Goal: Task Accomplishment & Management: Complete application form

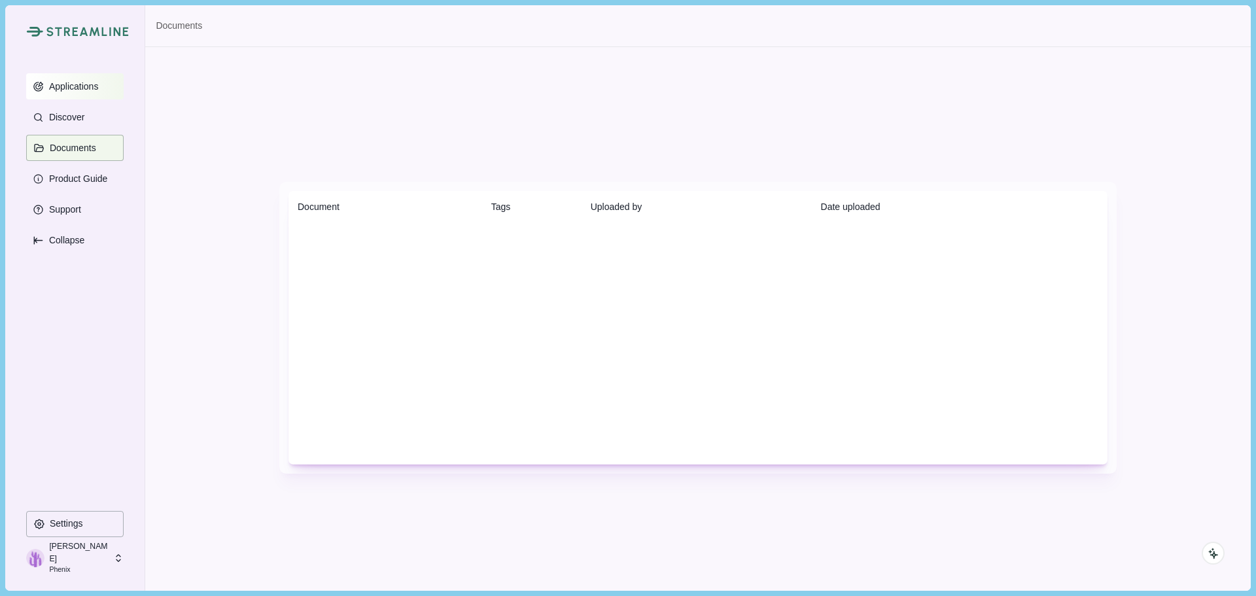
click at [90, 84] on p "Applications" at bounding box center [71, 86] width 54 height 11
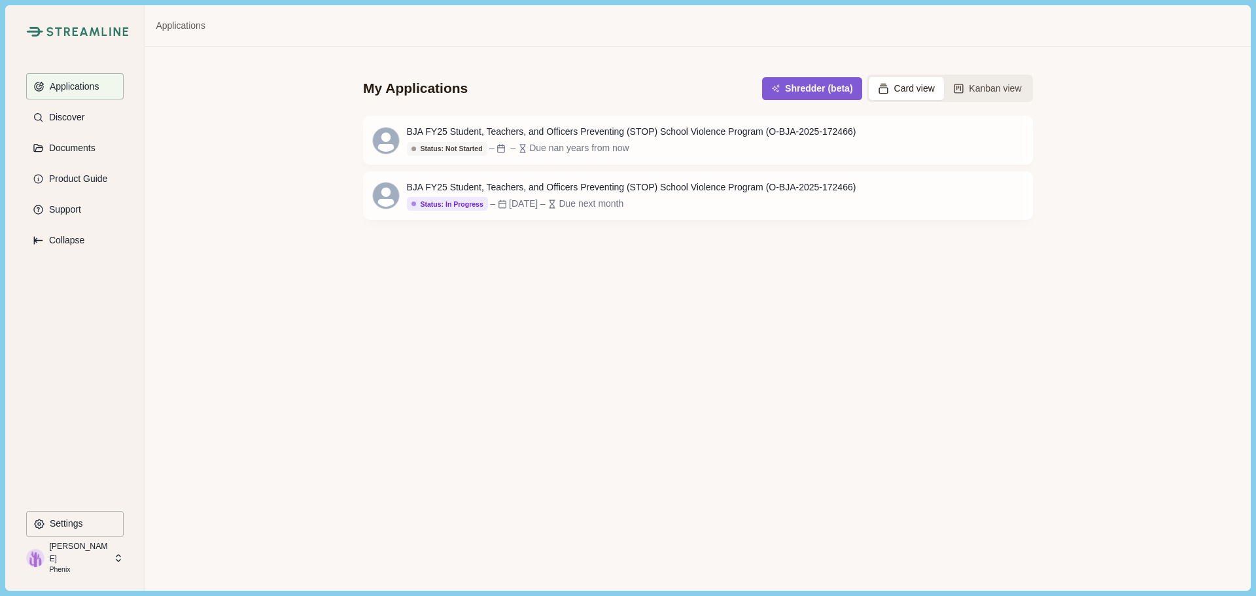
click at [117, 554] on icon at bounding box center [119, 558] width 12 height 12
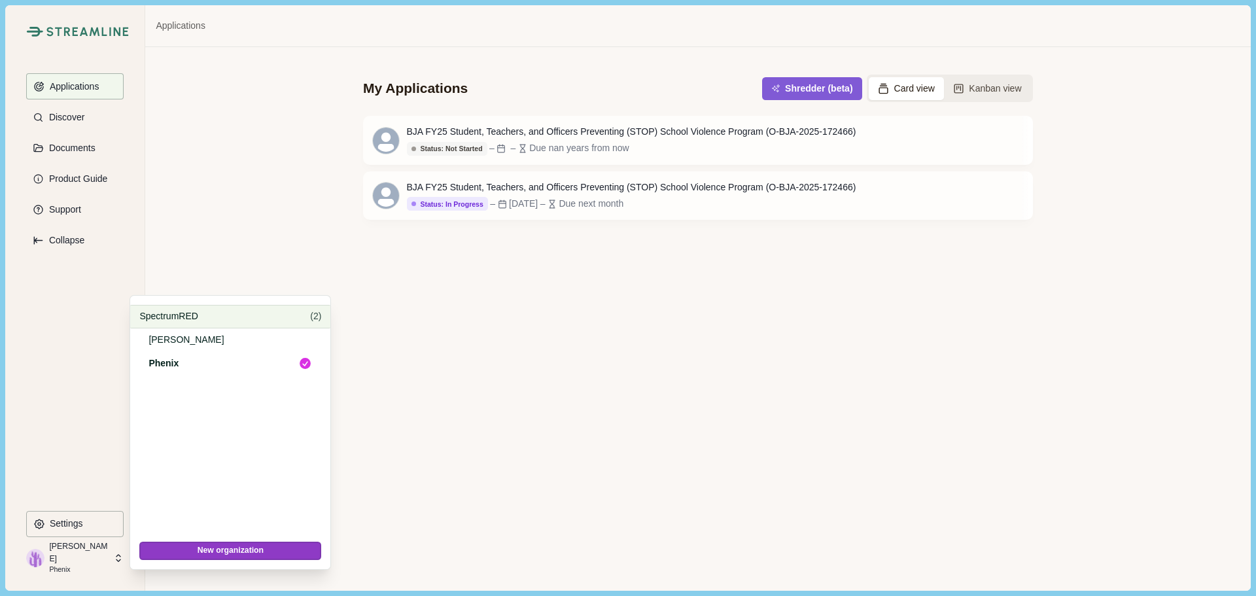
click at [209, 310] on p "SpectrumRED" at bounding box center [222, 317] width 166 height 14
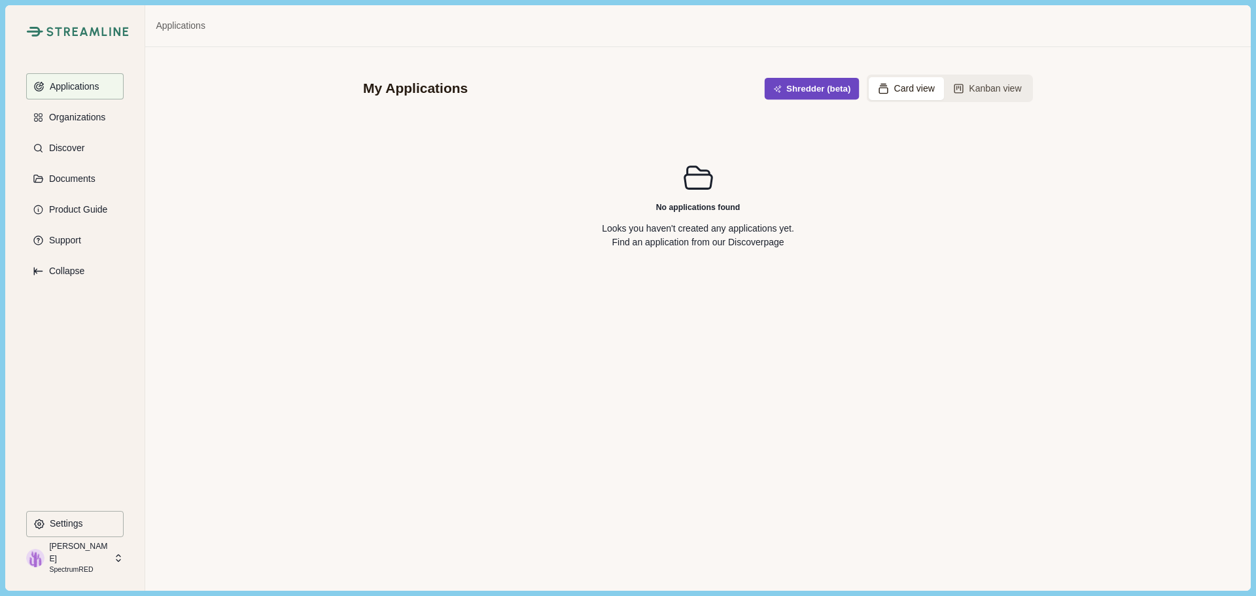
click at [792, 88] on button "Shredder (beta)" at bounding box center [812, 89] width 95 height 22
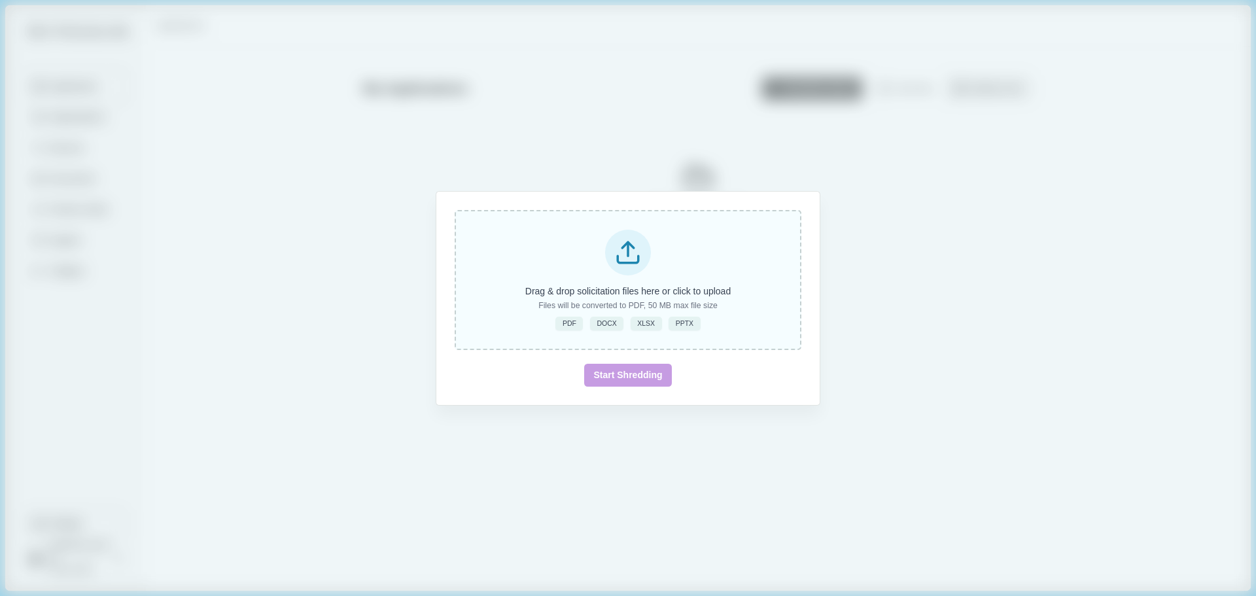
click at [571, 323] on span "PDF" at bounding box center [570, 323] width 14 height 9
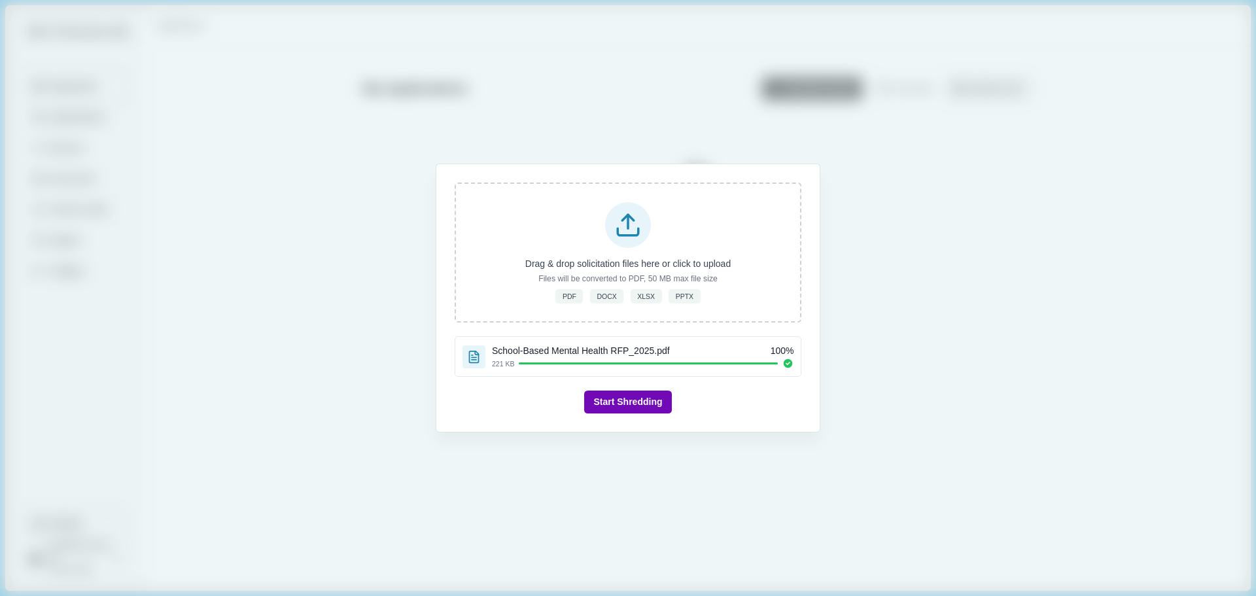
click at [628, 404] on button "Start Shredding" at bounding box center [627, 402] width 87 height 23
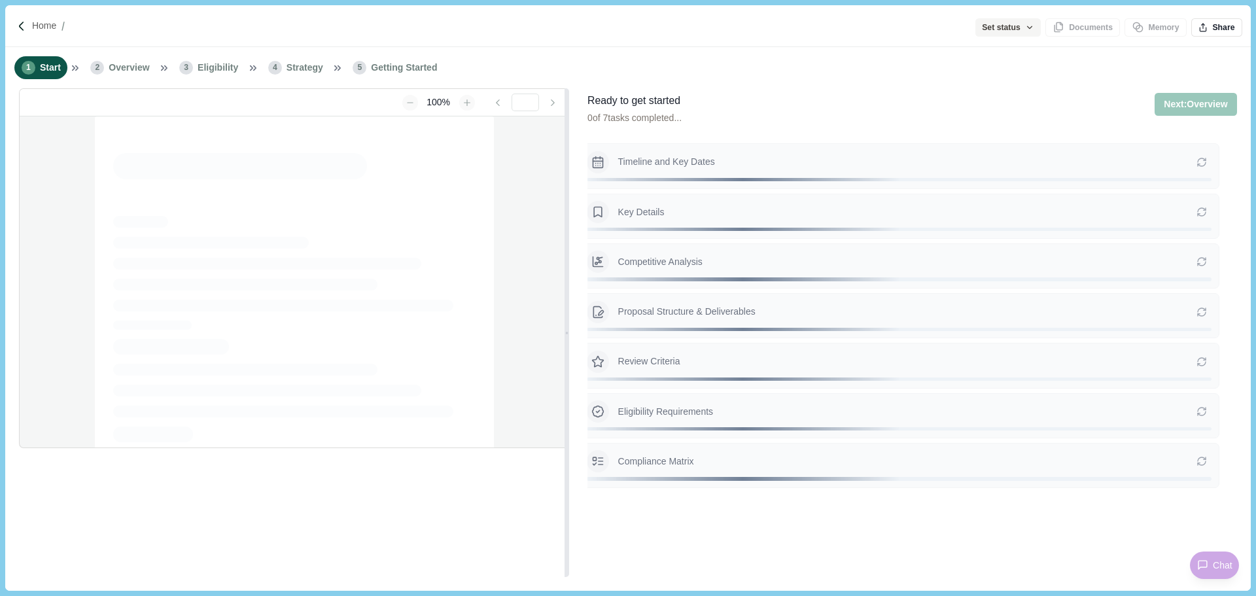
type input "**********"
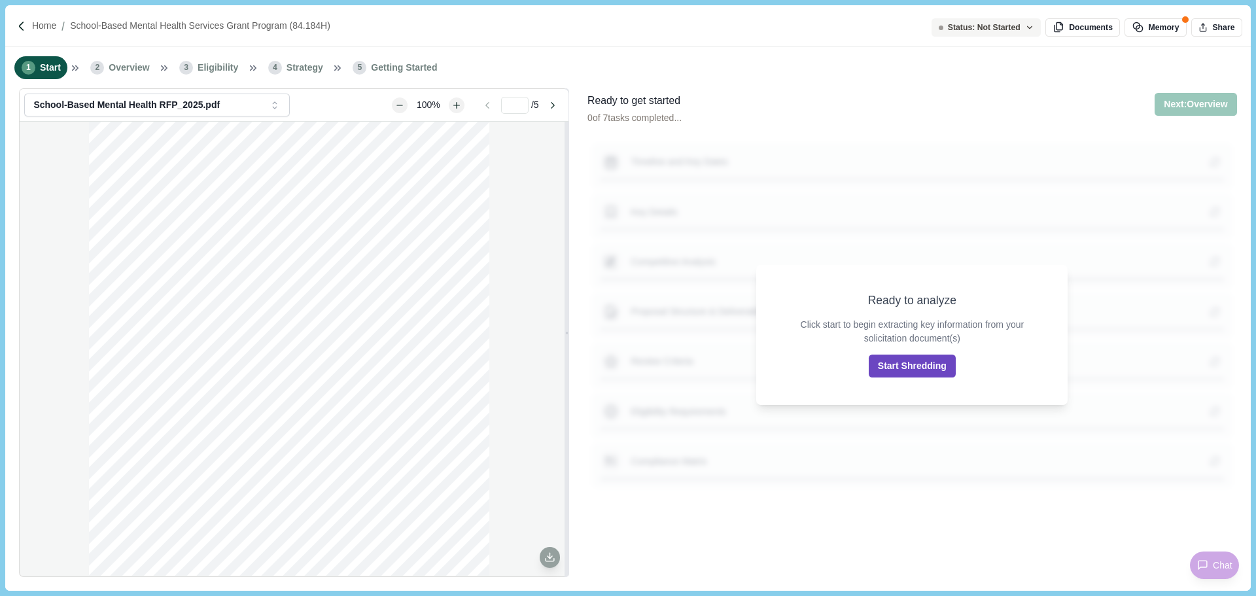
click at [917, 367] on button "Start Shredding" at bounding box center [912, 366] width 87 height 23
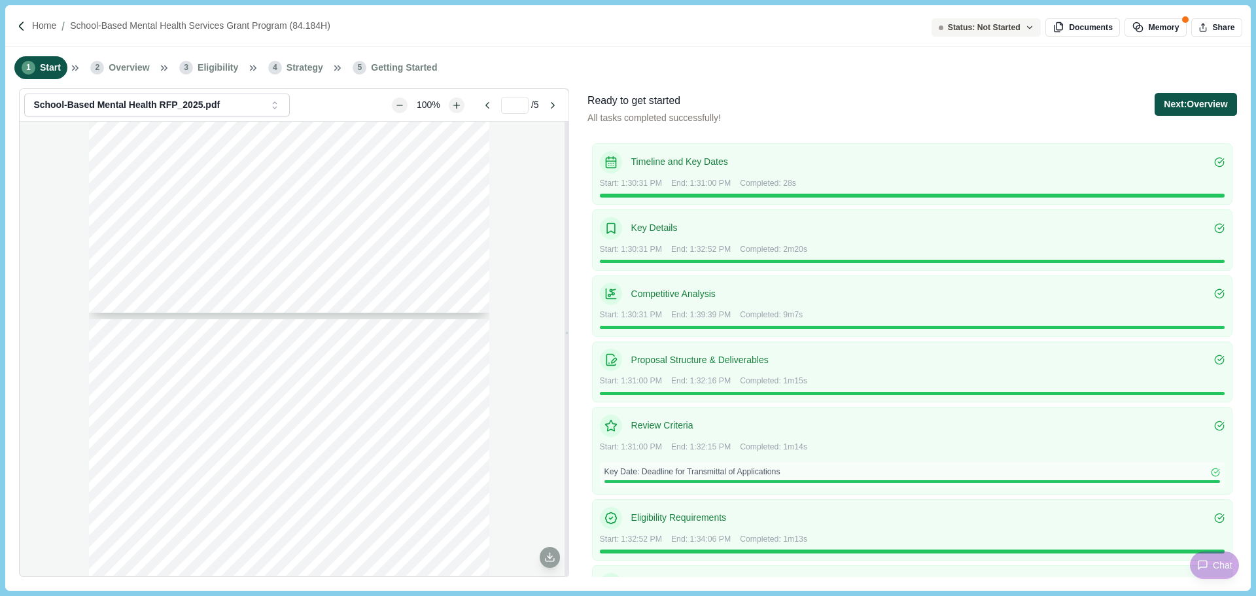
click at [1198, 107] on button "Next: Overview" at bounding box center [1196, 104] width 82 height 23
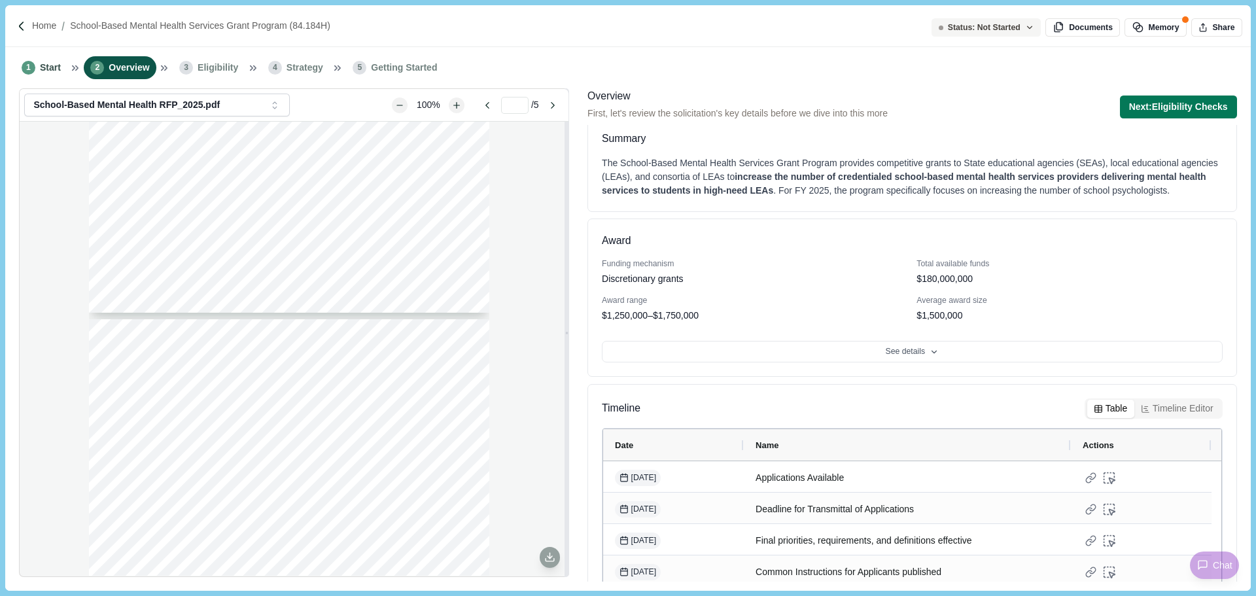
scroll to position [52, 0]
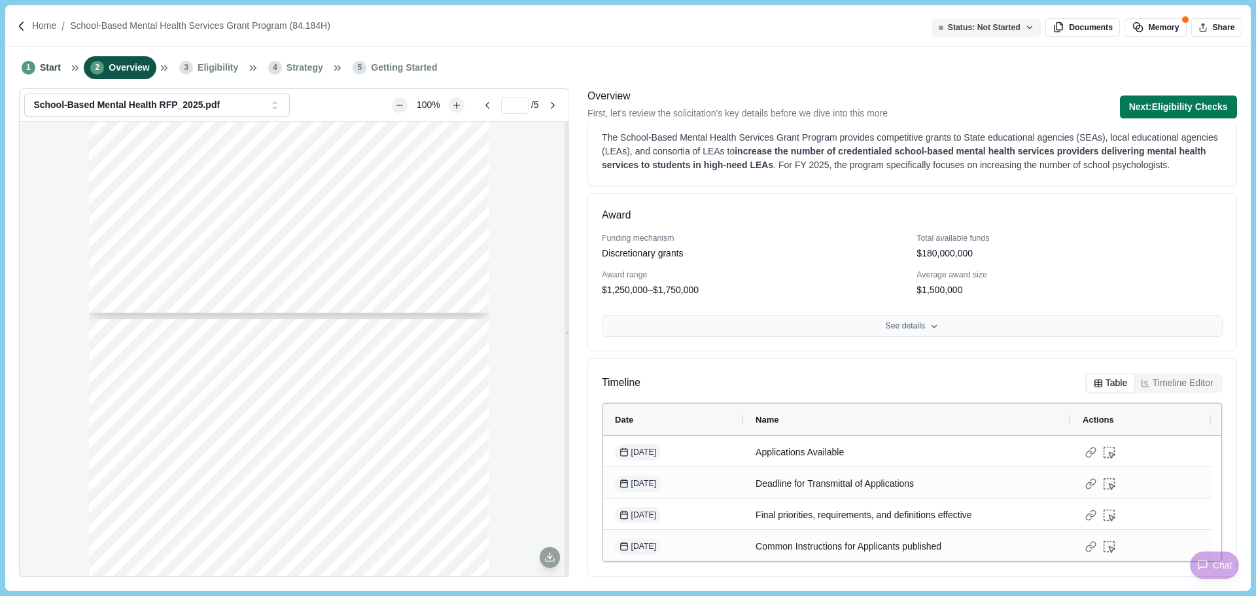
click at [917, 325] on button "See details" at bounding box center [912, 326] width 621 height 22
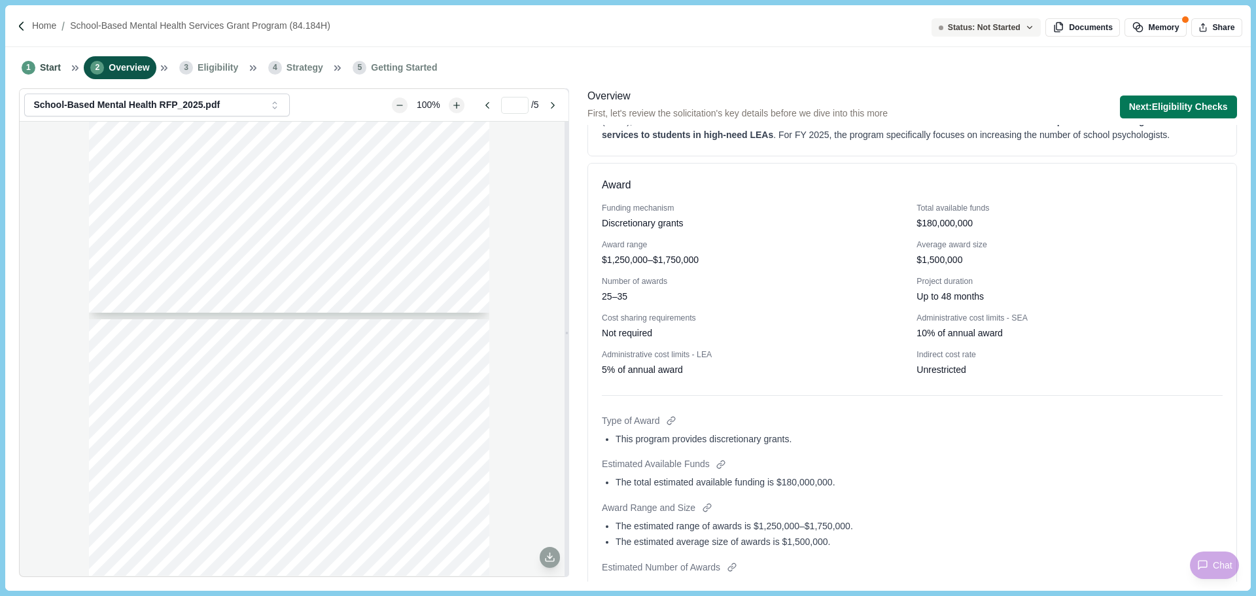
scroll to position [131, 0]
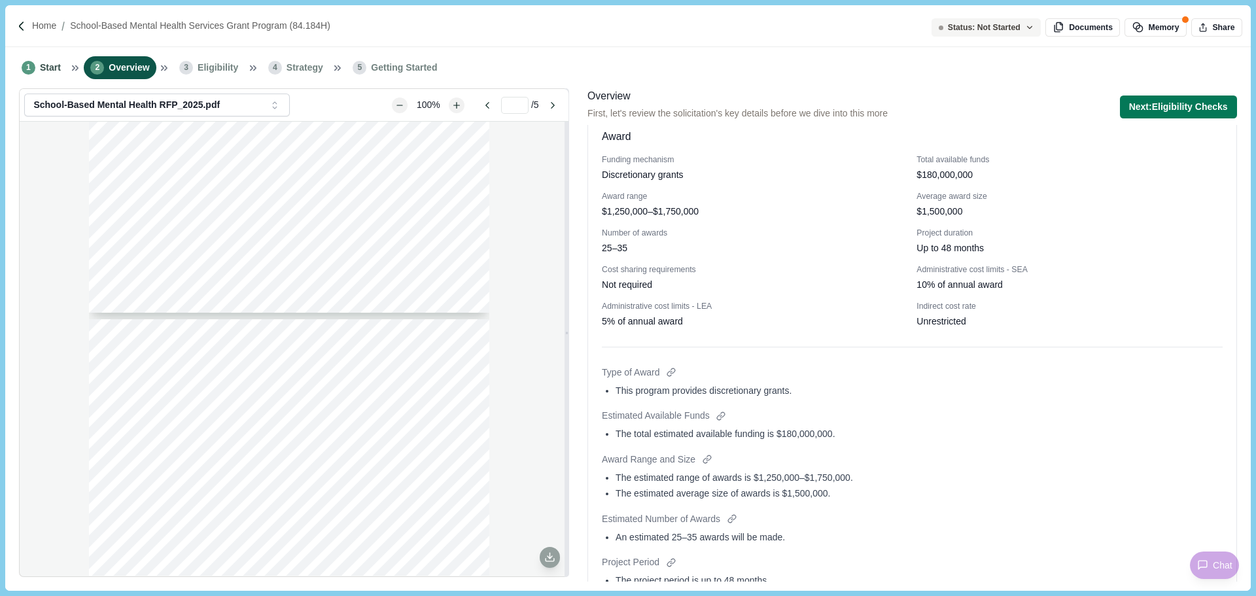
click at [1046, 536] on div "An estimated 25–35 awards will be made." at bounding box center [919, 538] width 607 height 14
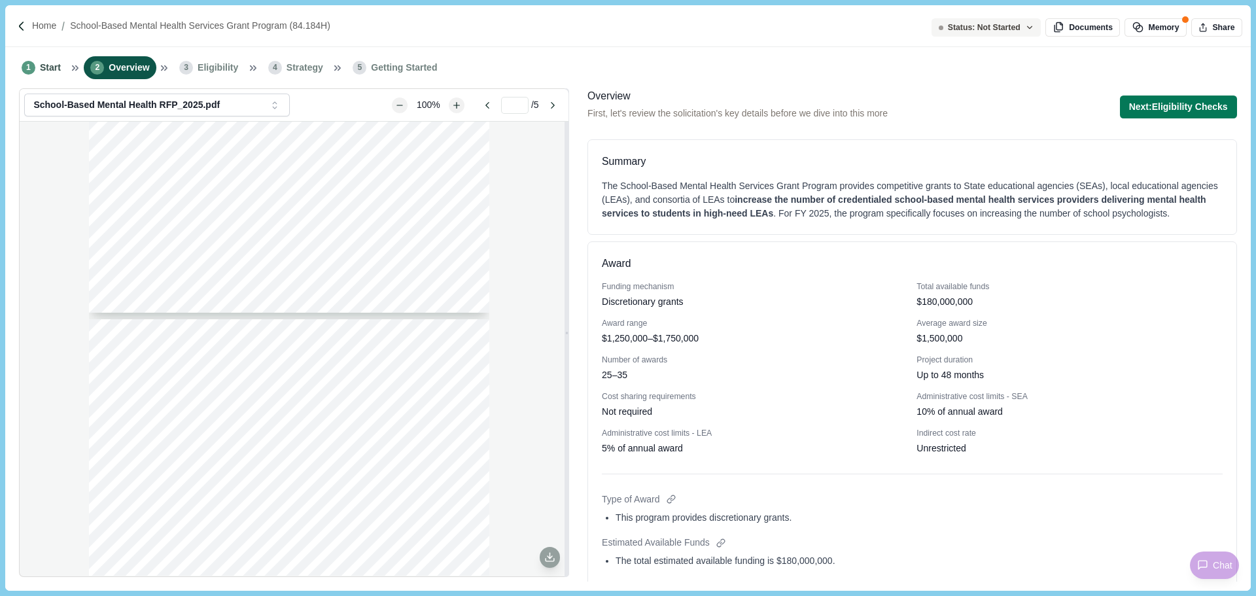
scroll to position [0, 0]
click at [1177, 102] on button "Next: Eligibility Checks" at bounding box center [1178, 107] width 117 height 23
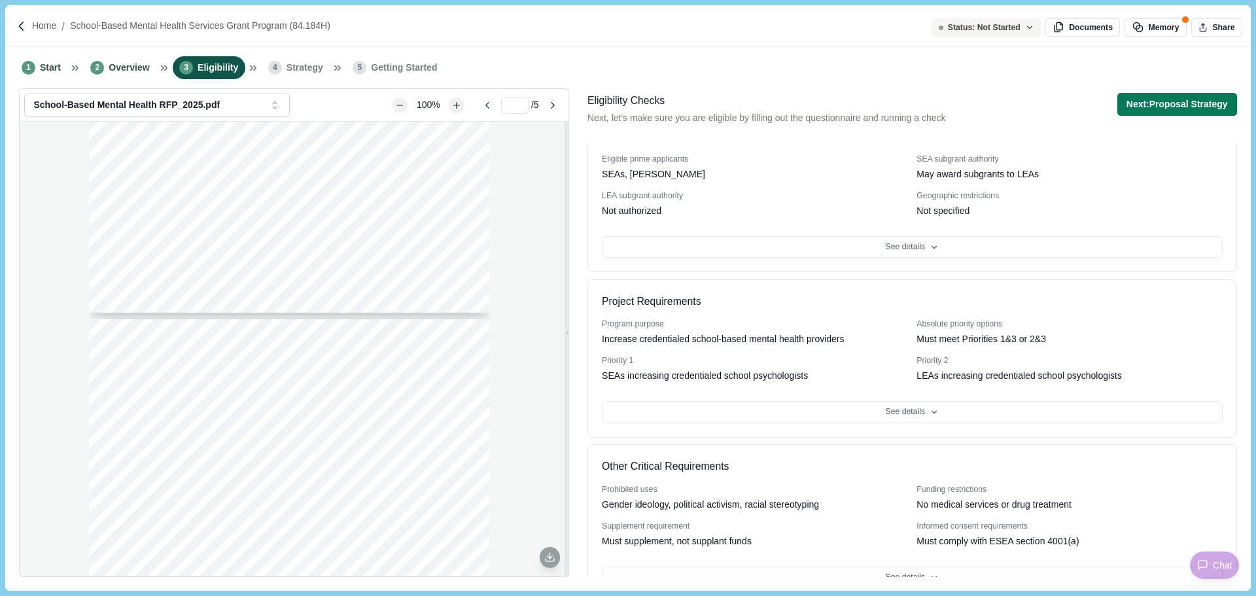
scroll to position [203, 0]
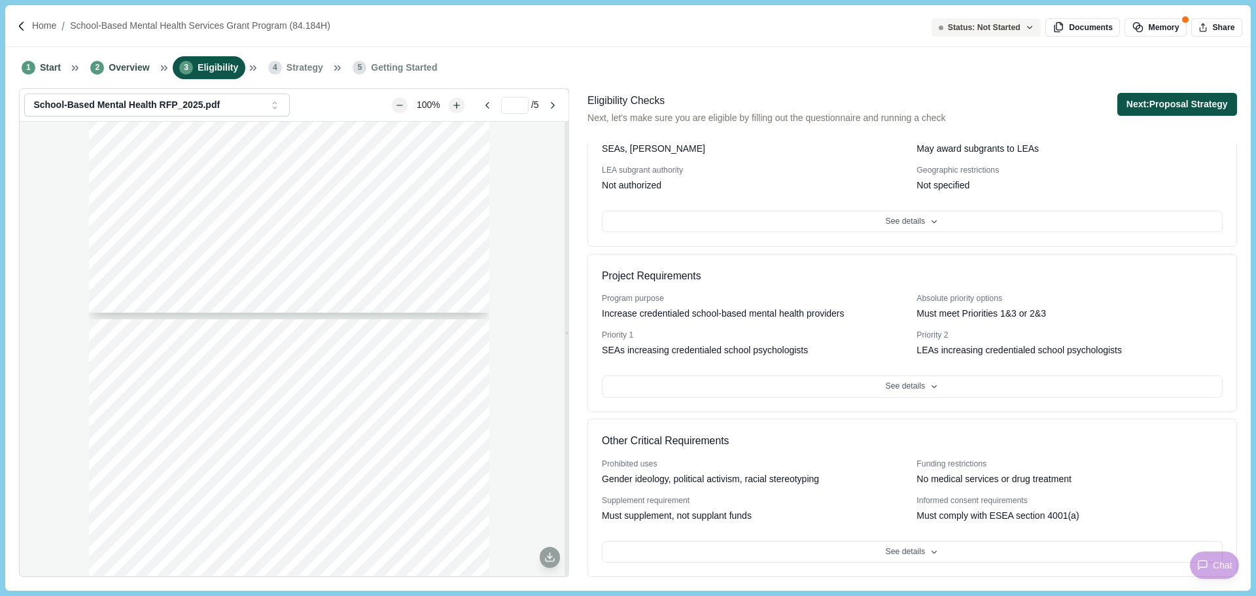
click at [1162, 101] on button "Next: Proposal Strategy" at bounding box center [1178, 104] width 120 height 23
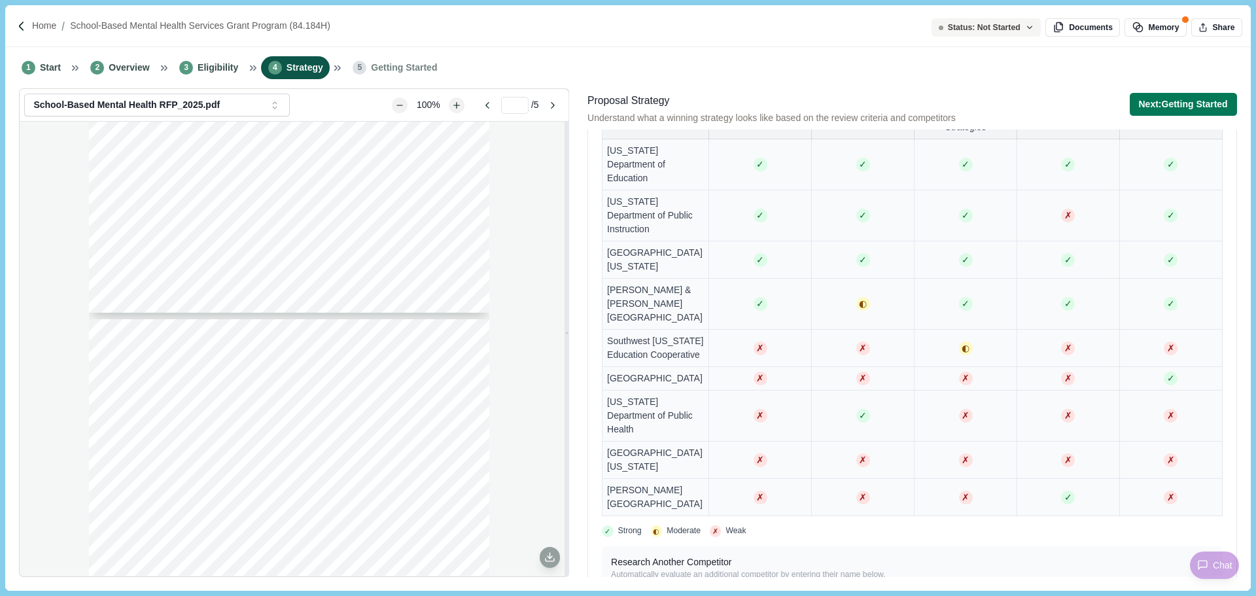
scroll to position [327, 0]
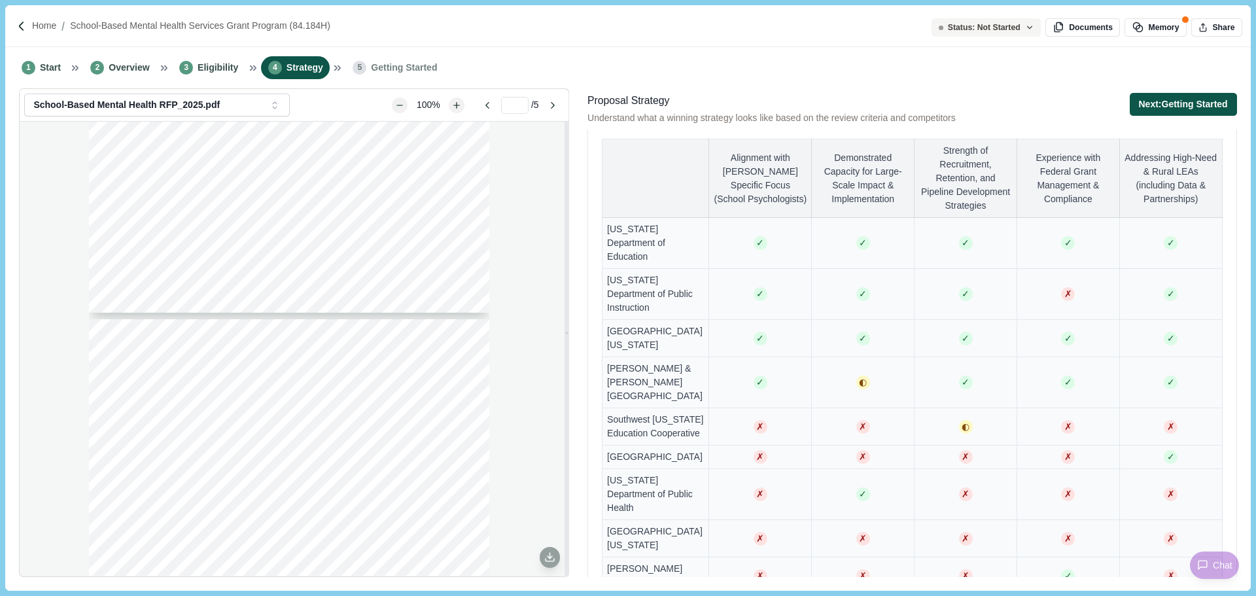
click at [1209, 99] on button "Next: Getting Started" at bounding box center [1183, 104] width 107 height 23
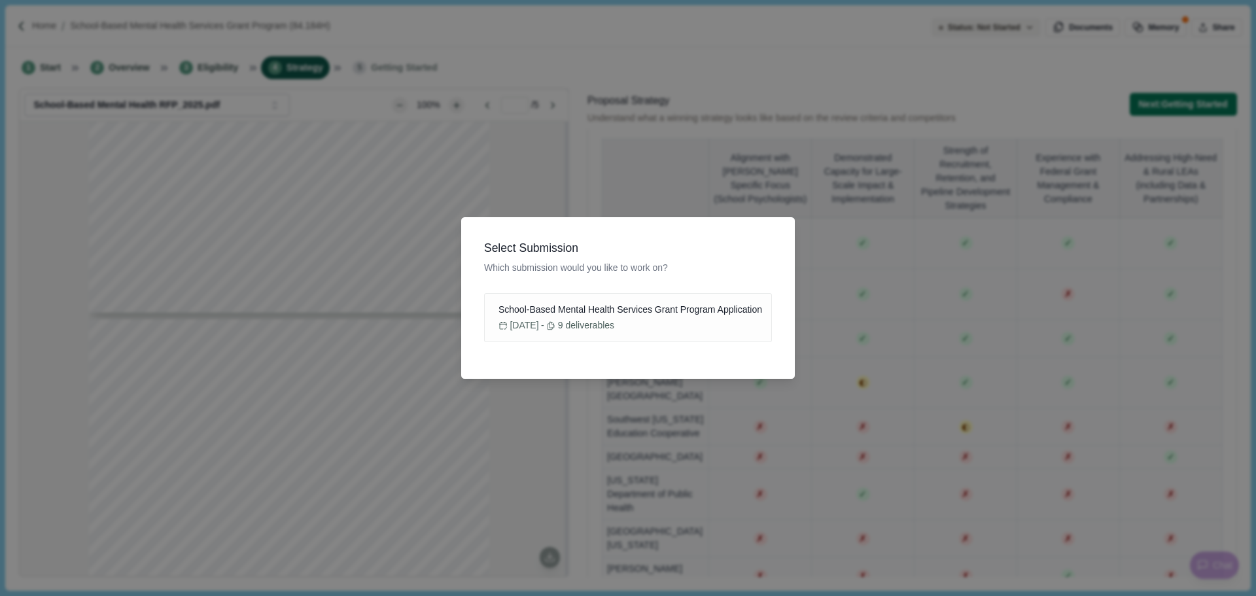
click at [388, 329] on div "Select Submission Which submission would you like to work on? School-Based Ment…" at bounding box center [628, 298] width 1256 height 596
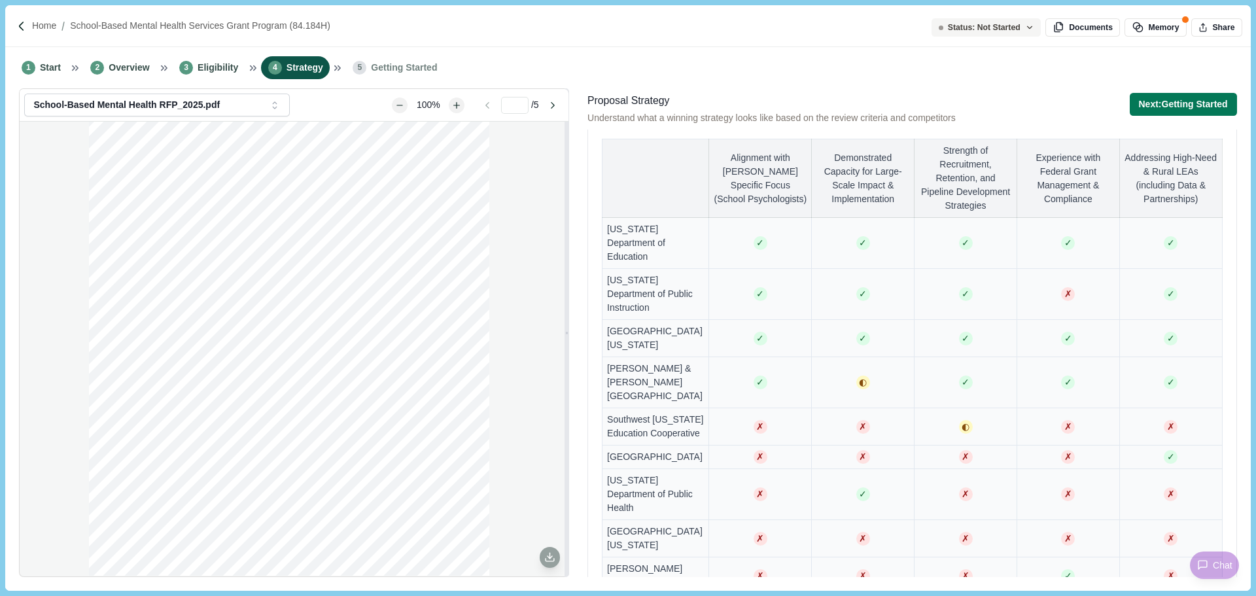
scroll to position [0, 0]
click at [454, 107] on icon "Zoom in" at bounding box center [456, 104] width 7 height 7
click at [456, 105] on icon "Zoom in" at bounding box center [456, 104] width 7 height 7
click at [457, 105] on icon "Zoom in" at bounding box center [456, 104] width 7 height 7
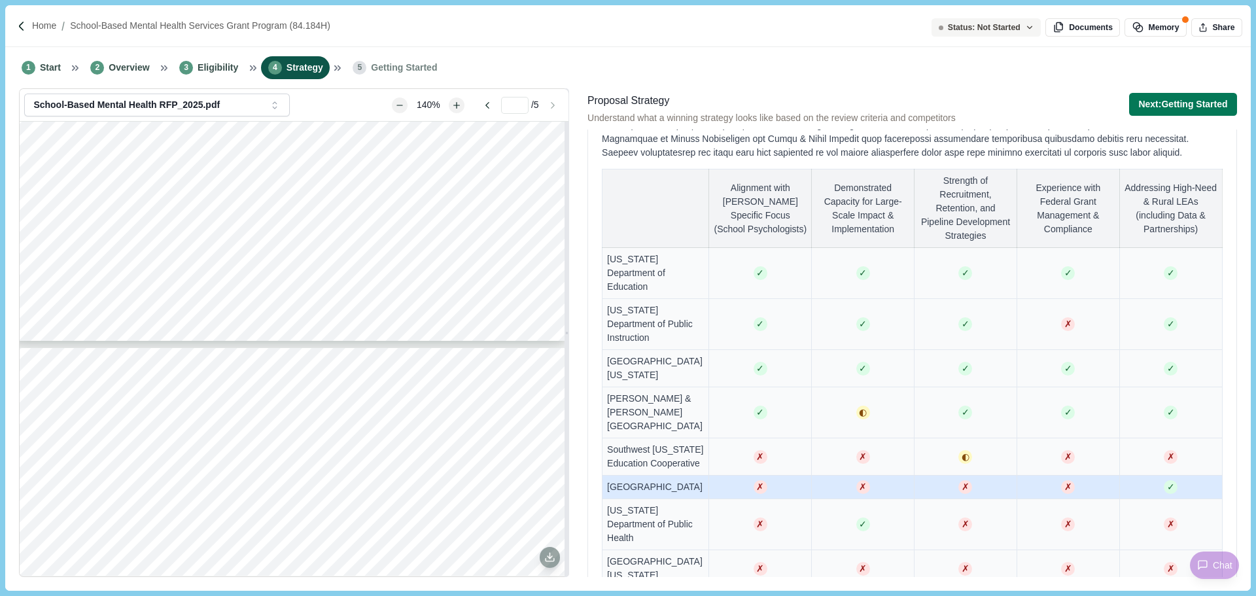
scroll to position [262, 0]
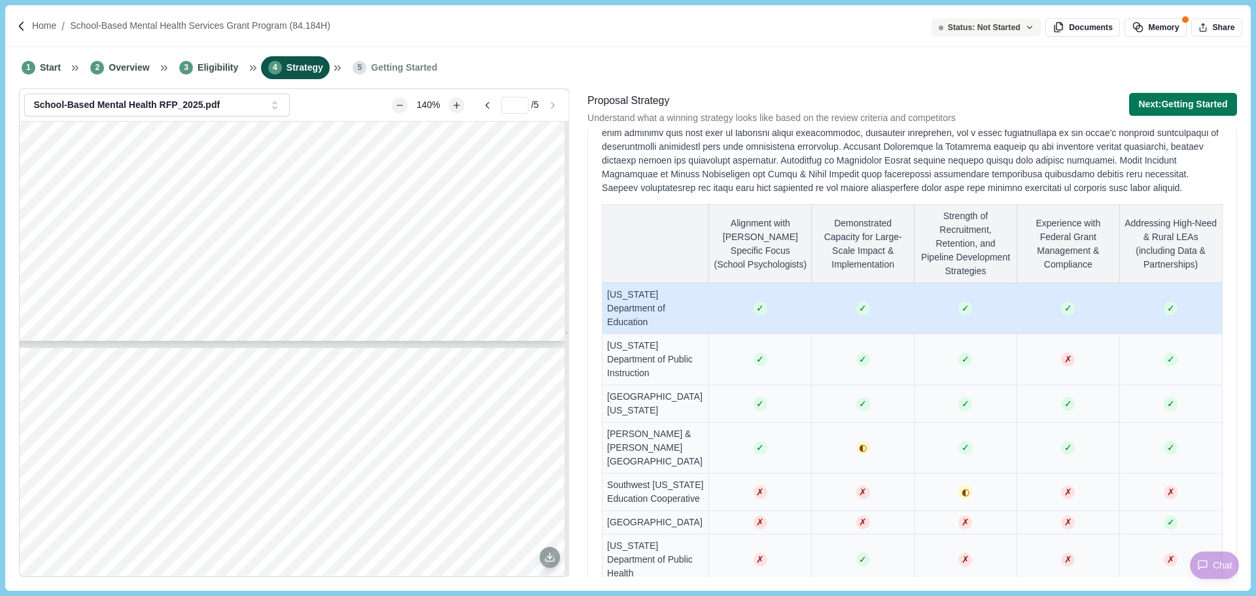
click at [764, 319] on td "✓" at bounding box center [760, 308] width 103 height 51
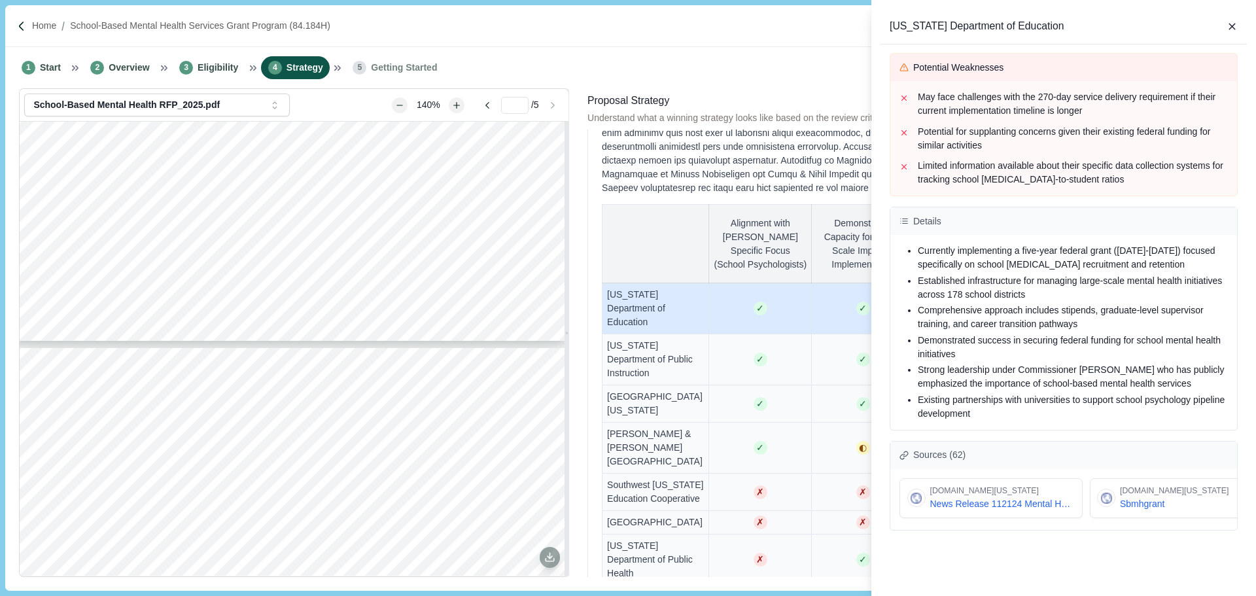
scroll to position [507, 0]
click at [655, 238] on div "Colorado Department of Education Overview While the Colorado Department of Educ…" at bounding box center [628, 298] width 1256 height 596
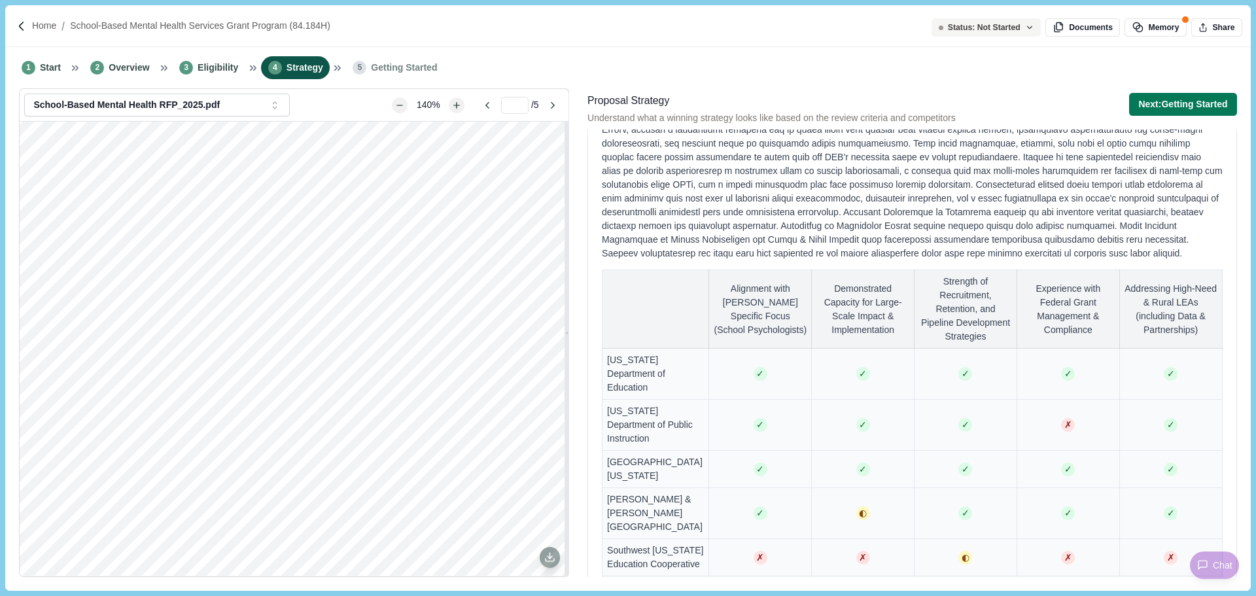
scroll to position [2814, 0]
type input "*"
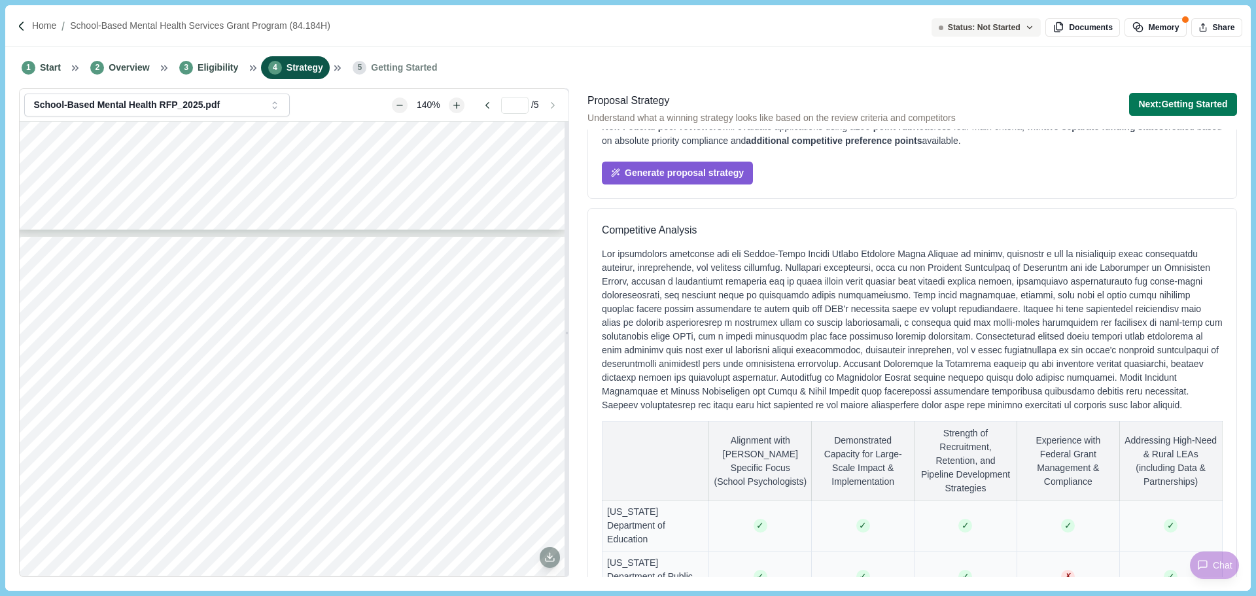
scroll to position [0, 0]
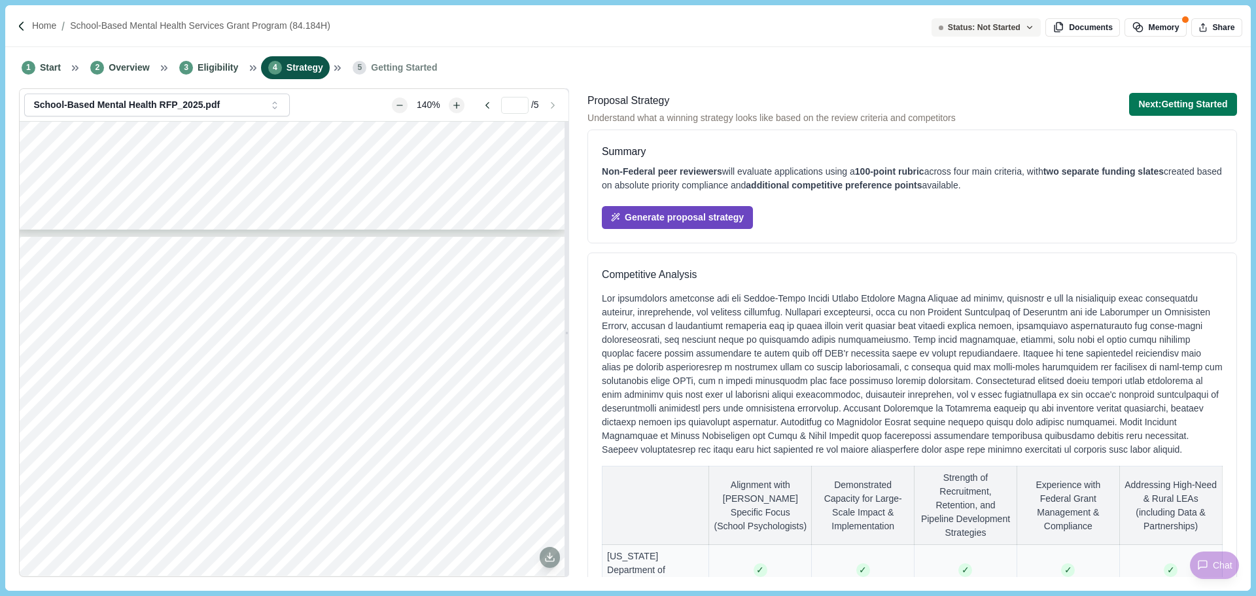
click at [719, 217] on button "Generate proposal strategy" at bounding box center [677, 217] width 151 height 23
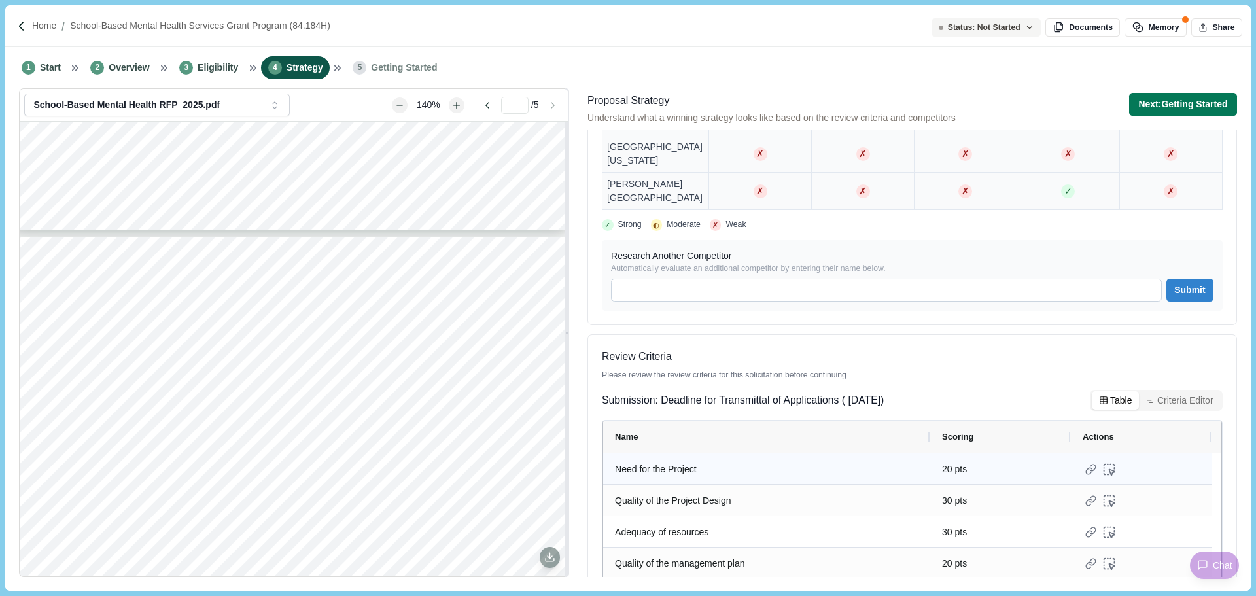
scroll to position [765, 0]
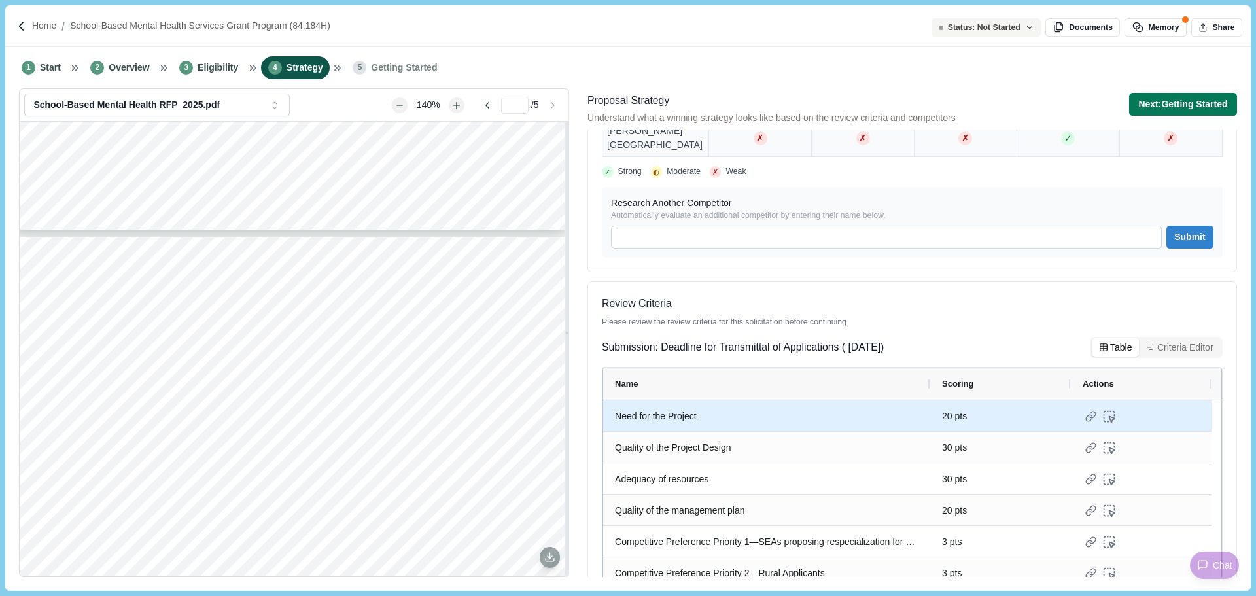
click at [735, 404] on div "Need for the Project" at bounding box center [767, 417] width 304 height 26
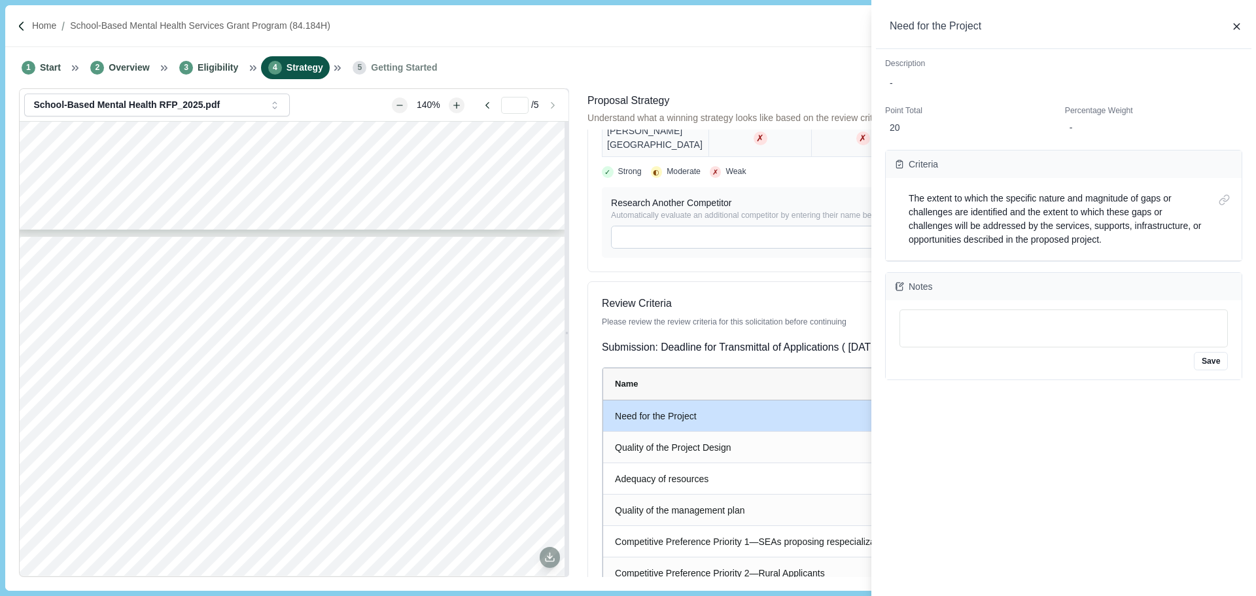
click at [787, 44] on div "Need for the Project Description - Point Total 20 Percentage Weight - Criteria …" at bounding box center [628, 298] width 1256 height 596
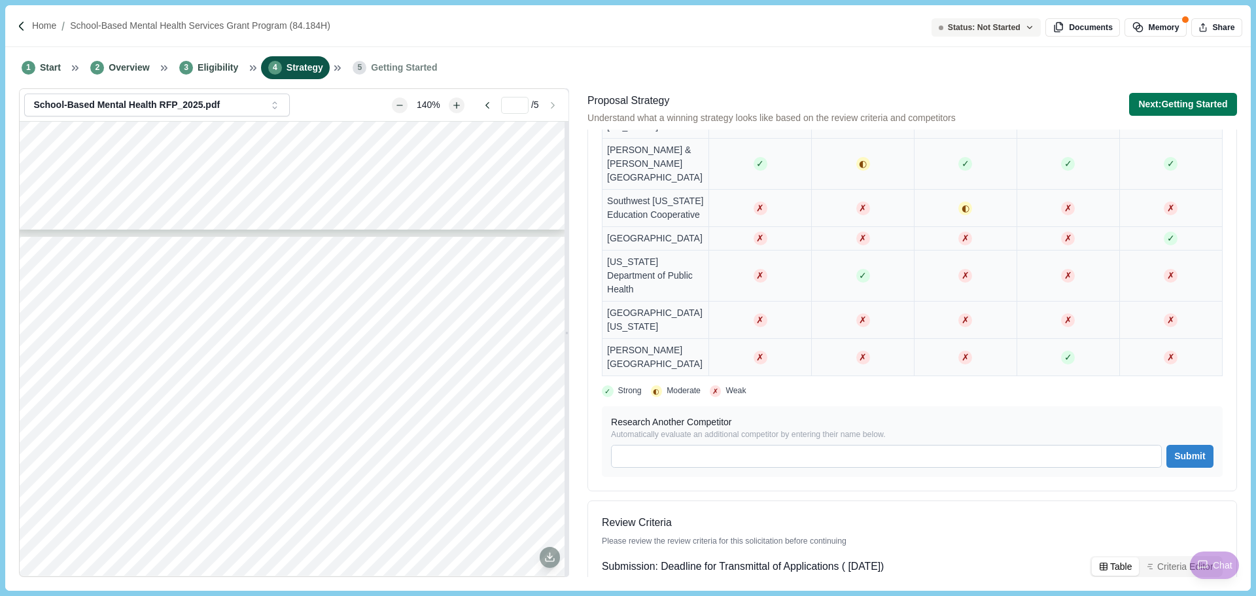
scroll to position [984, 0]
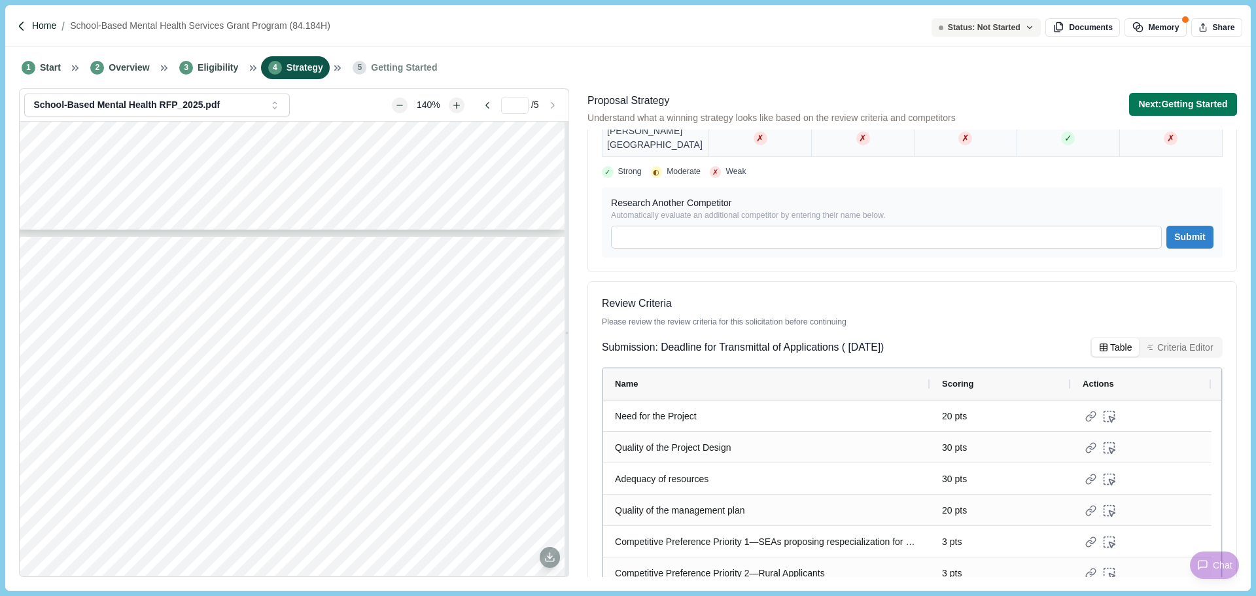
click at [50, 26] on p "Home" at bounding box center [44, 26] width 24 height 14
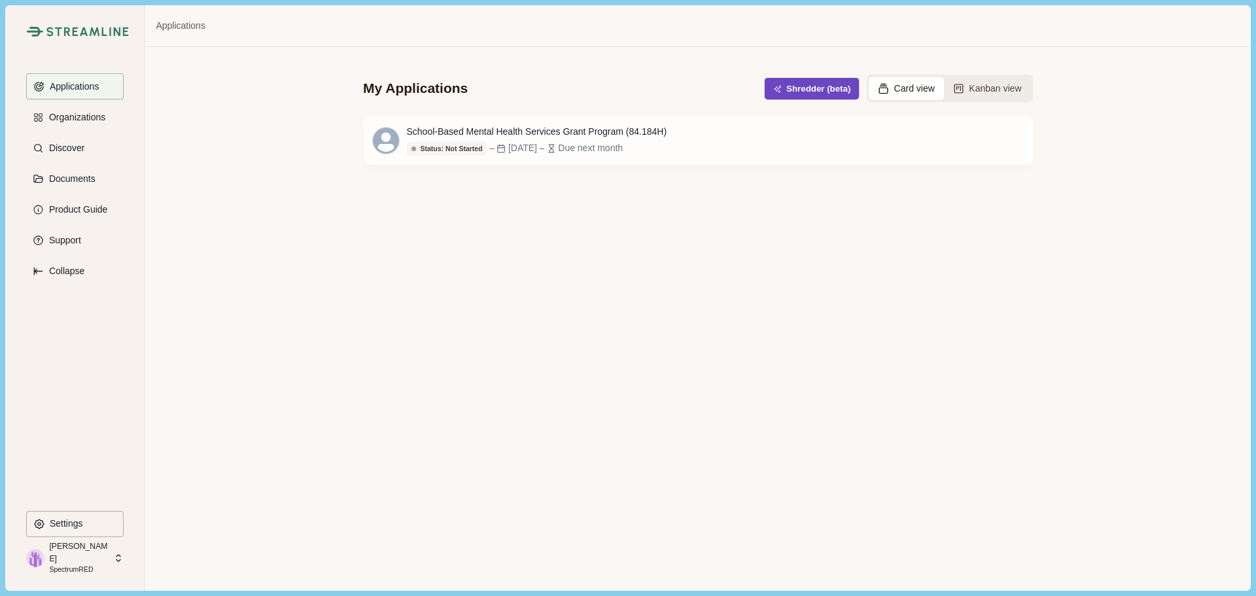
click at [810, 79] on button "Shredder (beta)" at bounding box center [812, 89] width 95 height 22
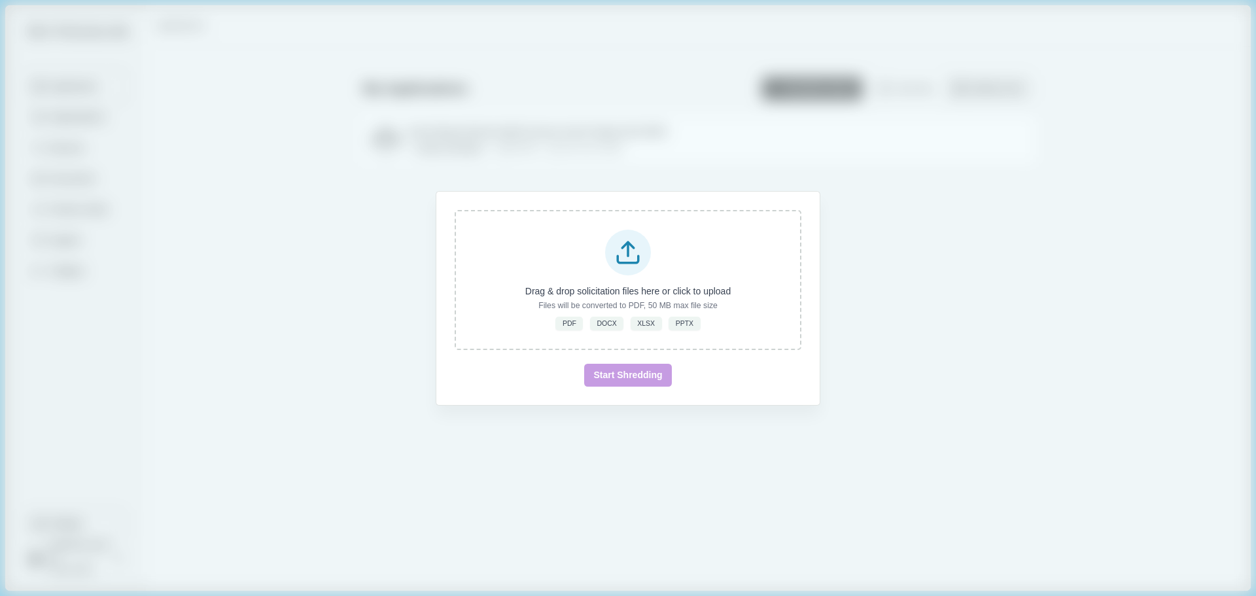
click at [951, 212] on div "Drag & drop solicitation files here or click to upload Files will be converted …" at bounding box center [628, 298] width 1256 height 596
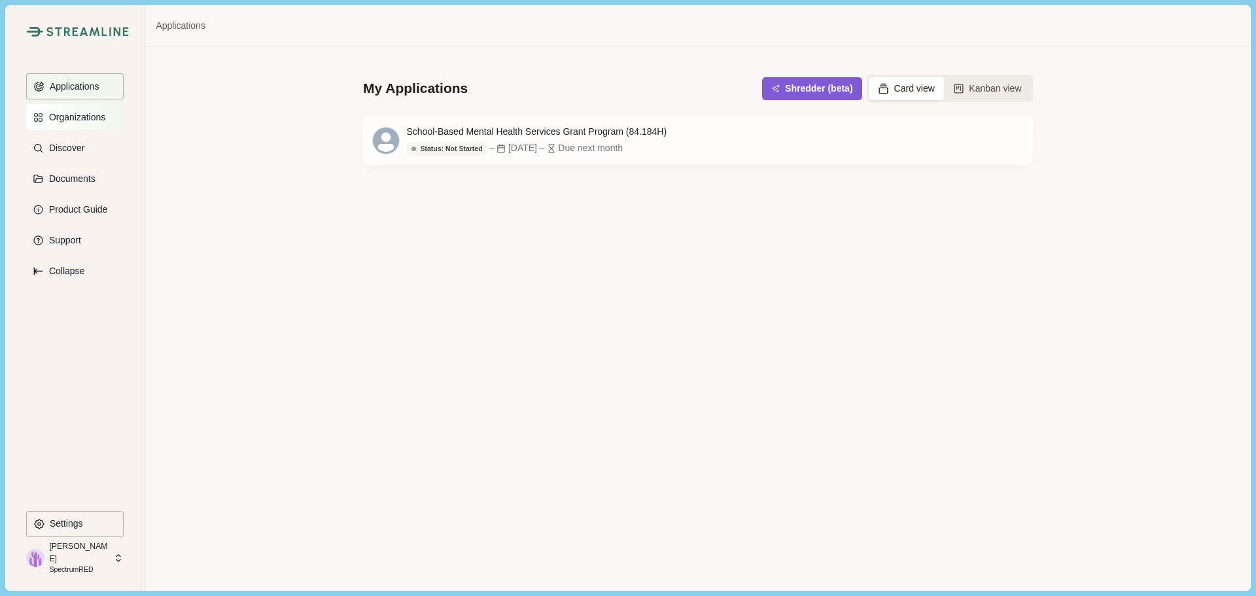
click at [73, 119] on p "Organizations" at bounding box center [74, 117] width 61 height 11
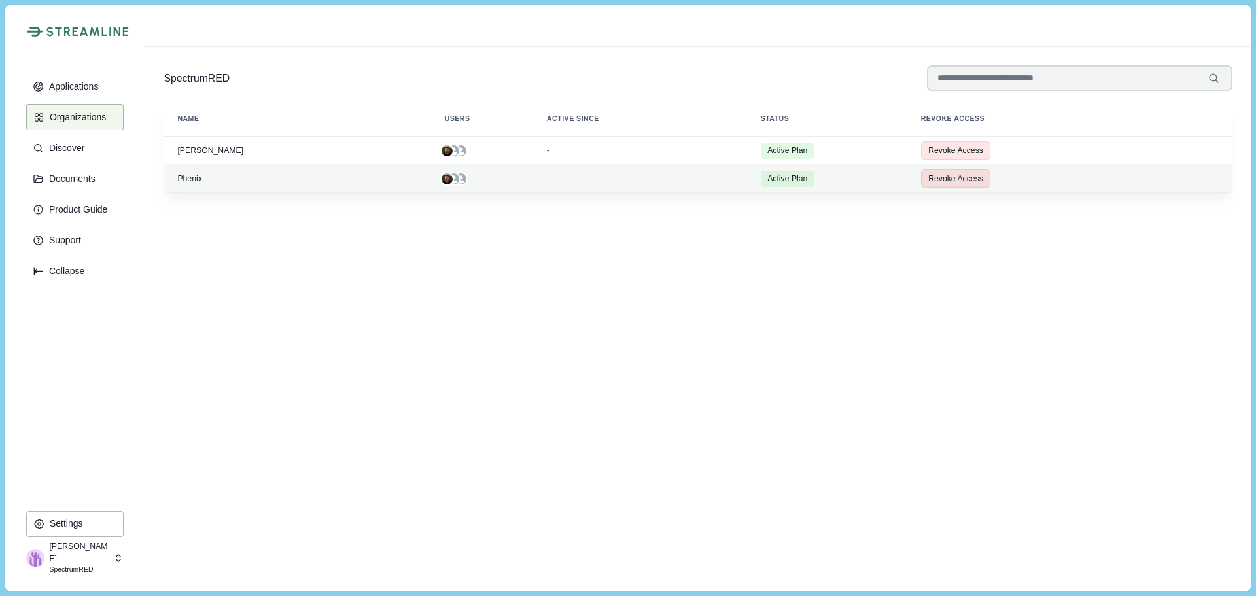
click at [192, 180] on div "Phenix" at bounding box center [297, 178] width 249 height 9
click at [109, 565] on div "April Peery SpectrumRED" at bounding box center [69, 558] width 86 height 24
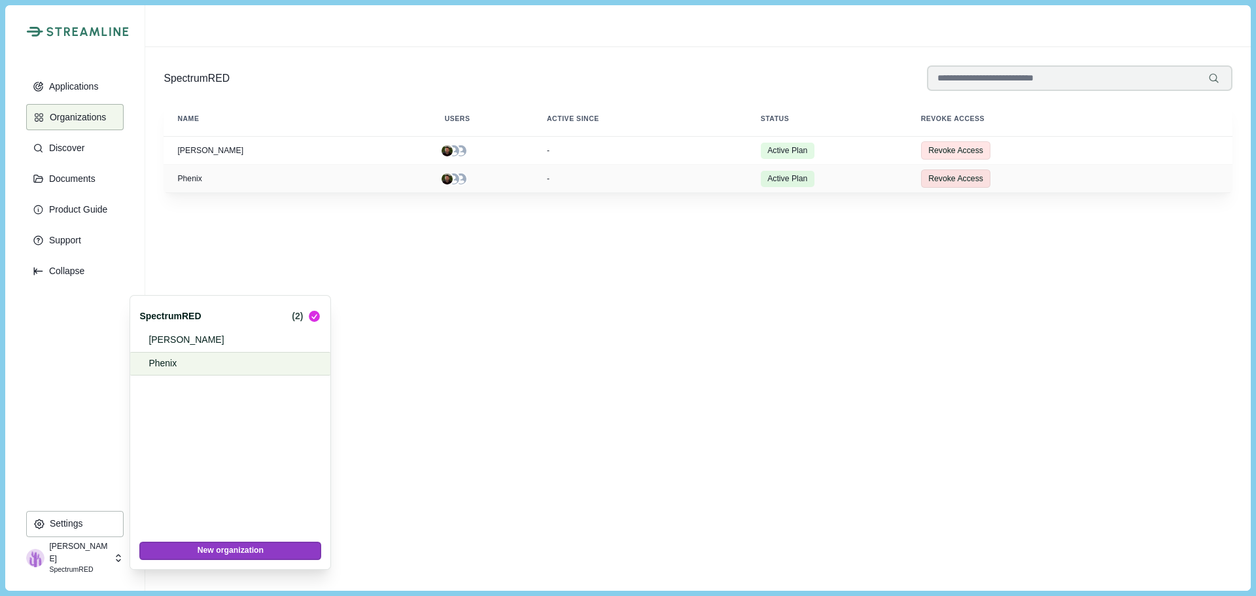
click at [167, 363] on p "Phenix" at bounding box center [228, 364] width 159 height 14
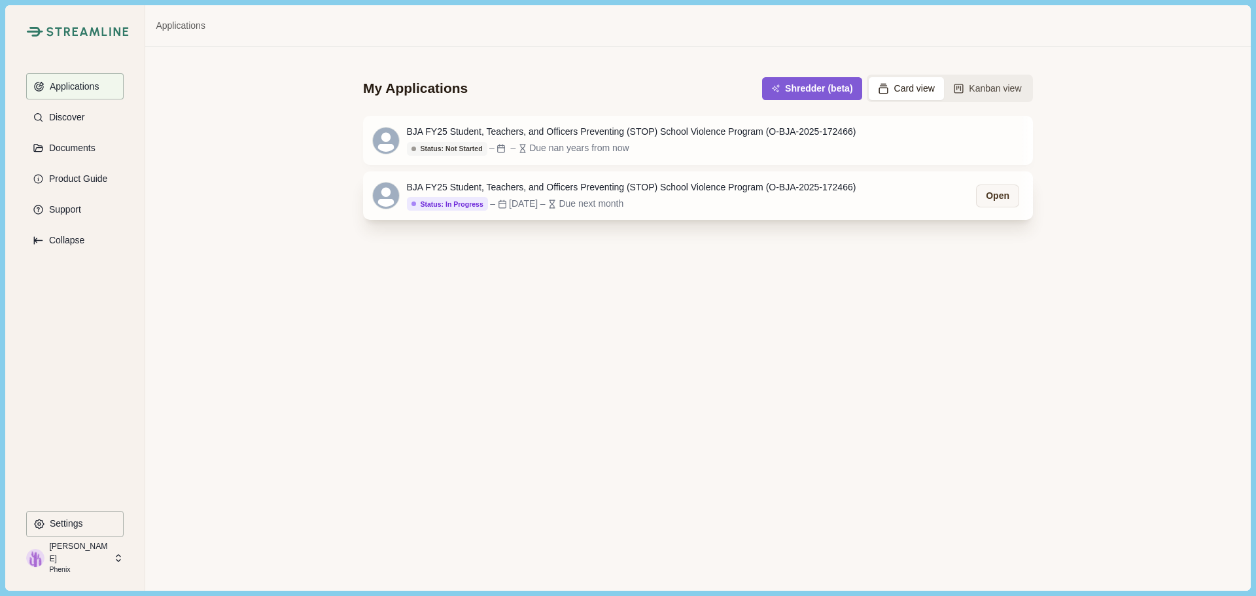
click at [470, 196] on div "BJA FY25 Student, Teachers, and Officers Preventing (STOP) School Violence Prog…" at bounding box center [632, 196] width 450 height 30
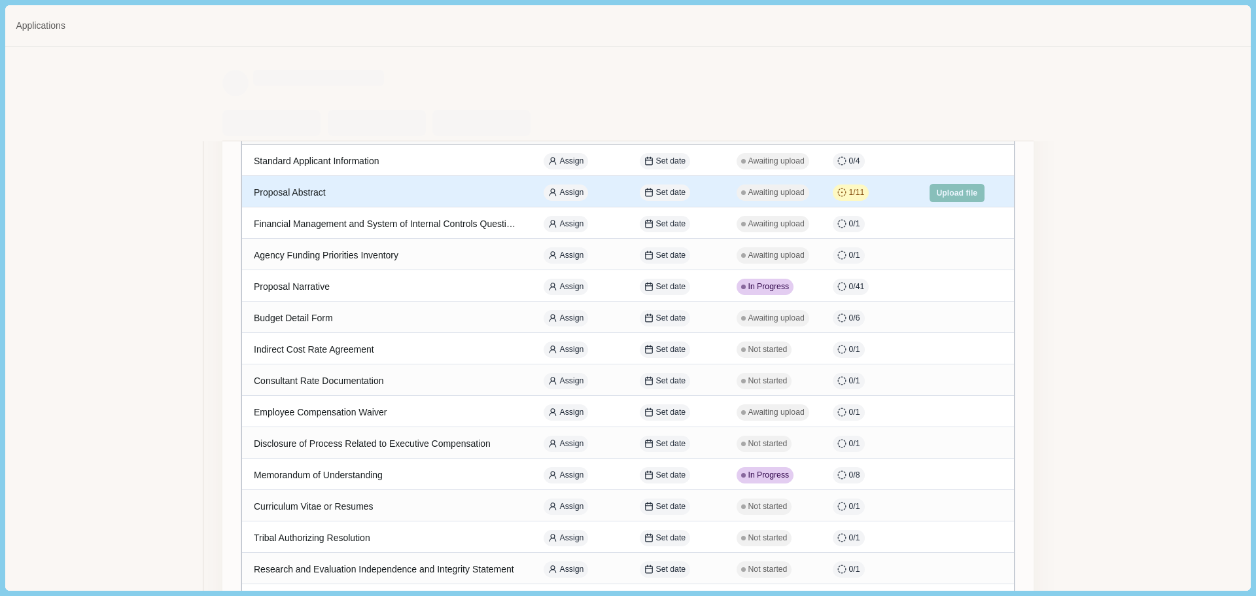
scroll to position [131, 0]
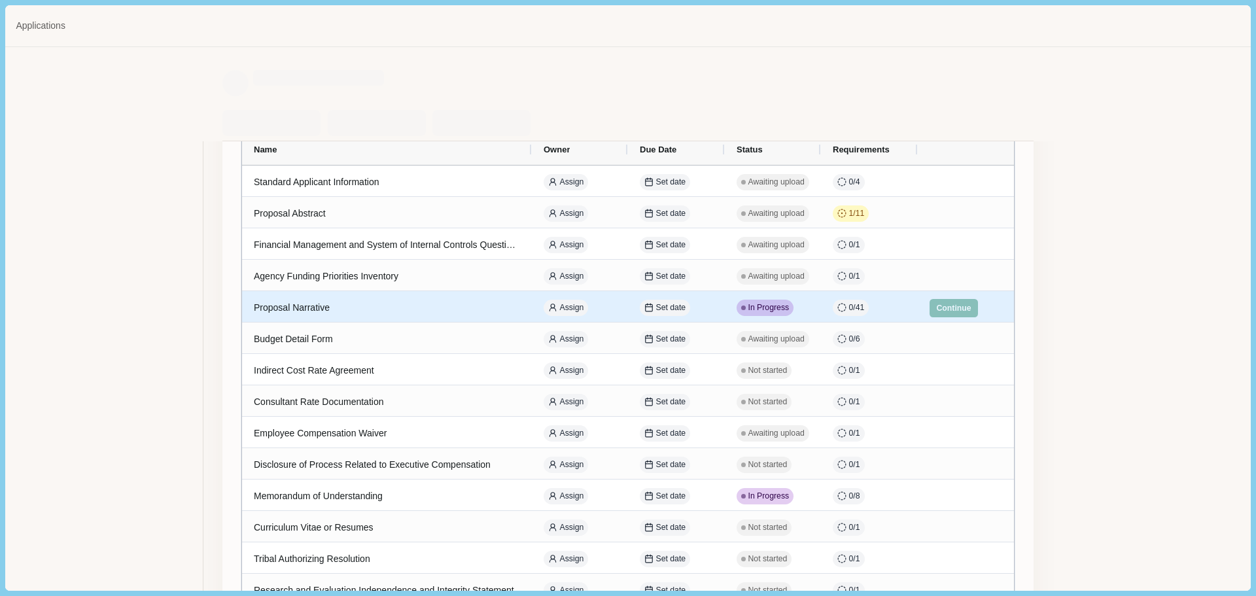
click at [753, 310] on span "In Progress" at bounding box center [769, 308] width 41 height 12
select select "********"
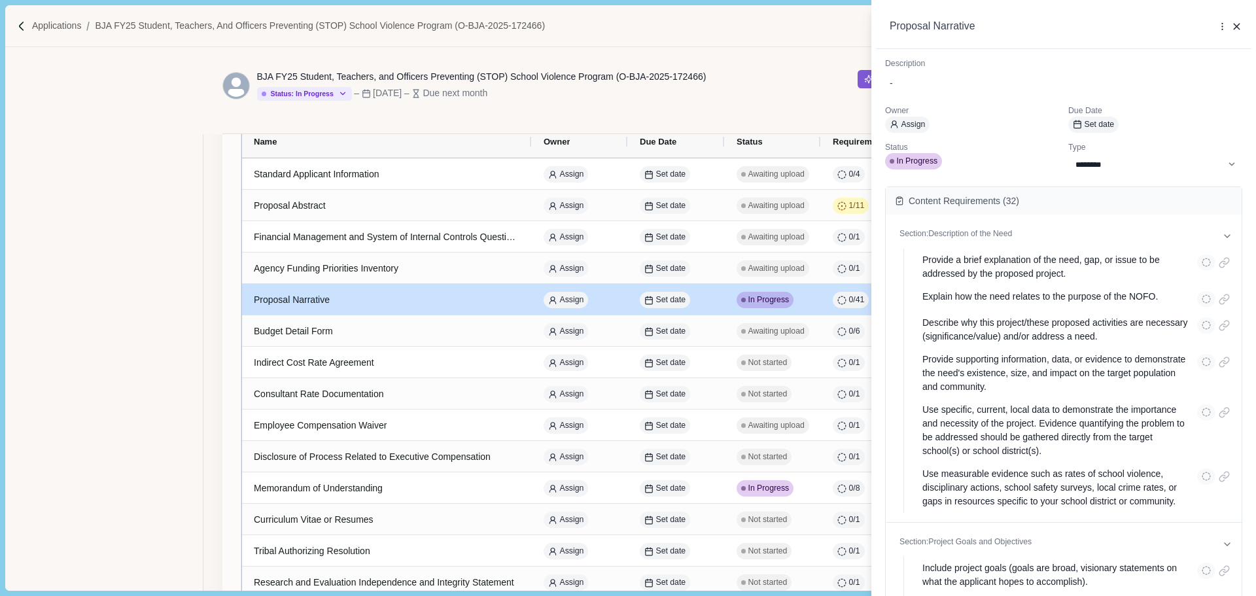
scroll to position [124, 0]
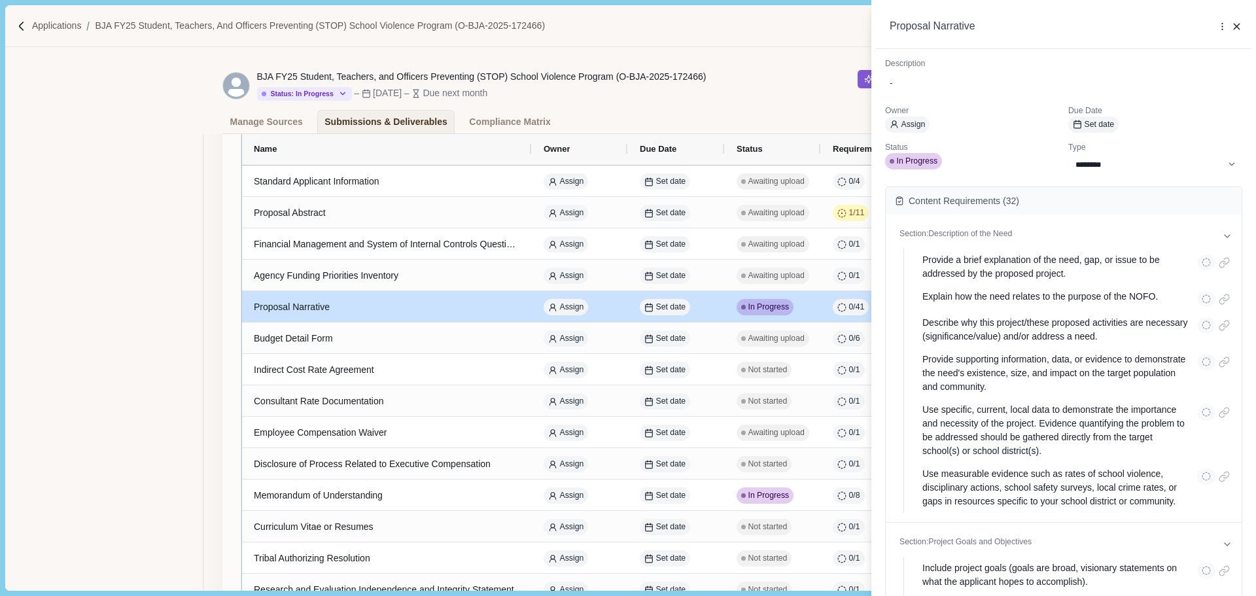
click at [775, 67] on div "**********" at bounding box center [628, 298] width 1256 height 596
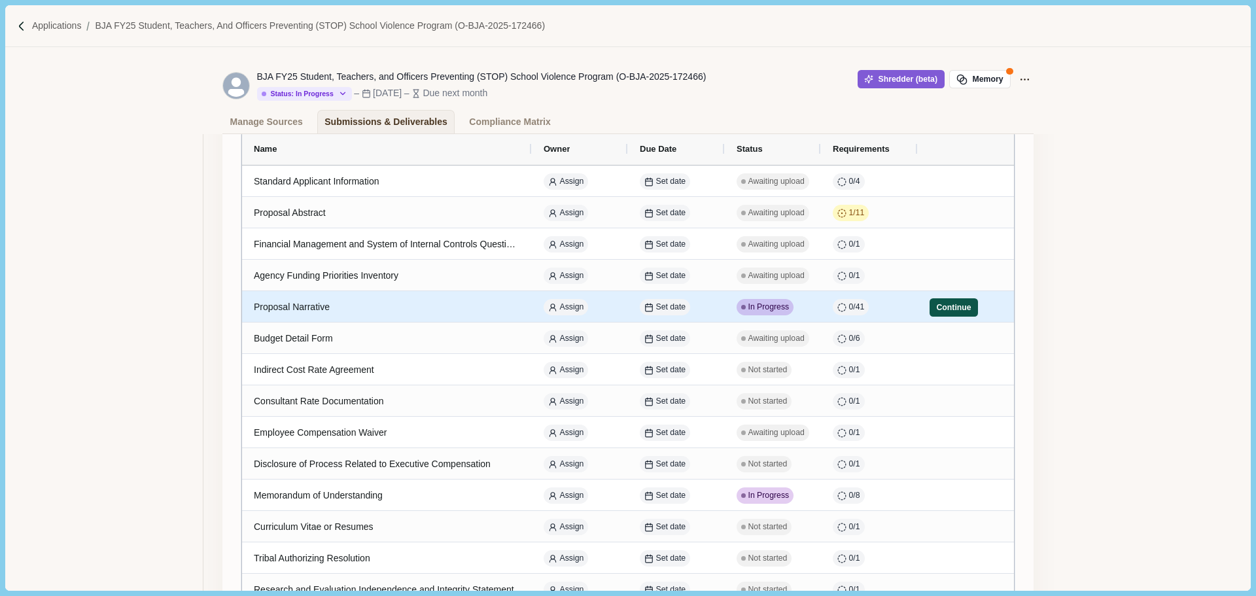
click at [940, 313] on button "Continue" at bounding box center [954, 307] width 48 height 18
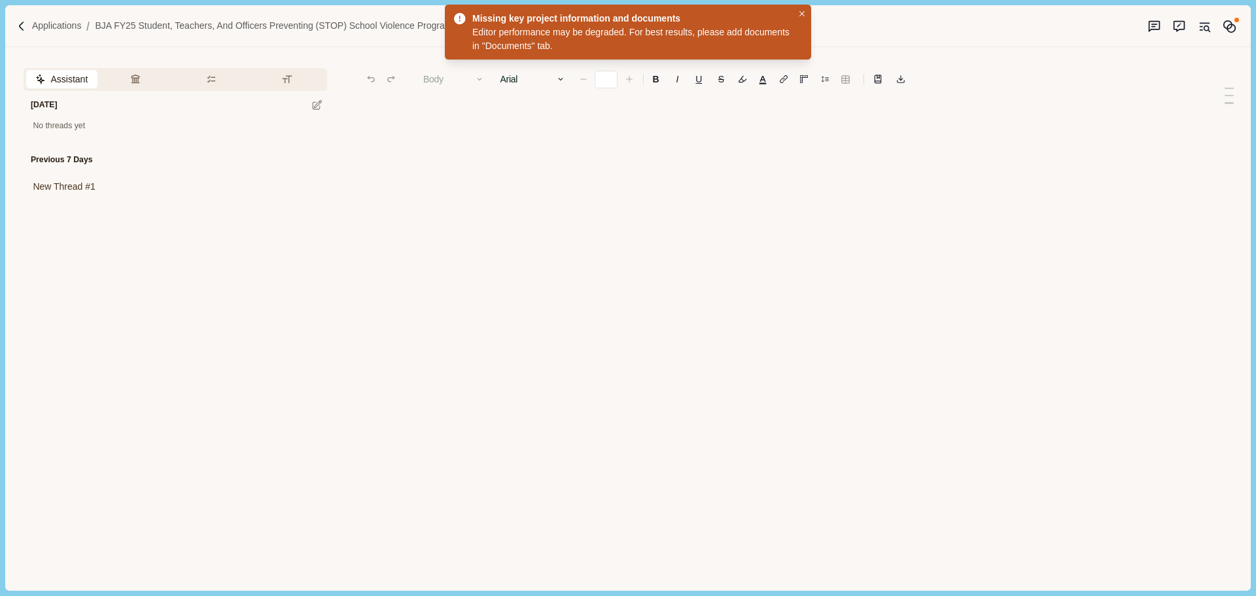
type input "**"
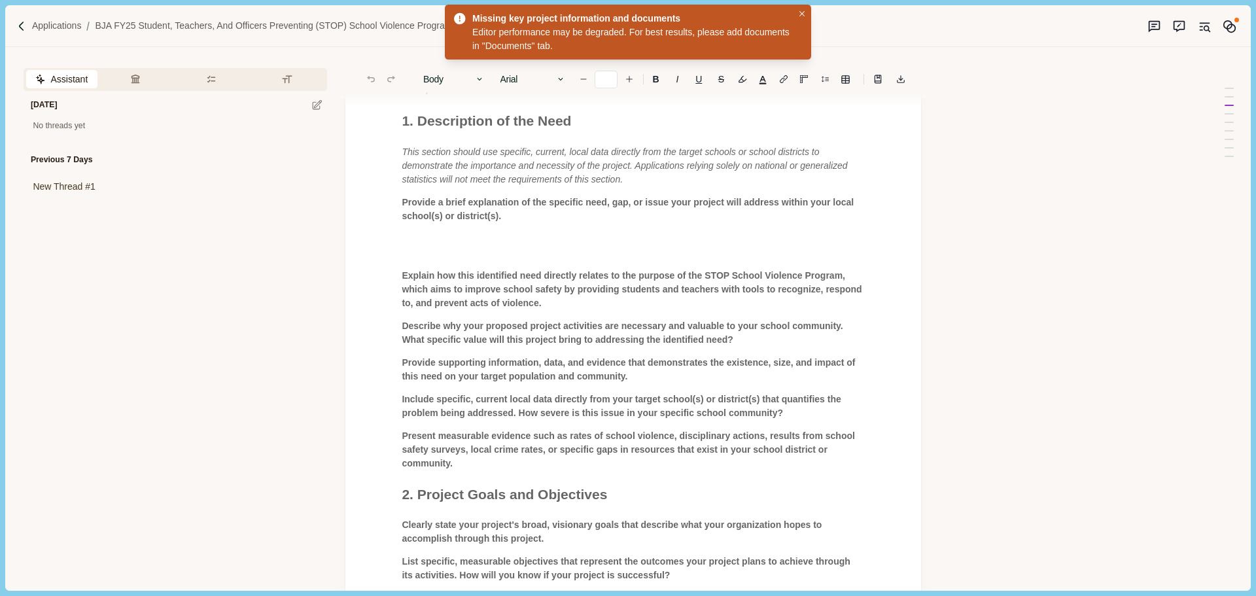
scroll to position [131, 0]
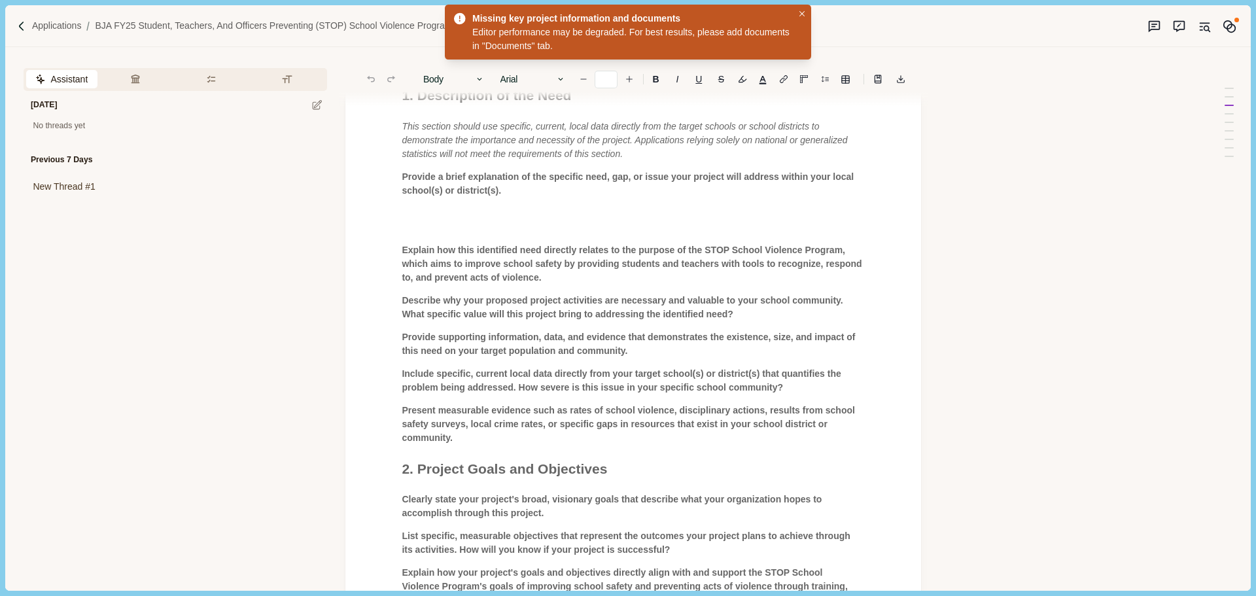
click at [531, 302] on span "Describe why your proposed project activities are necessary and valuable to you…" at bounding box center [624, 307] width 444 height 24
click at [416, 226] on p at bounding box center [633, 228] width 463 height 14
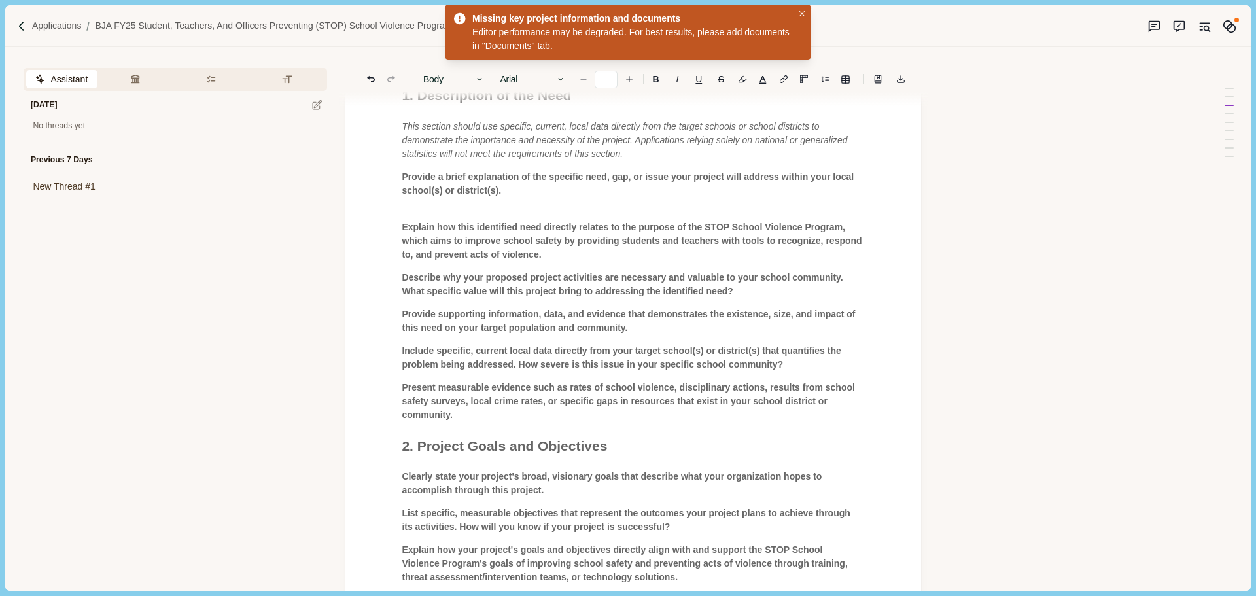
click at [467, 418] on p "Present measurable evidence such as rates of school violence, disciplinary acti…" at bounding box center [633, 401] width 463 height 41
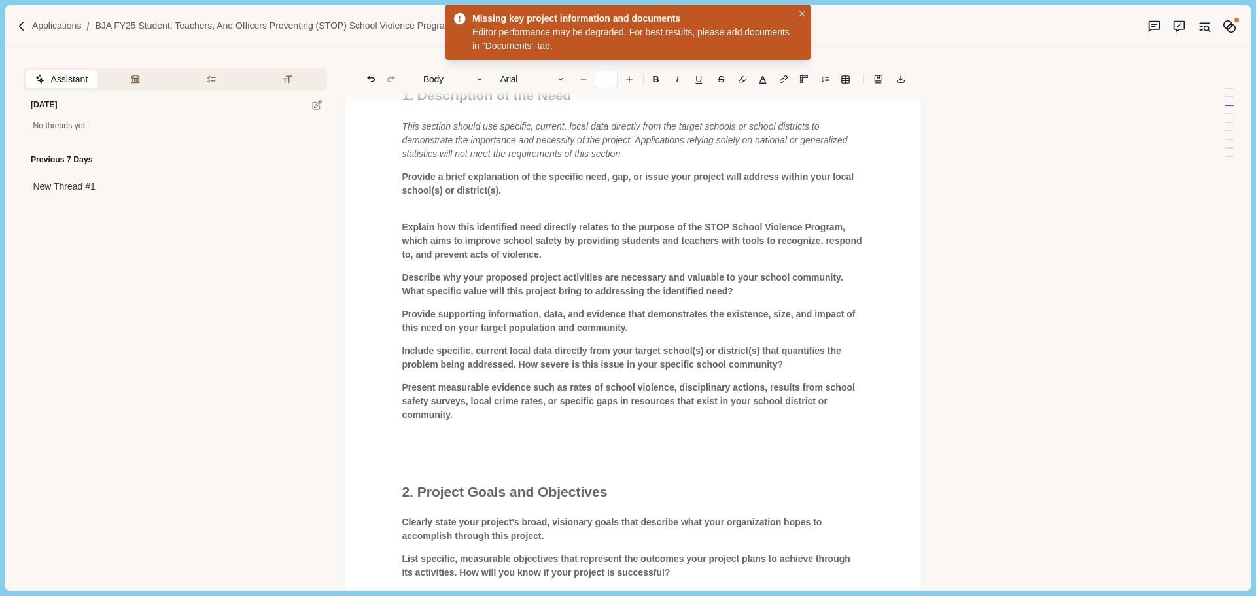
click at [402, 442] on p at bounding box center [633, 438] width 463 height 14
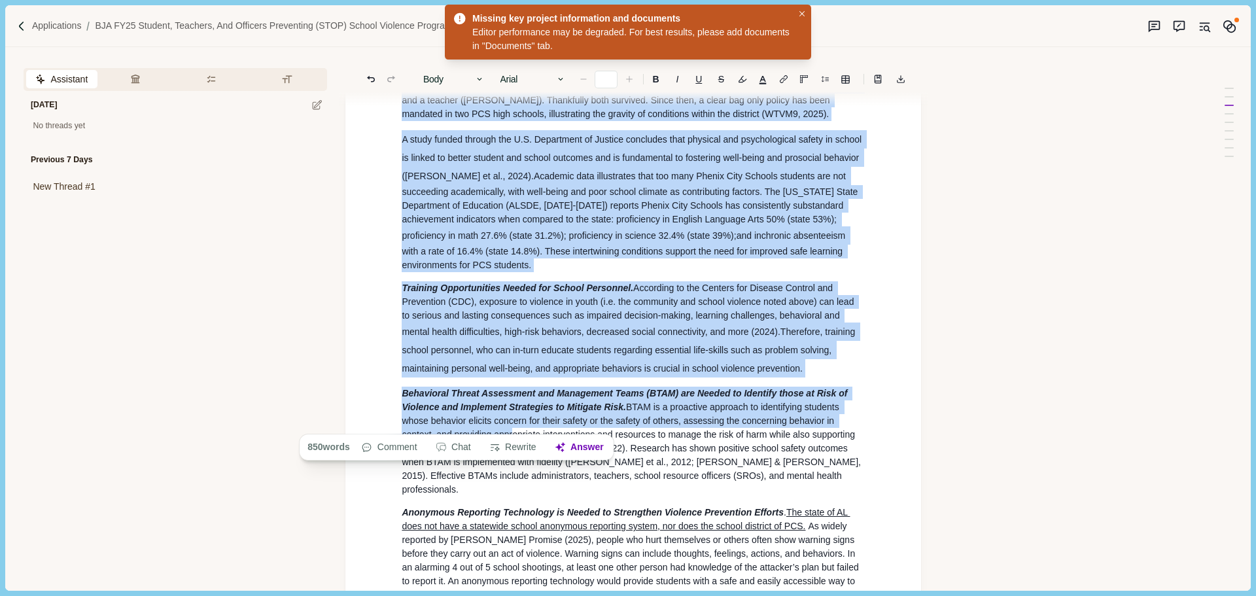
scroll to position [1456, 0]
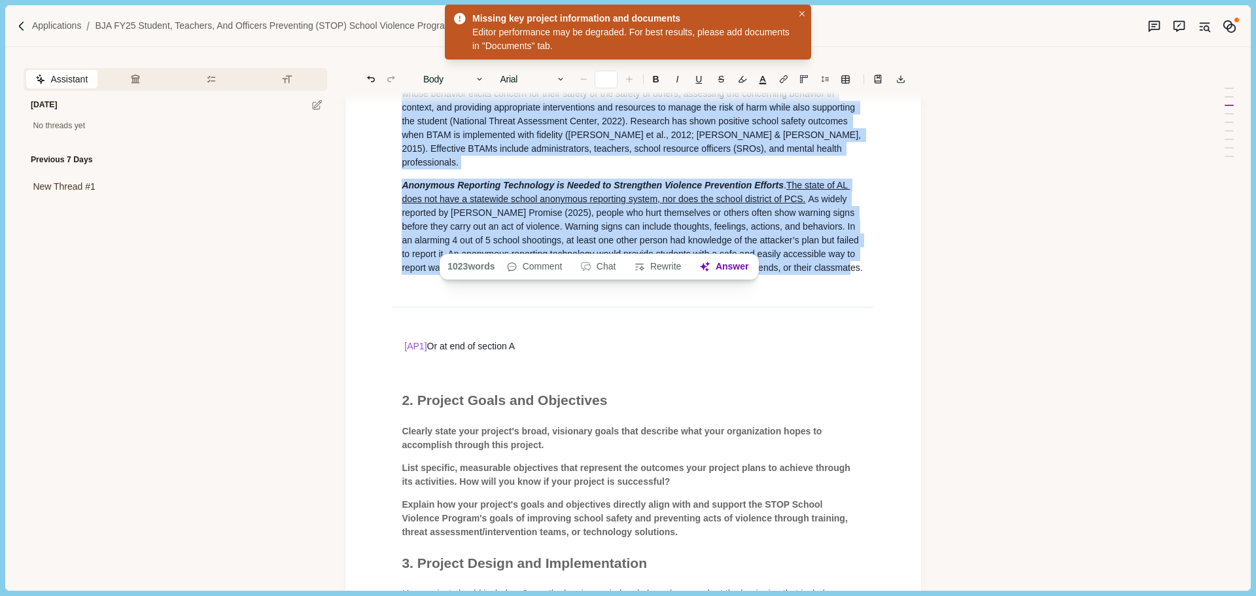
drag, startPoint x: 402, startPoint y: 293, endPoint x: 803, endPoint y: 247, distance: 403.1
click at [803, 247] on div "Proposal Narrative 1. Description of the Need This section should use specific,…" at bounding box center [634, 267] width 482 height 3153
click at [602, 265] on button "Chat" at bounding box center [598, 267] width 49 height 18
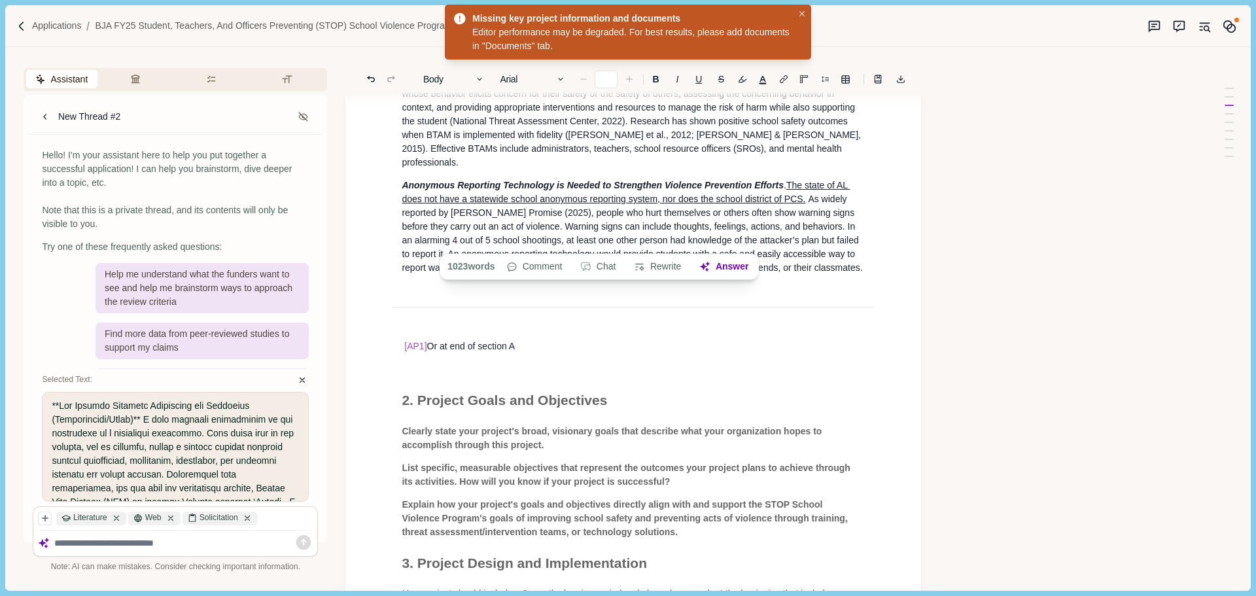
click at [79, 546] on textarea at bounding box center [183, 543] width 259 height 11
type textarea "**********"
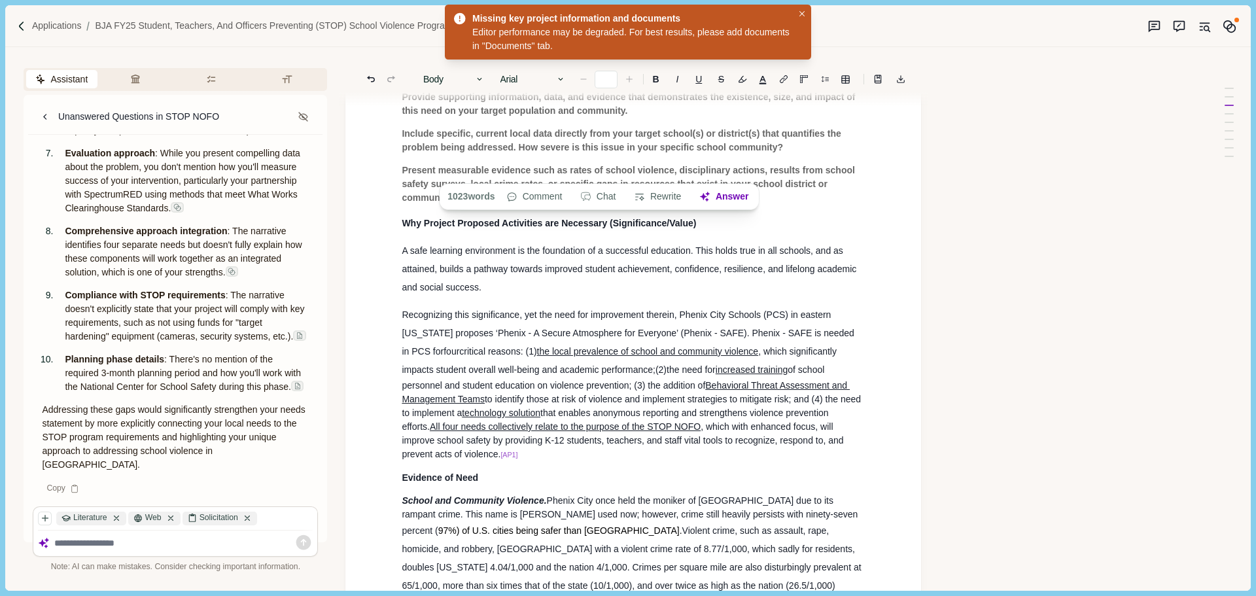
scroll to position [278, 0]
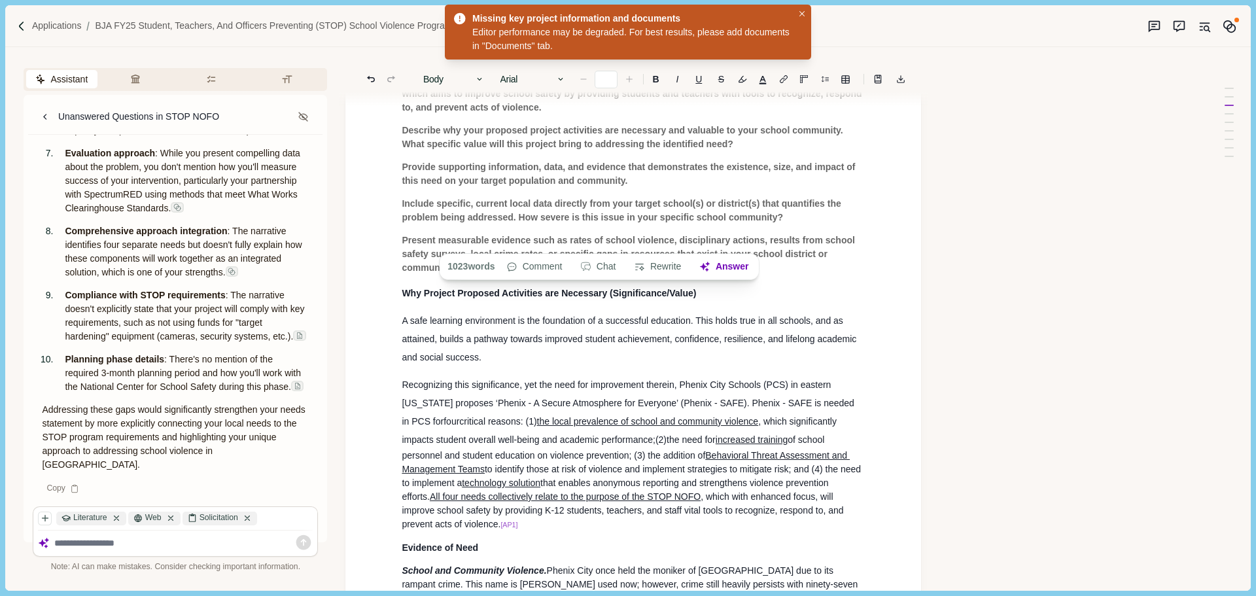
click at [141, 541] on textarea at bounding box center [183, 543] width 259 height 11
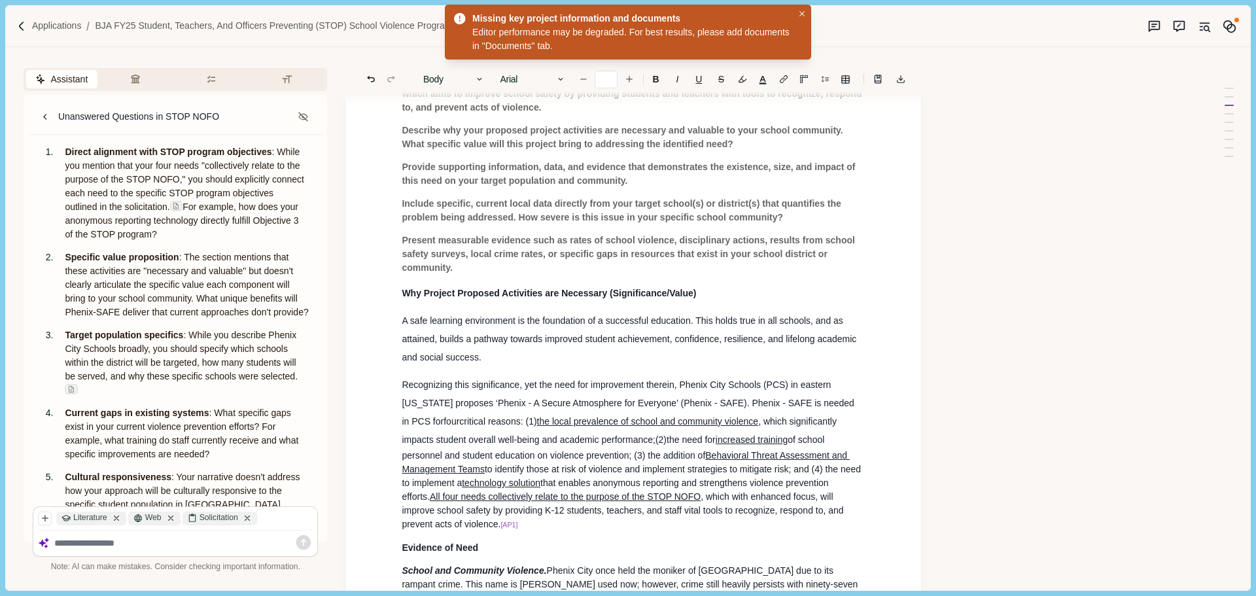
type input "**"
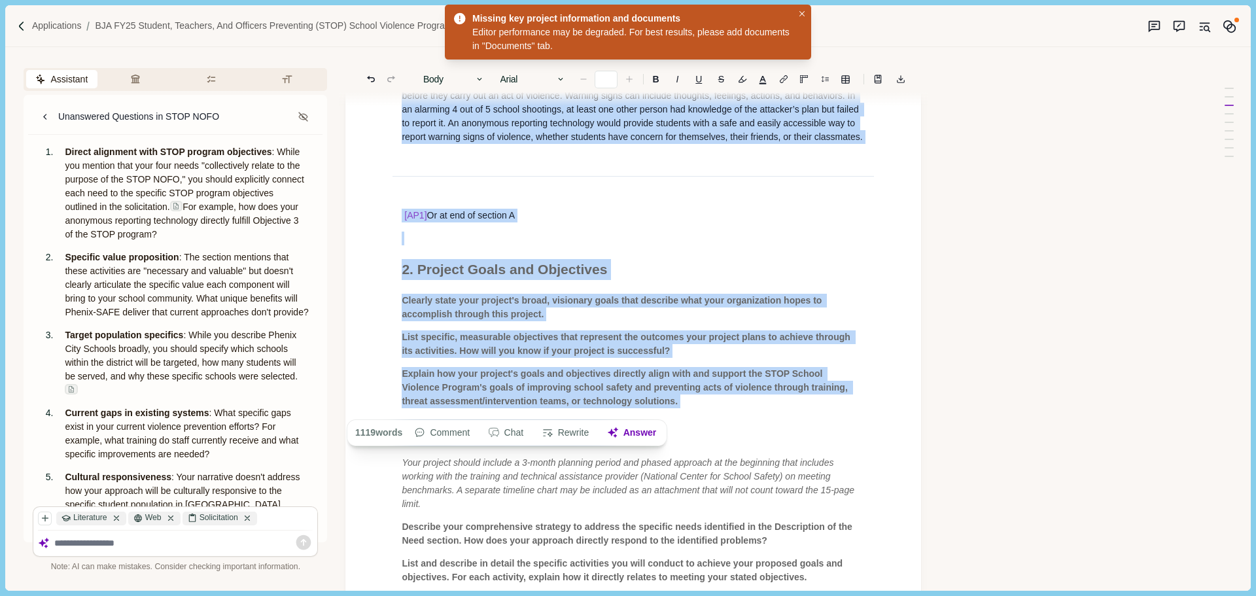
scroll to position [1260, 0]
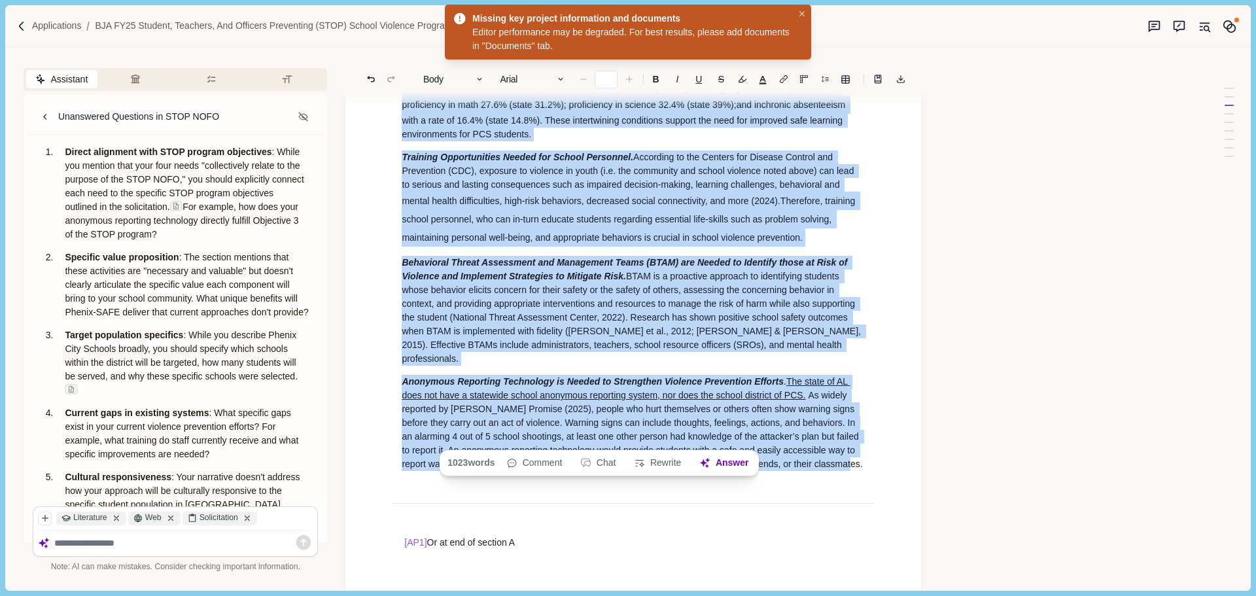
drag, startPoint x: 406, startPoint y: 294, endPoint x: 806, endPoint y: 436, distance: 424.9
click at [806, 436] on div "Proposal Narrative 1. Description of the Need This section should use specific,…" at bounding box center [634, 464] width 482 height 3153
click at [482, 76] on icon "button" at bounding box center [479, 79] width 9 height 9
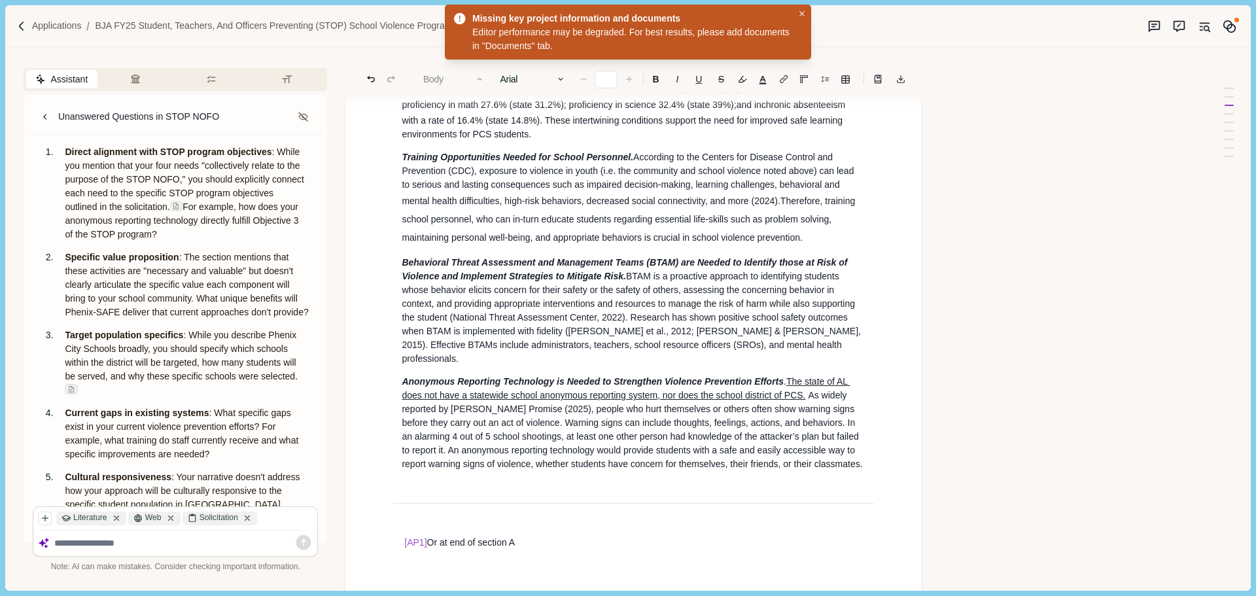
click at [501, 80] on div "Body Heading 1 Heading 2 Heading 3 Heading 4 Body Arial Arial Calibri Comic San…" at bounding box center [636, 78] width 448 height 27
click at [560, 82] on icon "button" at bounding box center [560, 79] width 9 height 9
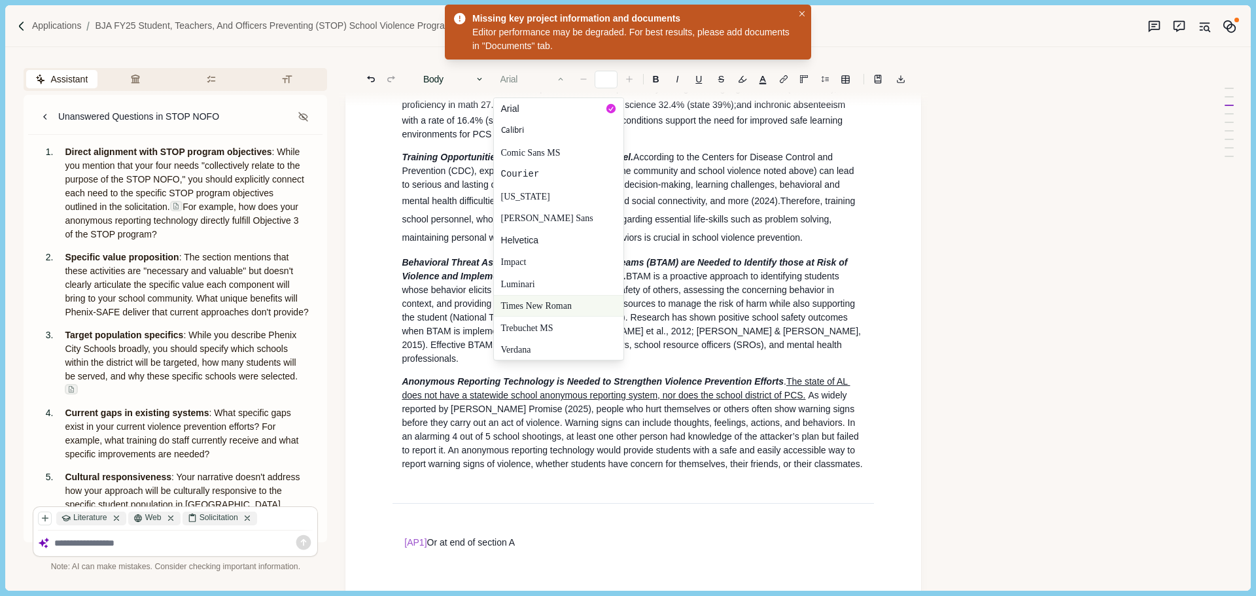
click at [552, 304] on button "Times New Roman" at bounding box center [559, 306] width 130 height 22
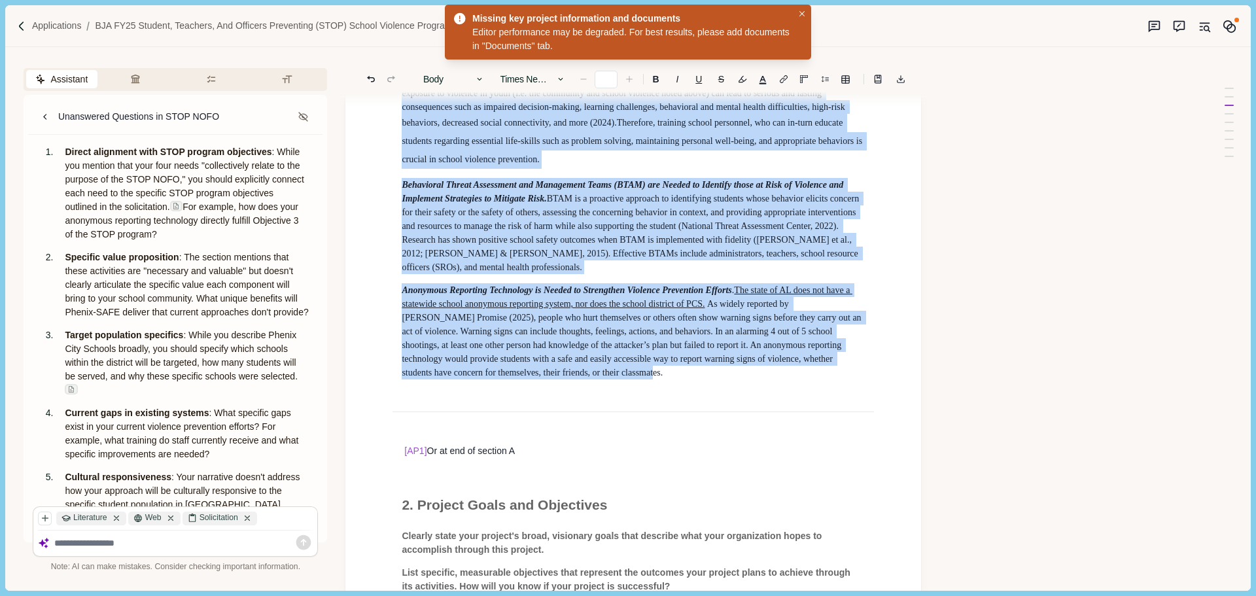
scroll to position [1213, 0]
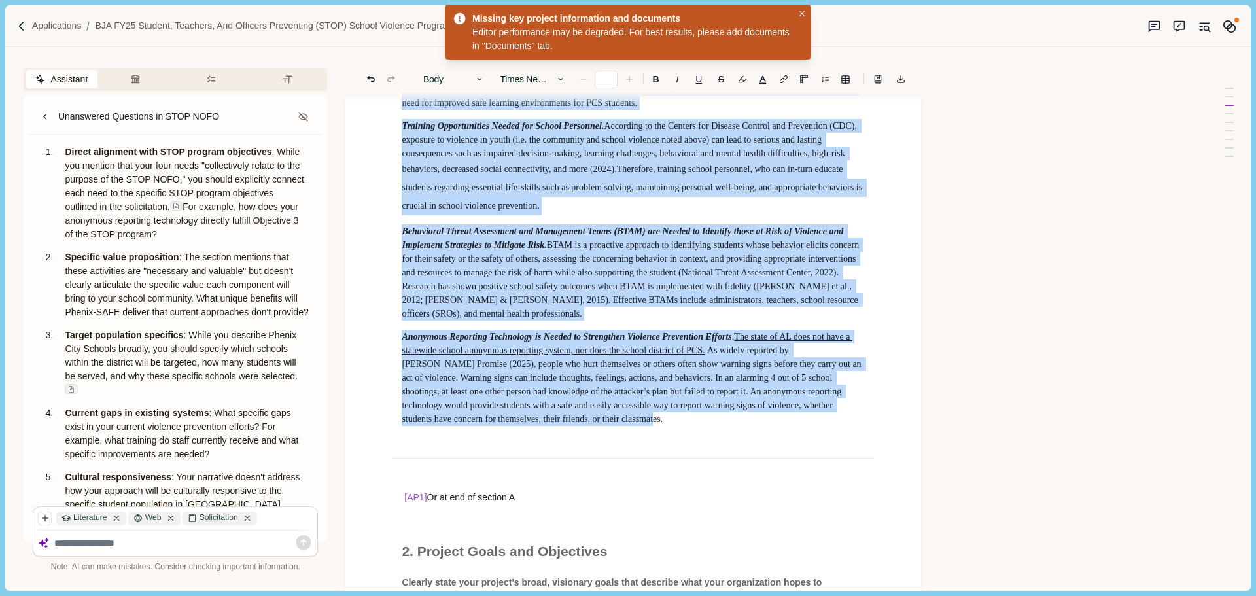
click at [661, 196] on span "Therefore, training school personnel, who can in-turn educate students regardin…" at bounding box center [633, 187] width 463 height 46
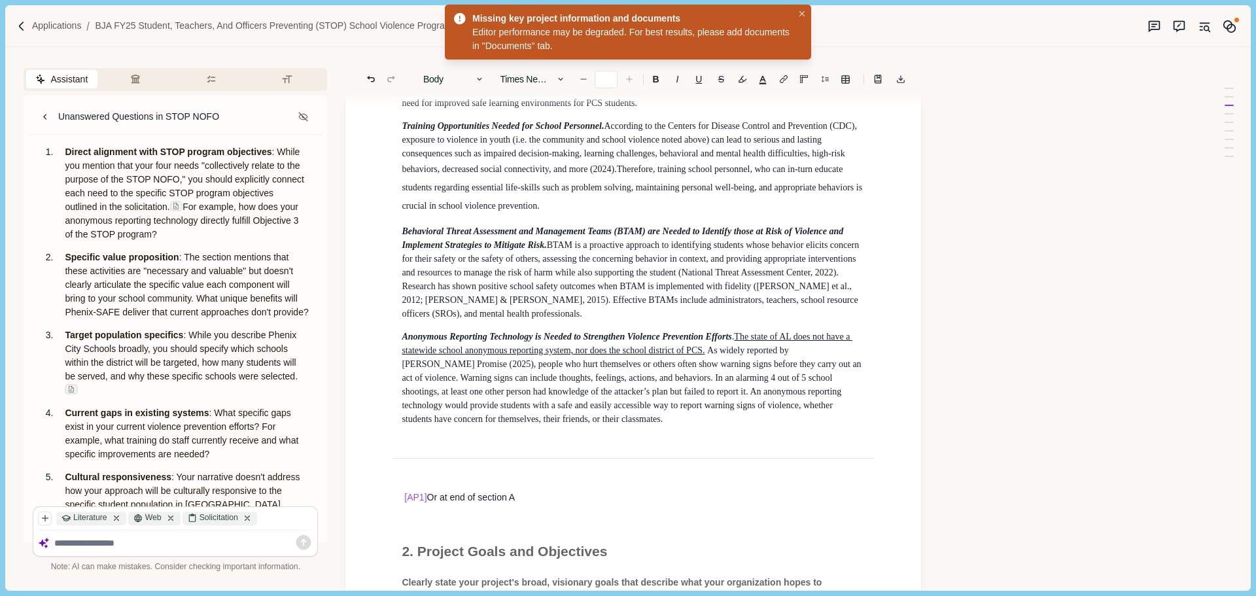
click at [633, 78] on icon "Increase font size" at bounding box center [629, 79] width 9 height 9
click at [598, 425] on p "Anonymous Reporting Technology is Needed to Strengthen Violence Prevention Effo…" at bounding box center [633, 378] width 463 height 96
type input "**"
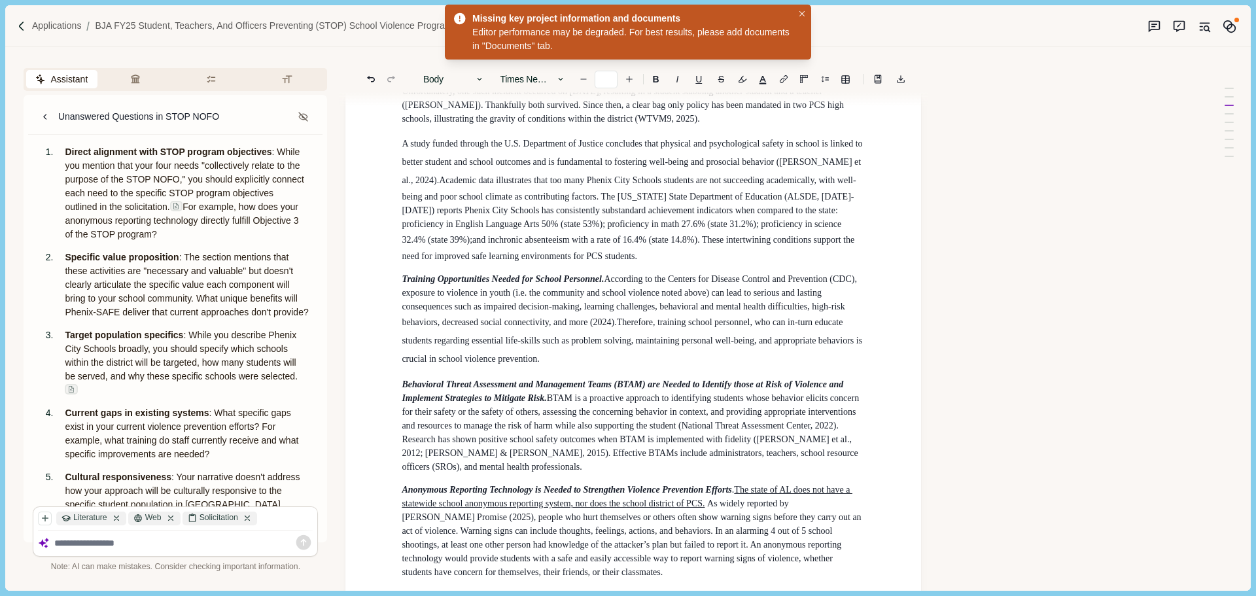
scroll to position [1344, 0]
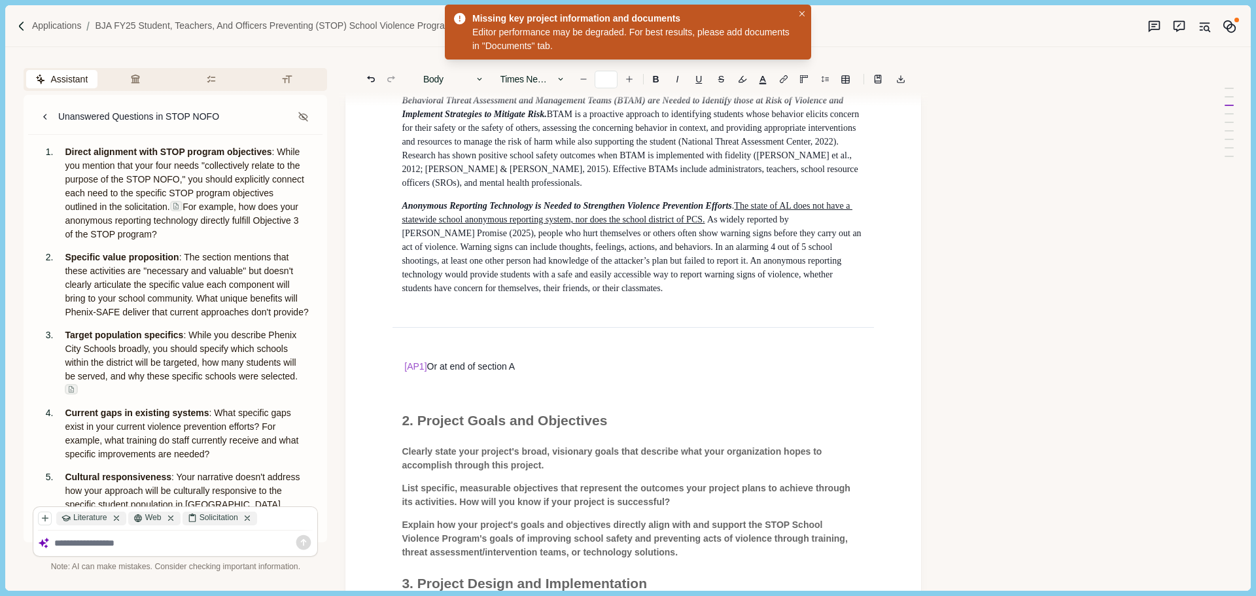
click at [138, 542] on textarea at bounding box center [183, 543] width 259 height 11
type textarea "**********"
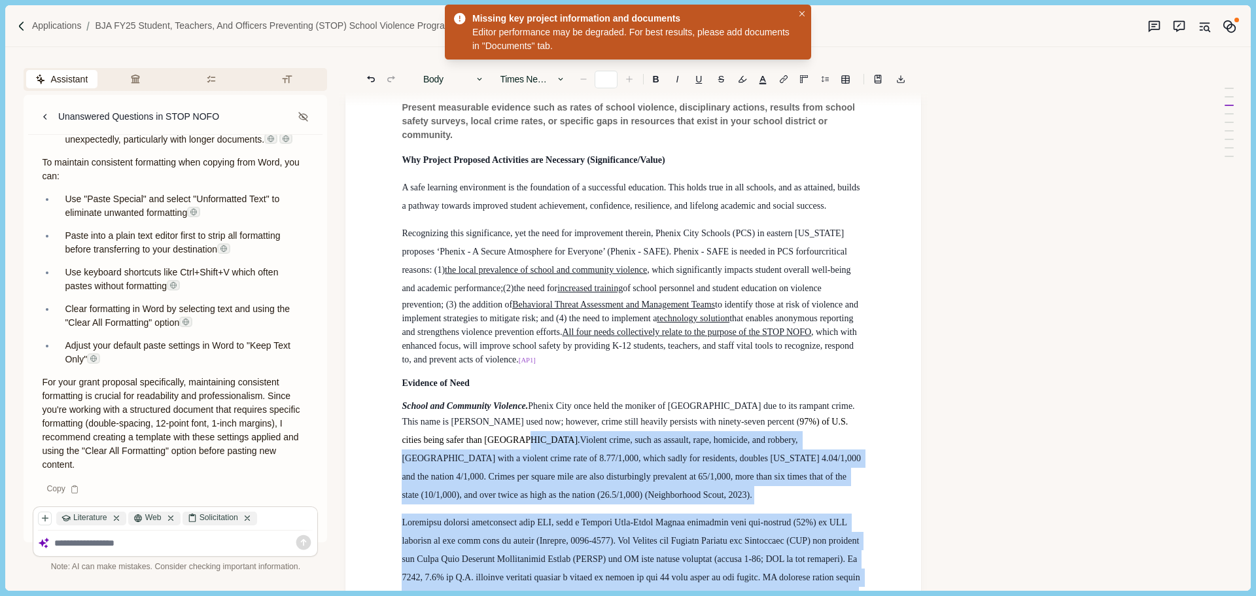
scroll to position [428, 0]
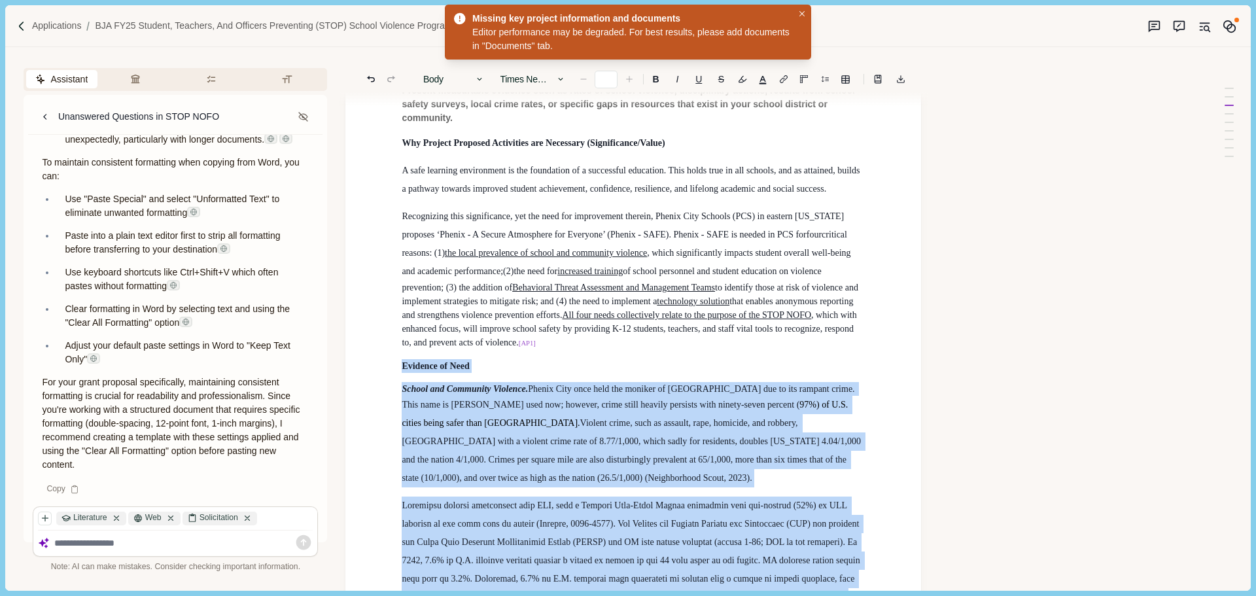
type input "**"
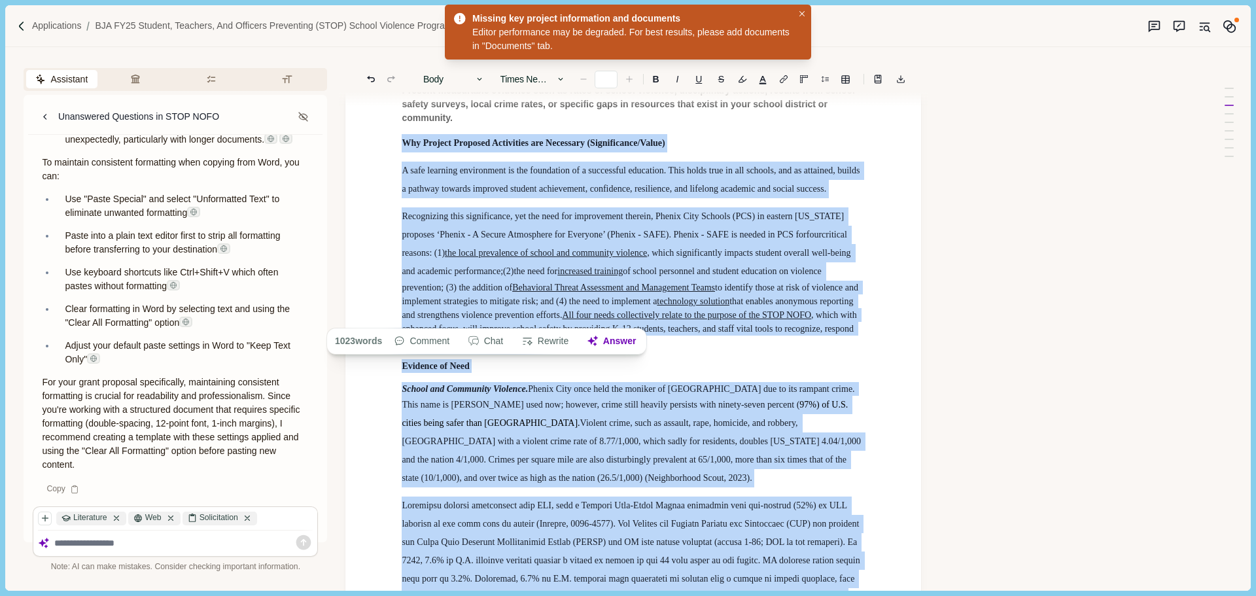
drag, startPoint x: 578, startPoint y: 302, endPoint x: 385, endPoint y: 141, distance: 250.9
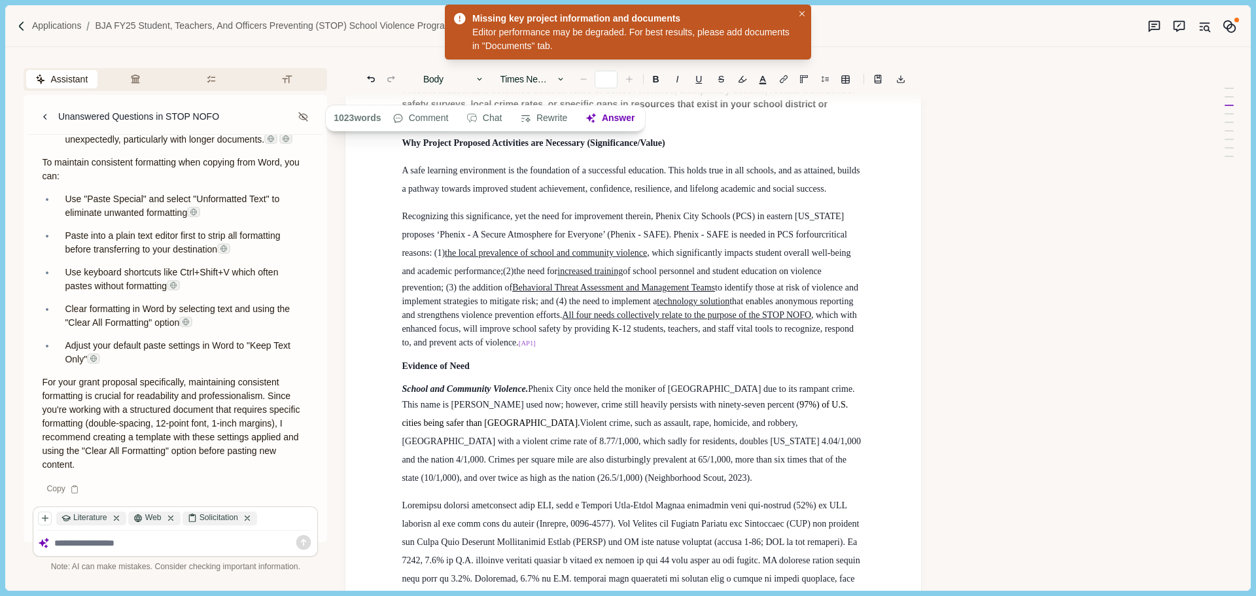
scroll to position [1261, 0]
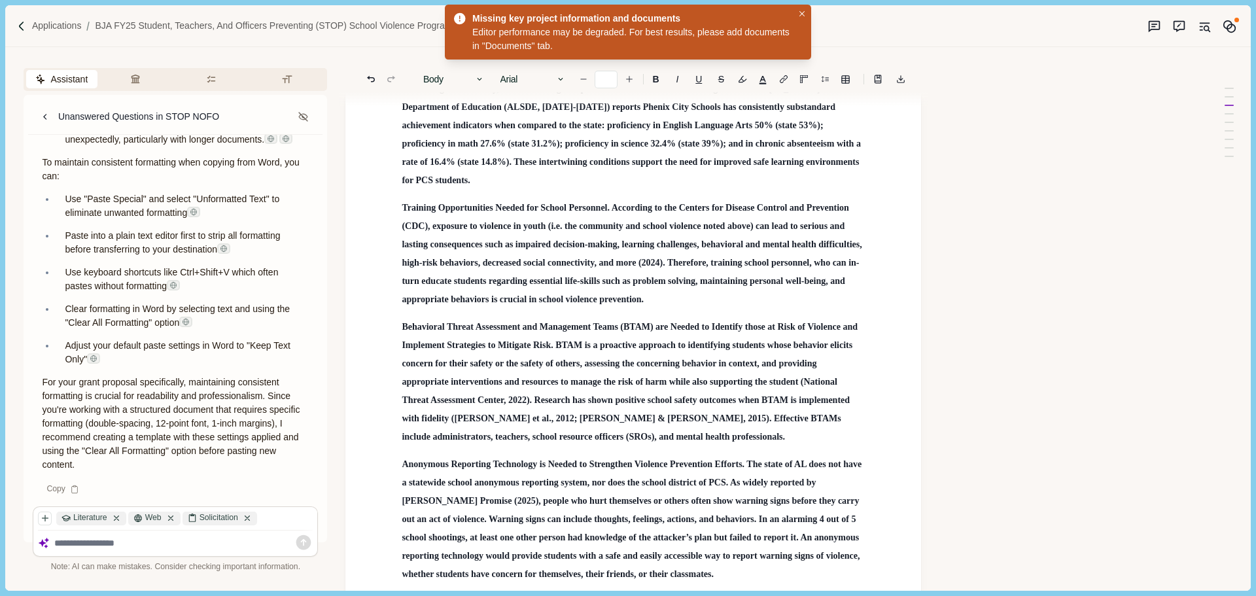
type input "**"
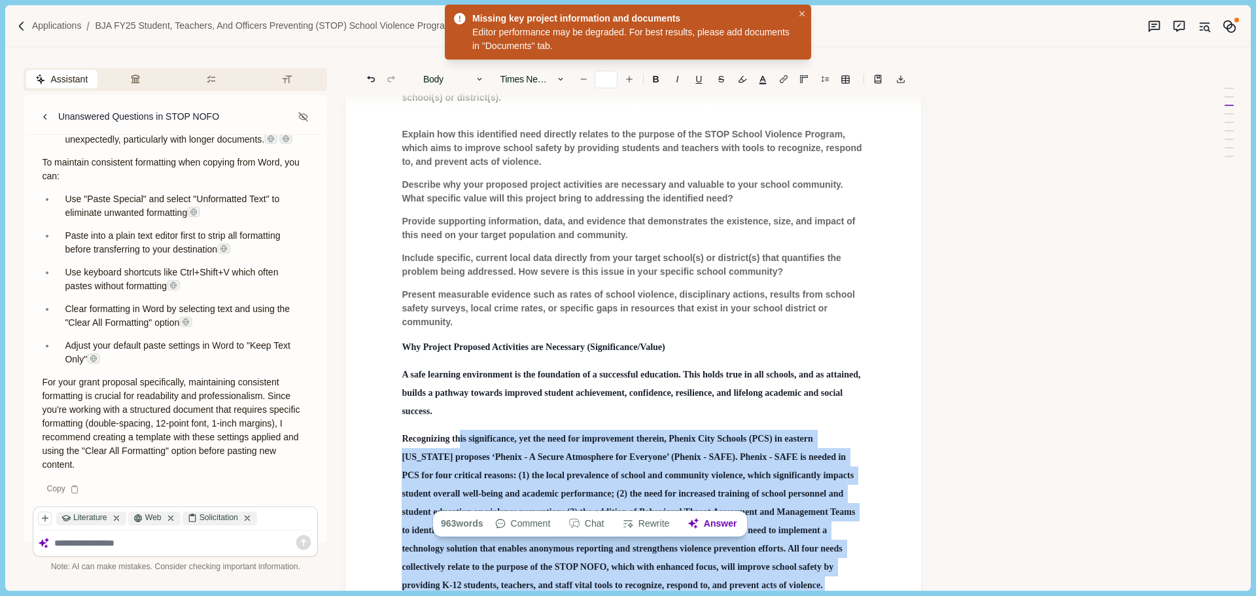
scroll to position [83, 0]
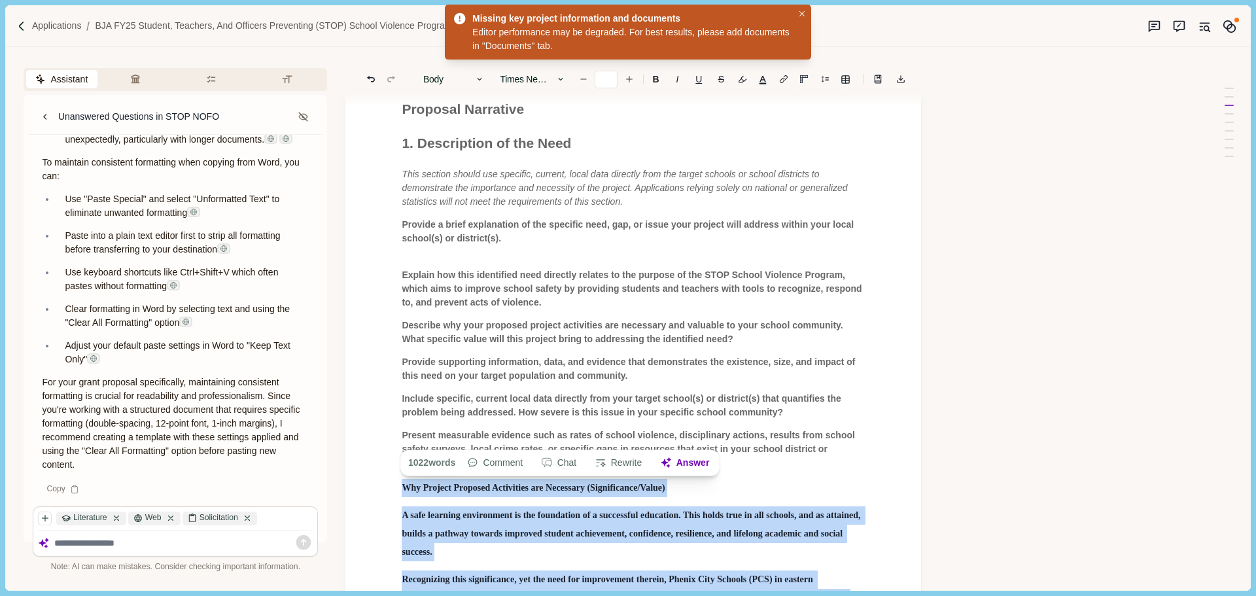
drag, startPoint x: 729, startPoint y: 557, endPoint x: 406, endPoint y: 492, distance: 329.7
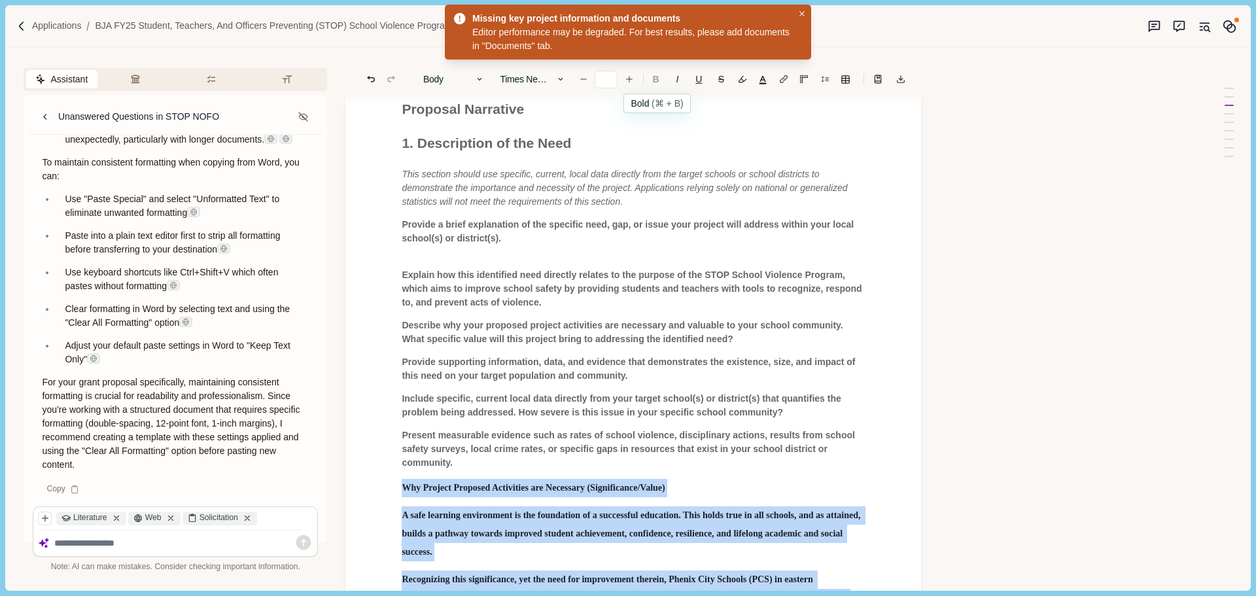
click at [654, 80] on b "B" at bounding box center [656, 79] width 7 height 9
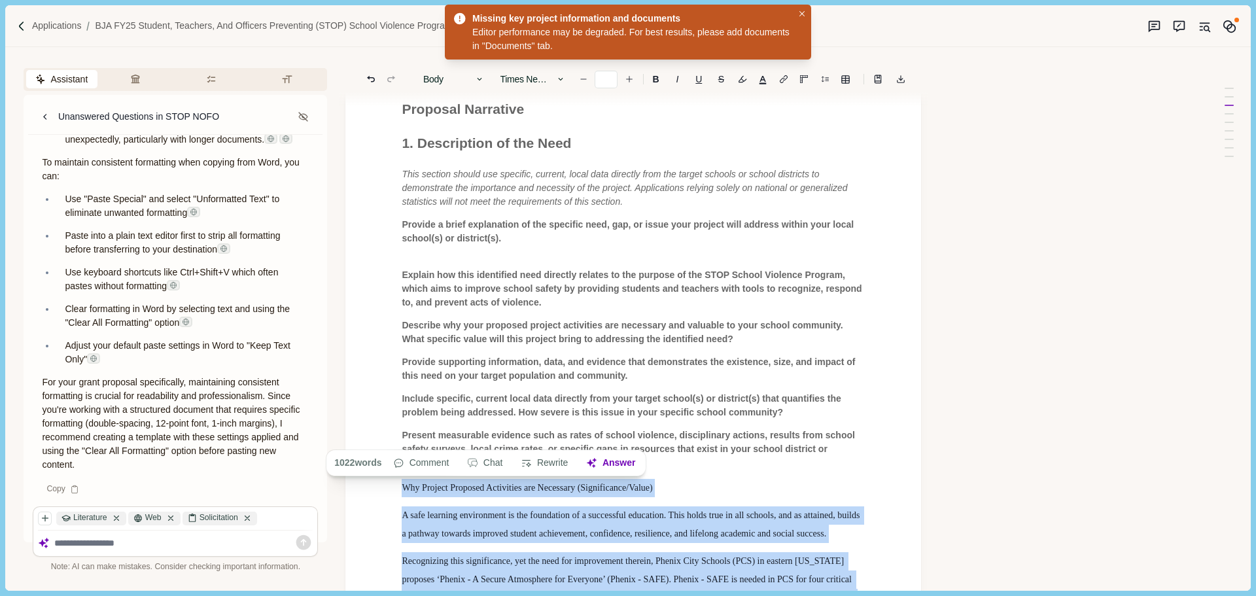
click at [705, 491] on p "Why Project Proposed Activities are Necessary (Significance/Value)" at bounding box center [633, 488] width 463 height 18
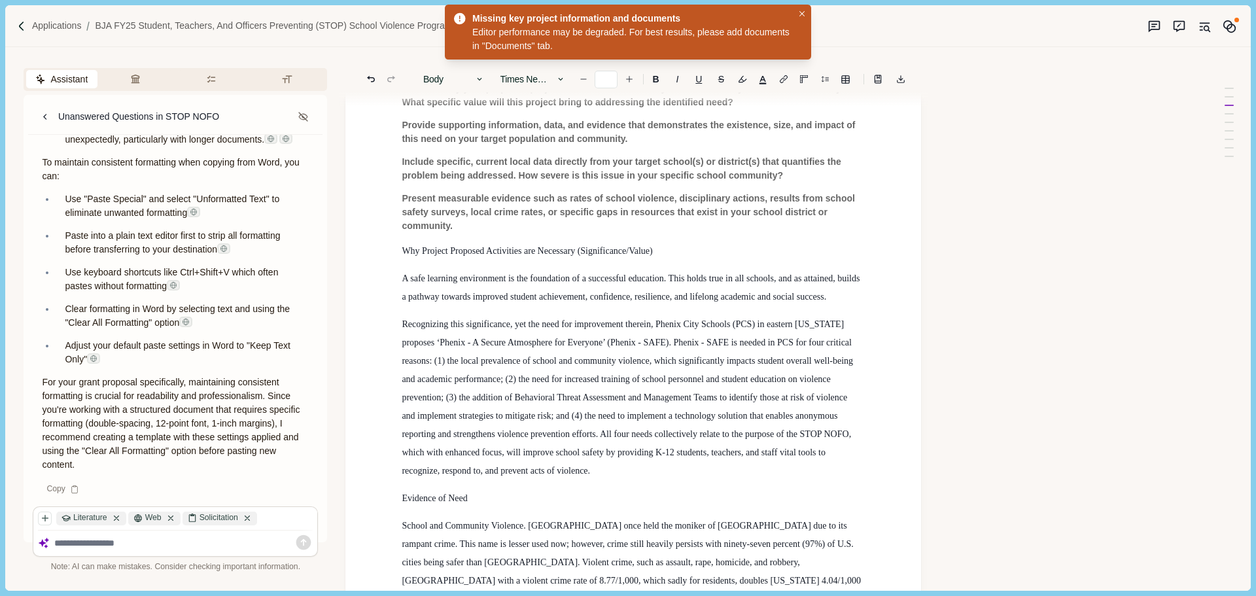
scroll to position [279, 0]
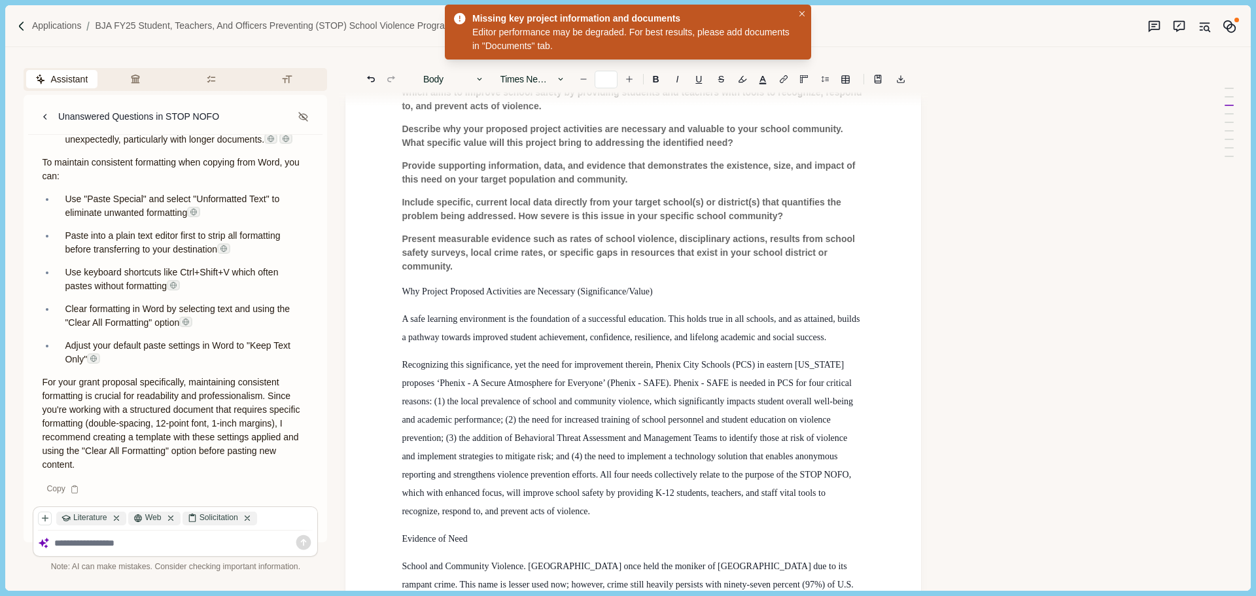
drag, startPoint x: 661, startPoint y: 293, endPoint x: 401, endPoint y: 286, distance: 259.9
drag, startPoint x: 655, startPoint y: 79, endPoint x: 655, endPoint y: 94, distance: 15.7
click at [655, 78] on b "B" at bounding box center [656, 79] width 7 height 9
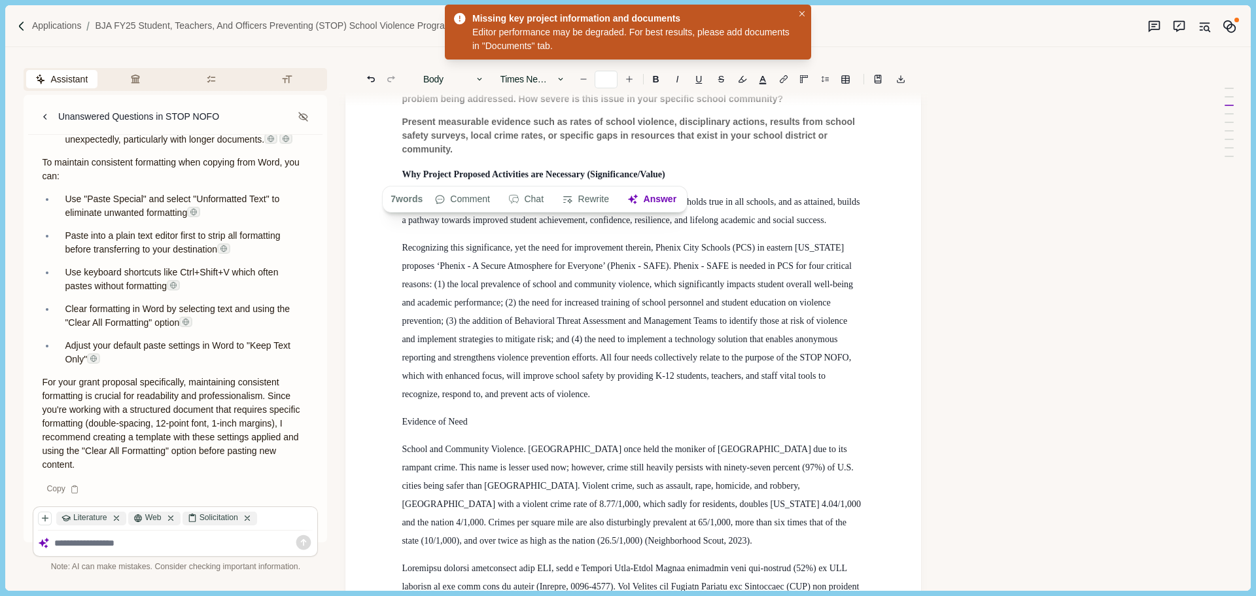
scroll to position [607, 0]
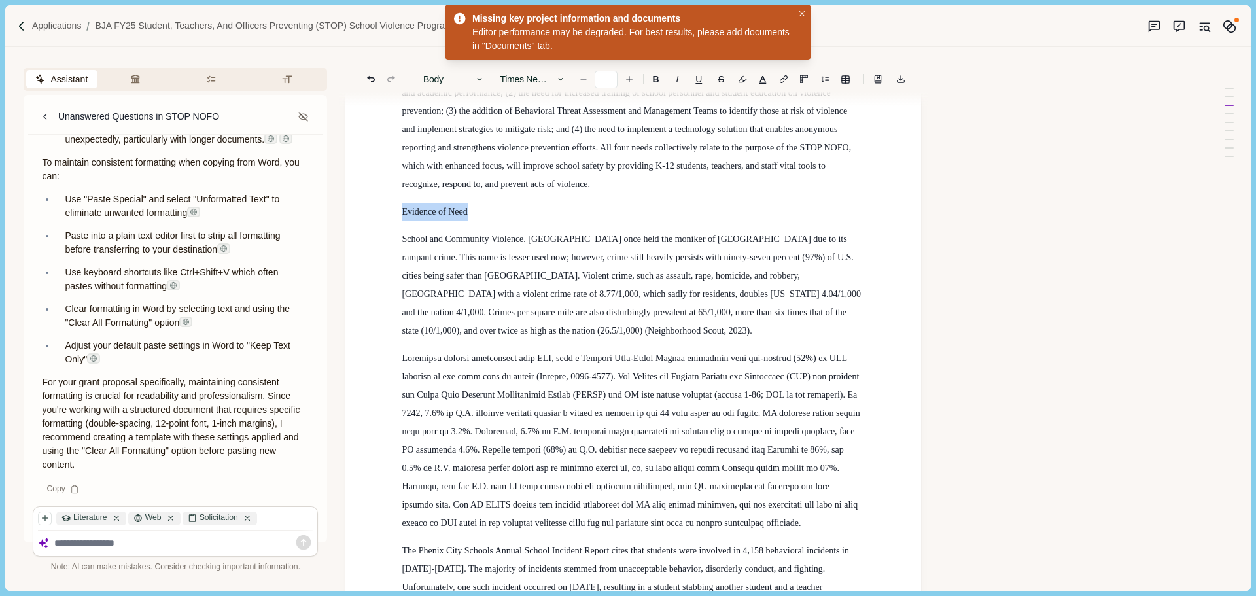
drag, startPoint x: 473, startPoint y: 206, endPoint x: 388, endPoint y: 204, distance: 85.1
click at [655, 78] on b "B" at bounding box center [656, 79] width 7 height 9
click at [612, 289] on span "School and Community Violence. [GEOGRAPHIC_DATA] once held the moniker of [GEOG…" at bounding box center [632, 284] width 461 height 101
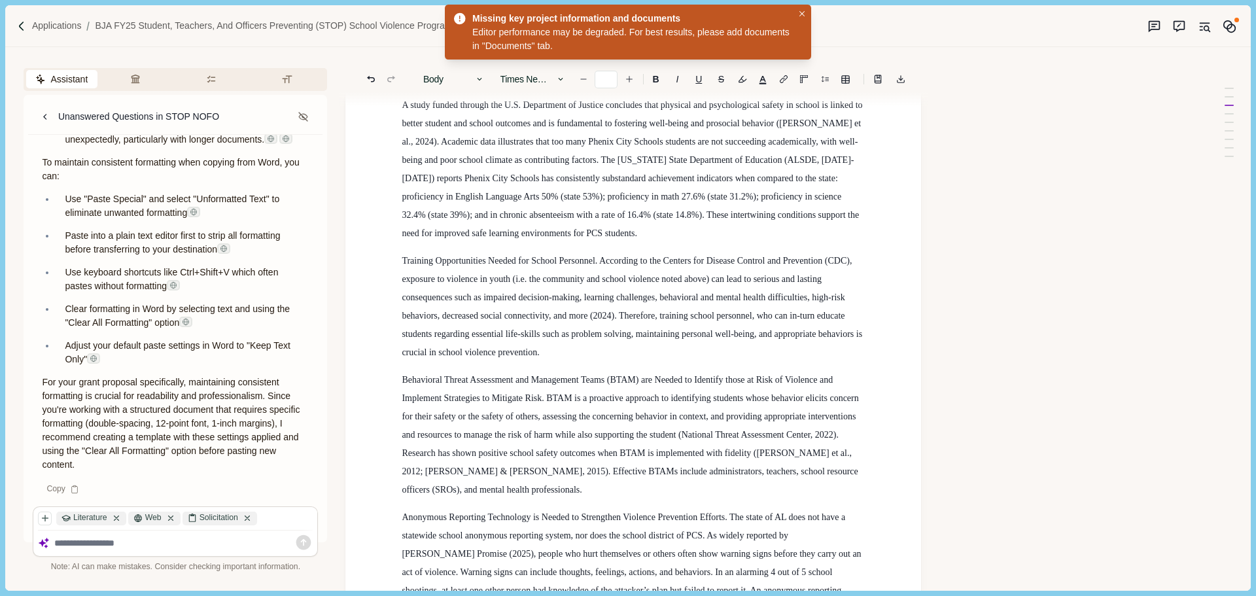
scroll to position [1130, 0]
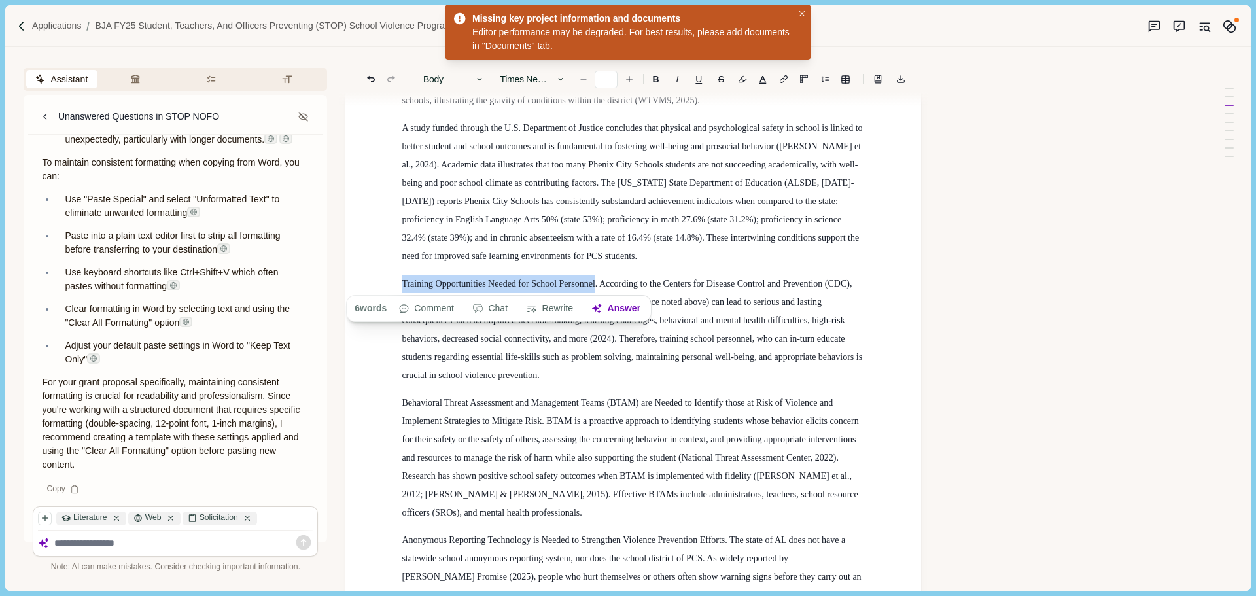
drag, startPoint x: 404, startPoint y: 284, endPoint x: 595, endPoint y: 284, distance: 191.1
click at [595, 284] on span "Training Opportunities Needed for School Personnel. According to the Centers fo…" at bounding box center [633, 329] width 463 height 101
click at [601, 286] on span "Training Opportunities Needed for School Personnel. According to the Centers fo…" at bounding box center [633, 329] width 463 height 101
drag, startPoint x: 601, startPoint y: 284, endPoint x: 404, endPoint y: 279, distance: 197.0
click at [404, 279] on span "Training Opportunities Needed for School Personnel. According to the Centers fo…" at bounding box center [633, 329] width 463 height 101
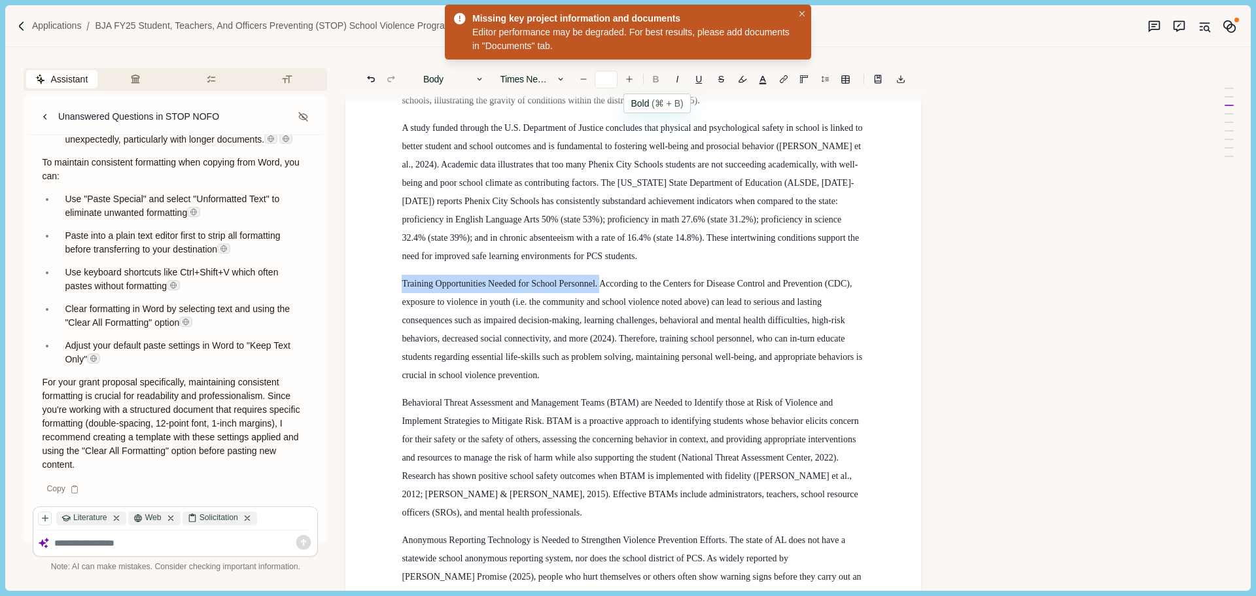
click at [658, 76] on b "B" at bounding box center [656, 79] width 7 height 9
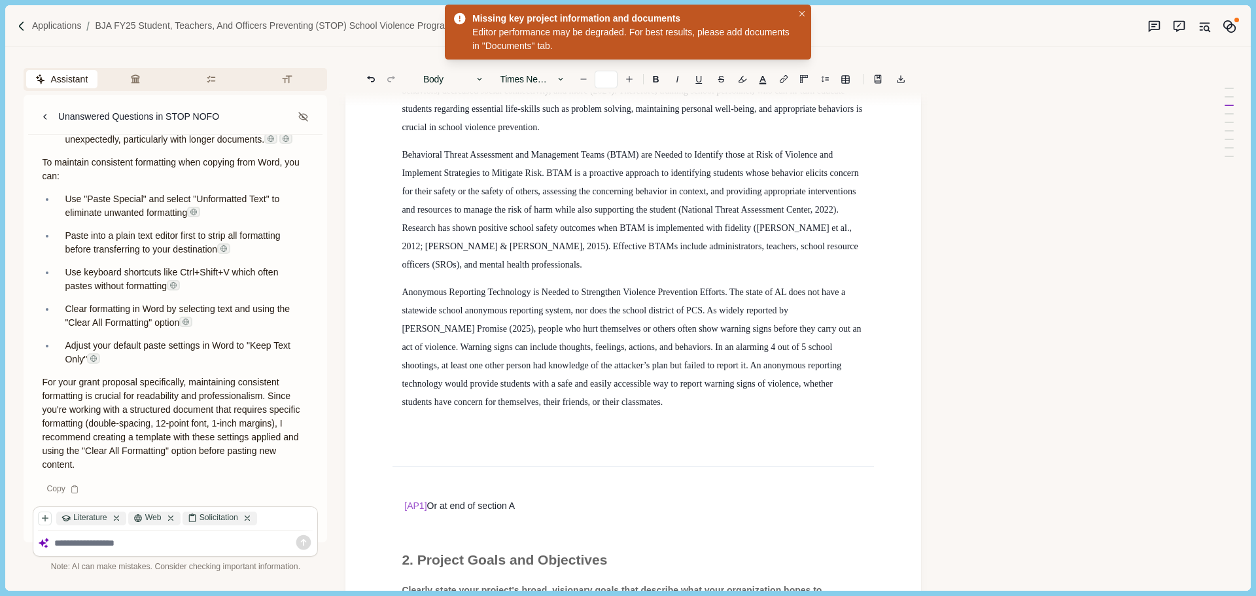
scroll to position [1261, 0]
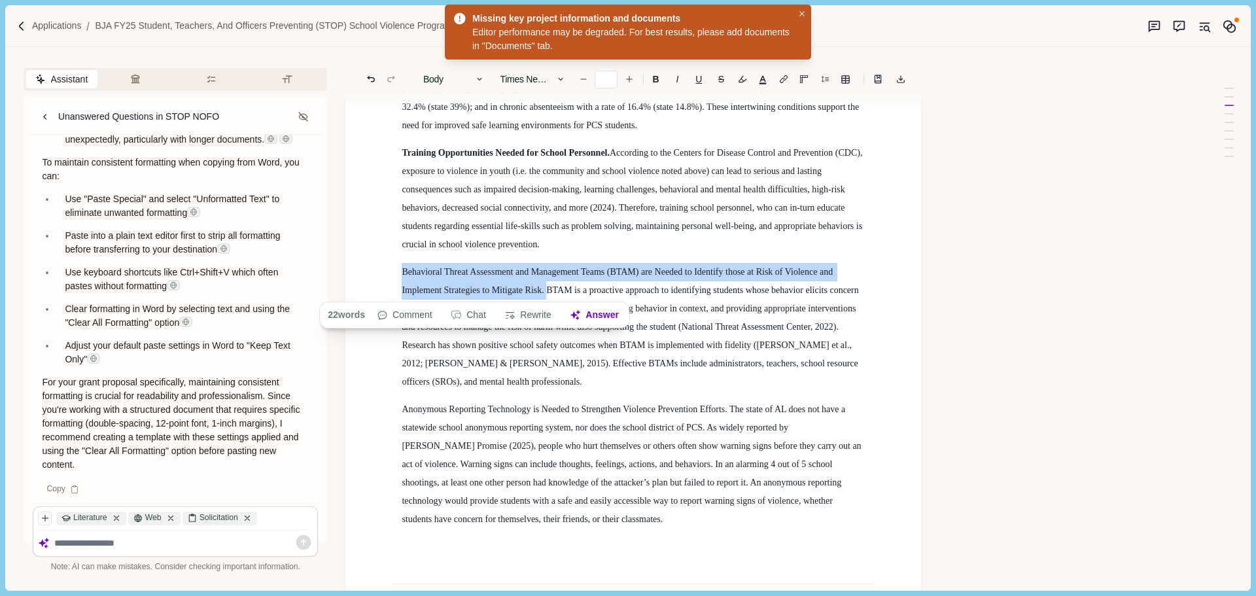
drag, startPoint x: 404, startPoint y: 269, endPoint x: 546, endPoint y: 295, distance: 144.4
click at [546, 295] on p "Behavioral Threat Assessment and Management Teams (BTAM) are Needed to Identify…" at bounding box center [633, 327] width 463 height 128
click at [657, 75] on b "B" at bounding box center [656, 79] width 7 height 9
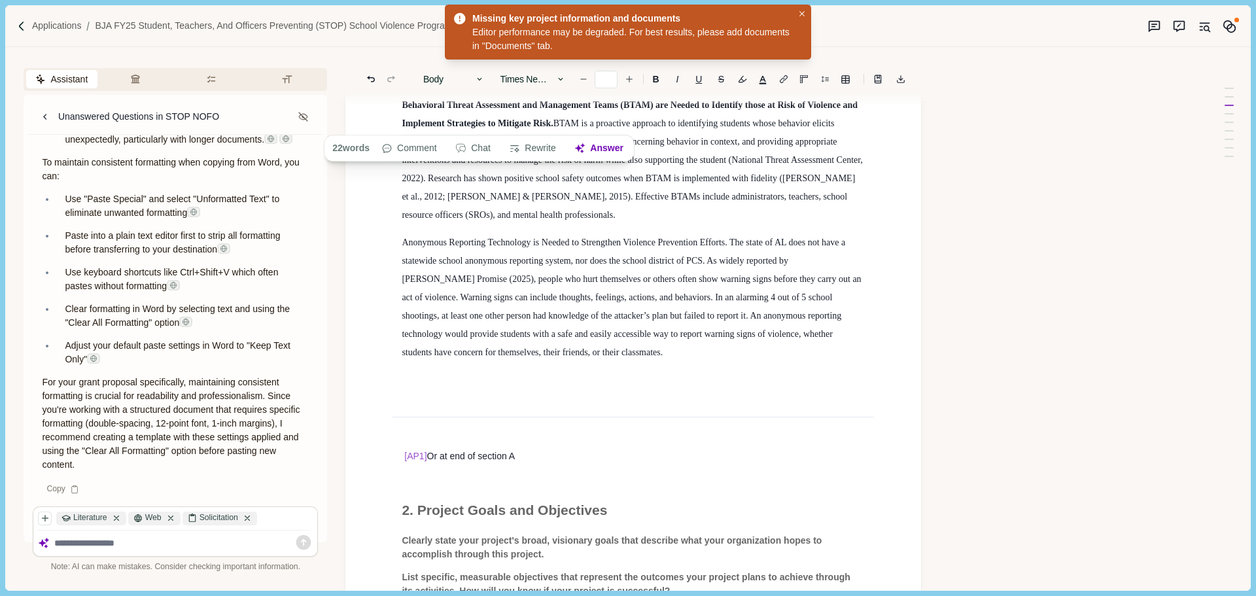
scroll to position [1457, 0]
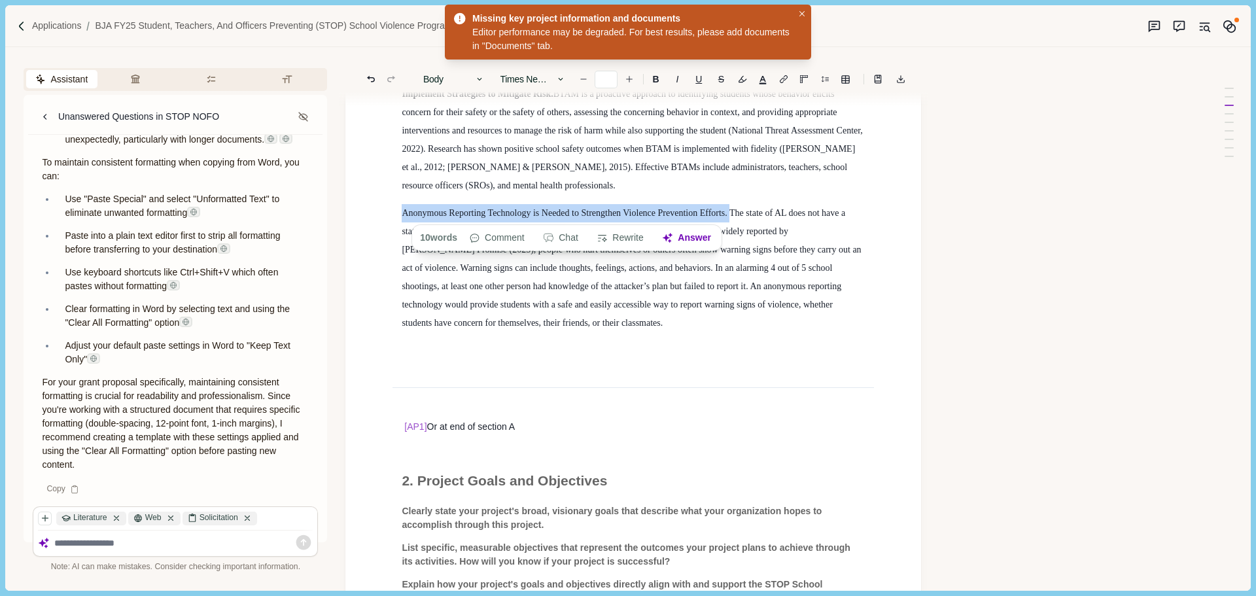
drag, startPoint x: 402, startPoint y: 213, endPoint x: 730, endPoint y: 217, distance: 327.2
click at [730, 217] on span "Anonymous Reporting Technology is Needed to Strengthen Violence Prevention Effo…" at bounding box center [633, 268] width 462 height 120
click at [652, 79] on button "B" at bounding box center [656, 79] width 20 height 18
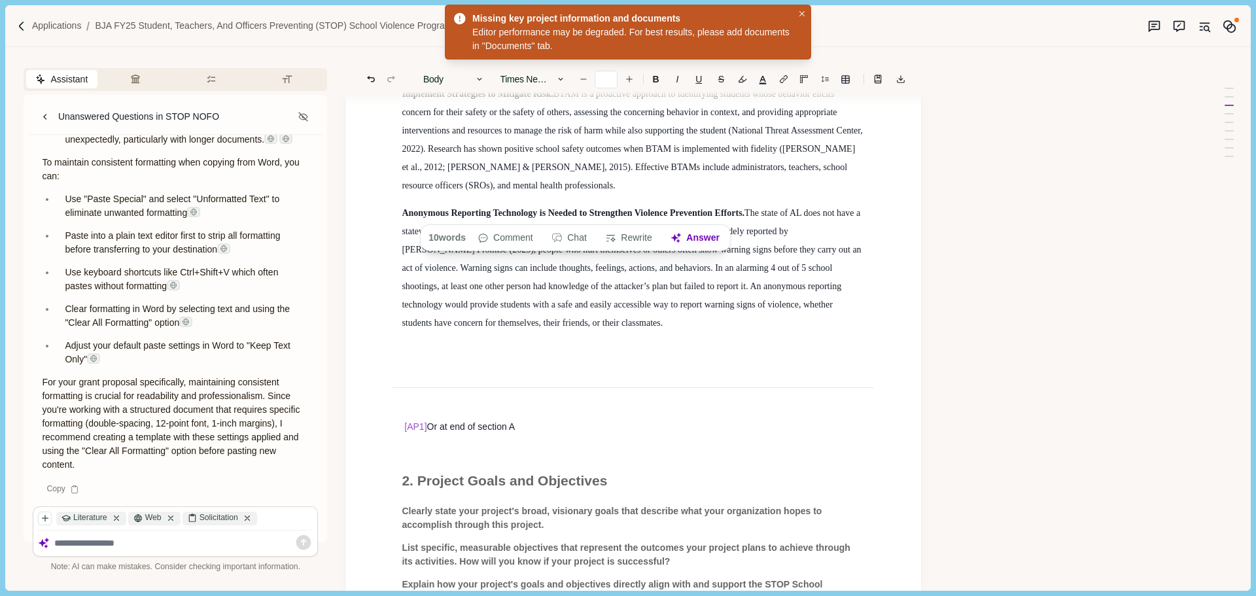
click at [652, 281] on span "The state of AL does not have a statewide school anonymous reporting system, no…" at bounding box center [633, 268] width 462 height 120
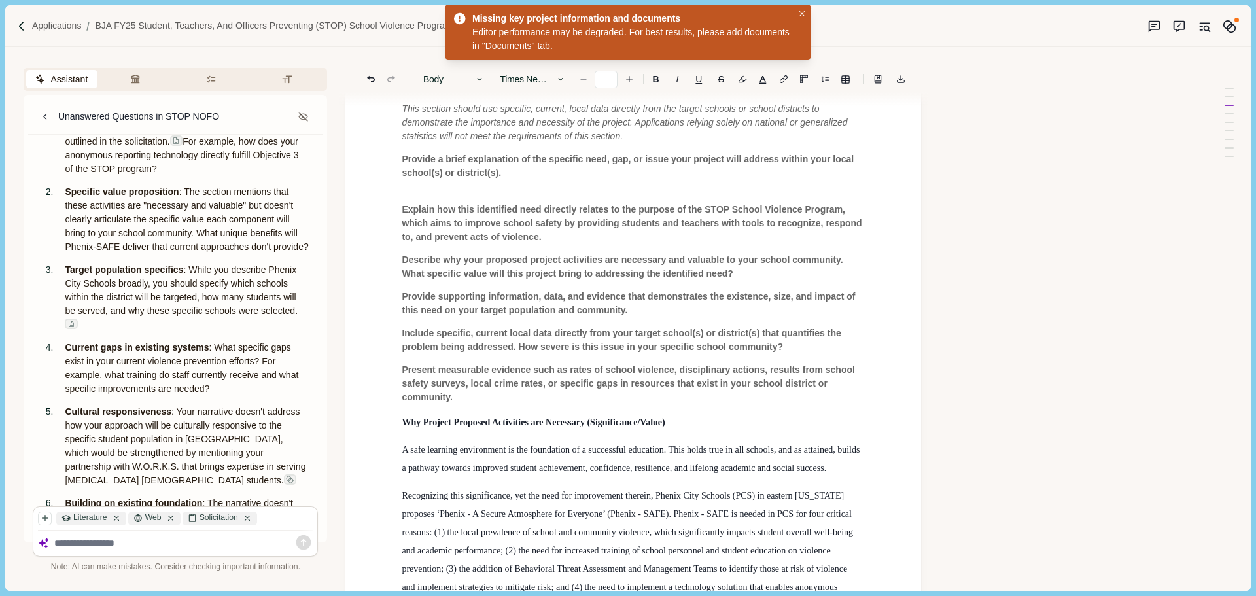
scroll to position [2152, 0]
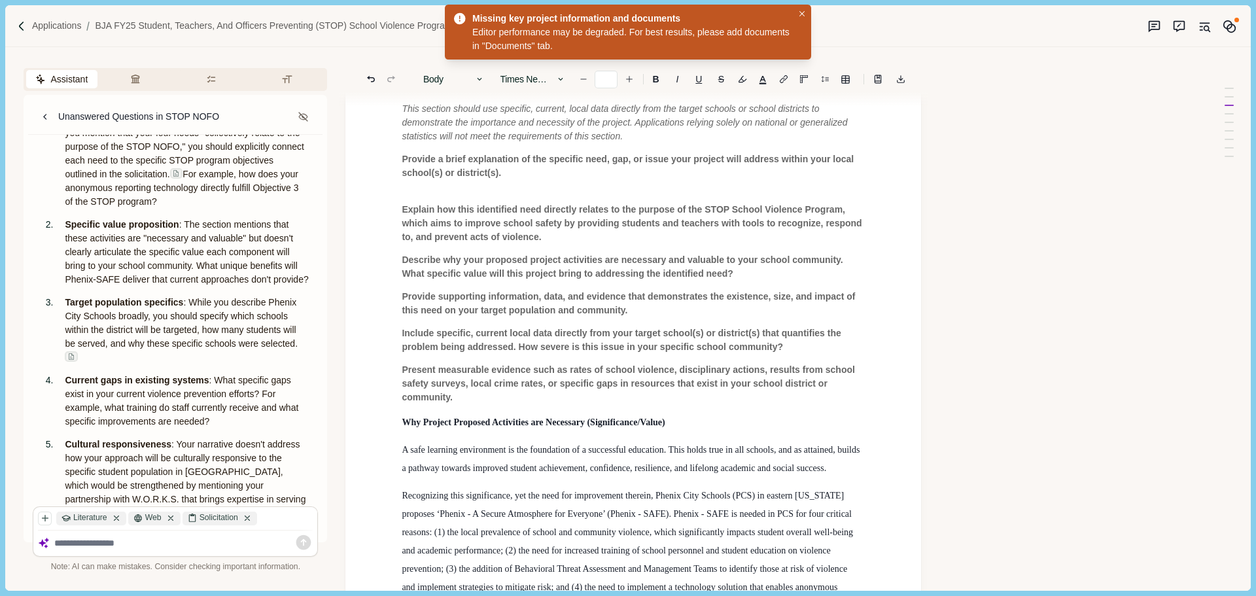
click at [149, 209] on p "Direct alignment with STOP program objectives : While you mention that your fou…" at bounding box center [187, 161] width 244 height 96
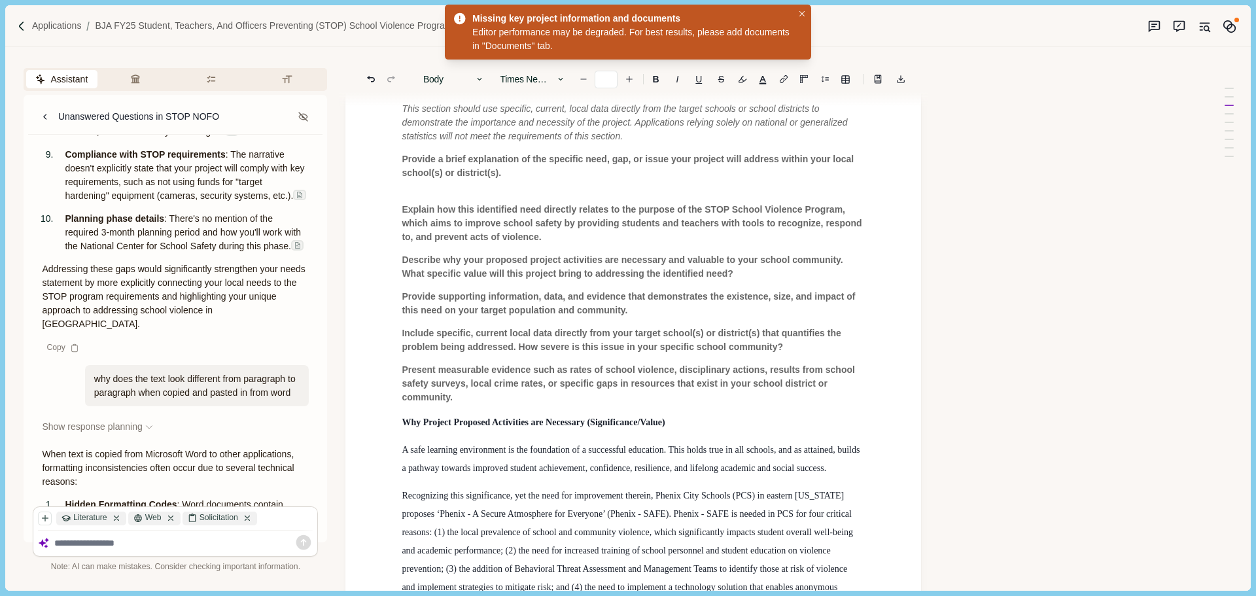
scroll to position [2741, 0]
click at [122, 544] on textarea at bounding box center [183, 543] width 259 height 11
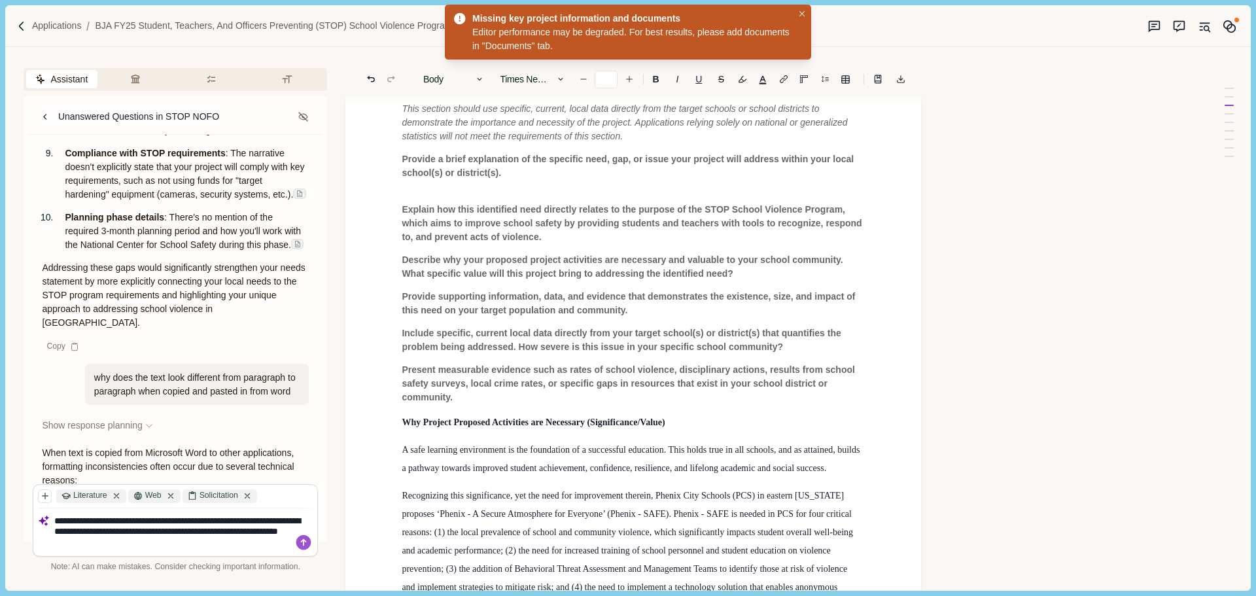
type textarea "**********"
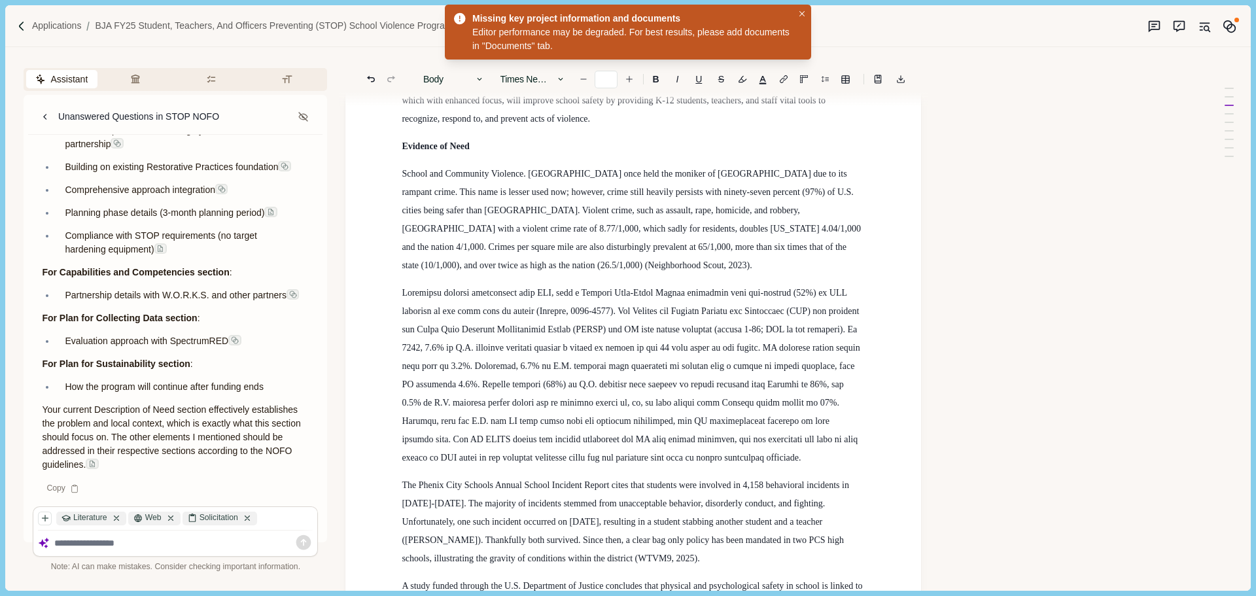
scroll to position [4399, 0]
click at [104, 545] on textarea at bounding box center [183, 543] width 259 height 11
type textarea "**********"
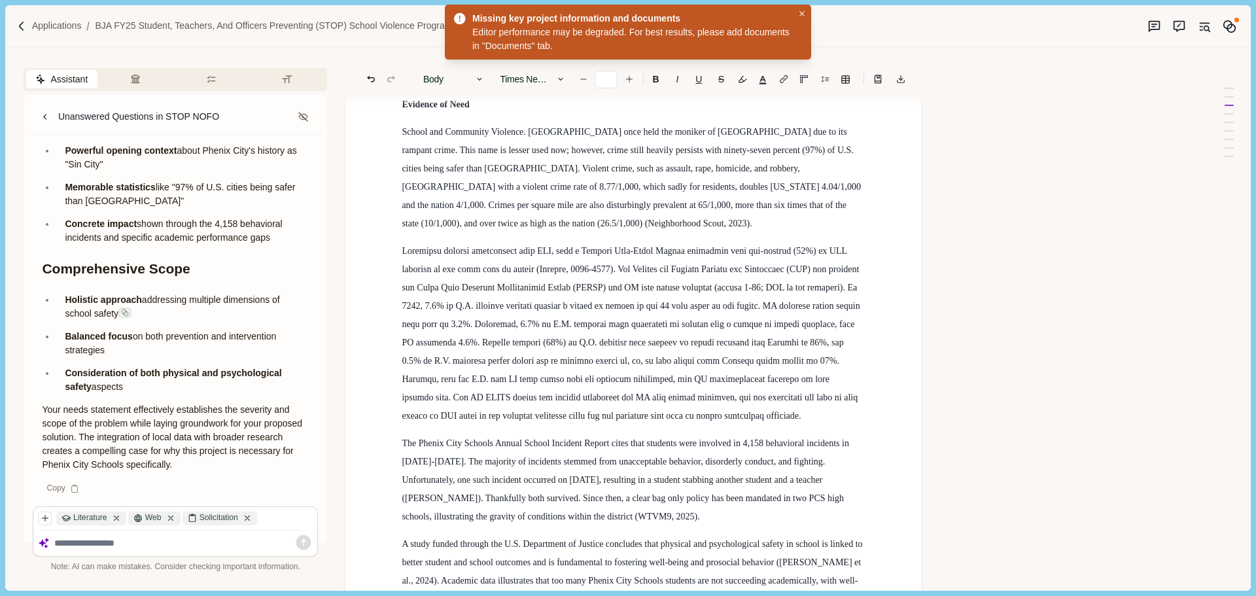
scroll to position [737, 0]
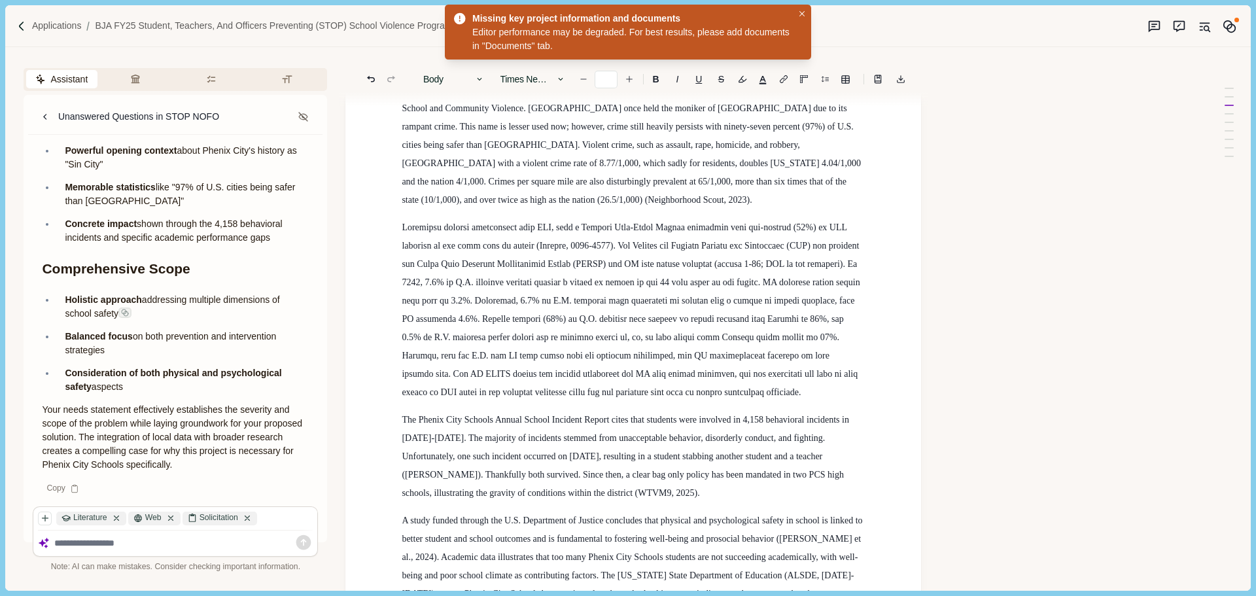
click at [143, 540] on textarea at bounding box center [183, 543] width 259 height 11
type textarea "**********"
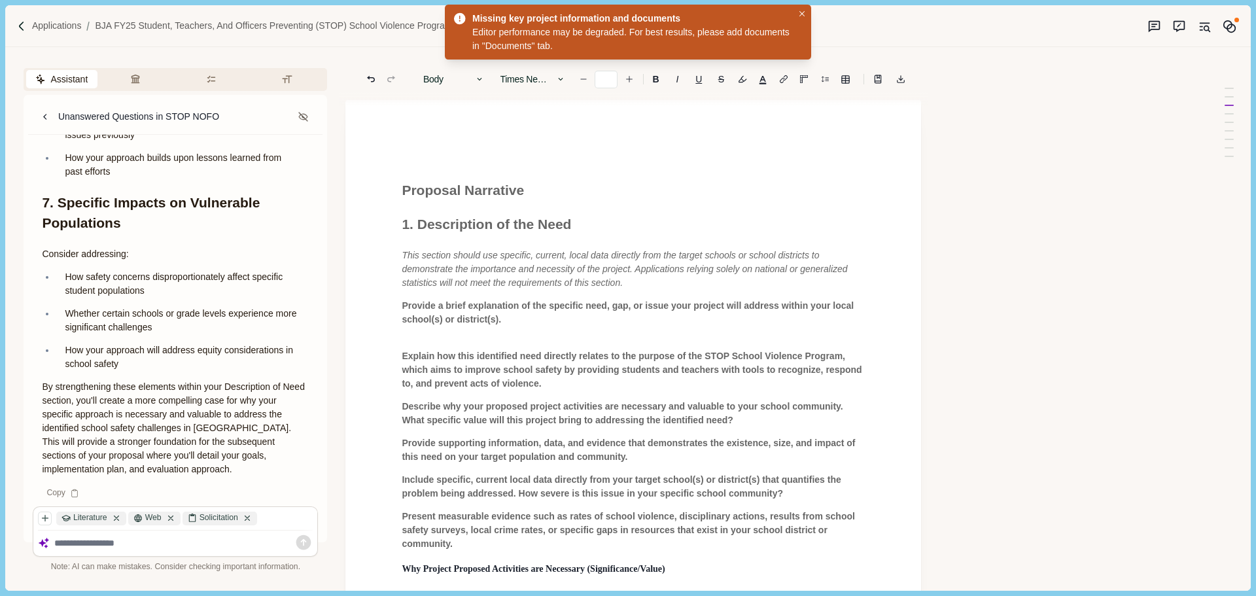
scroll to position [0, 0]
click at [211, 79] on icon "button" at bounding box center [211, 79] width 10 height 10
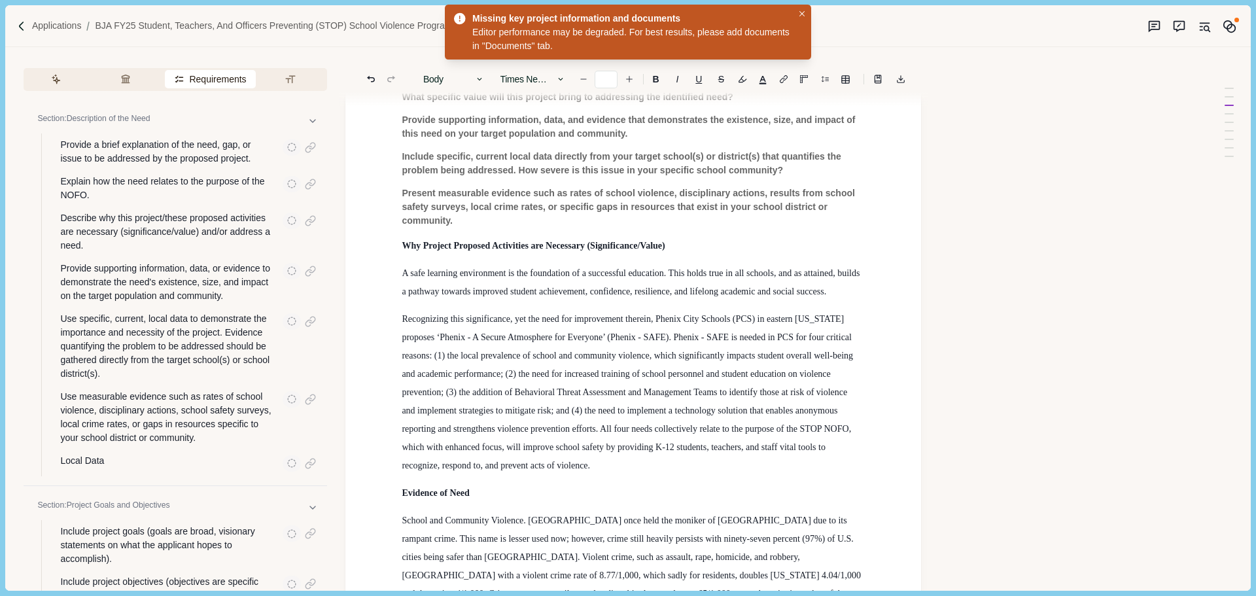
scroll to position [327, 0]
click at [548, 424] on span "Recognizing this significance, yet the need for improvement therein, Phenix Cit…" at bounding box center [628, 390] width 453 height 156
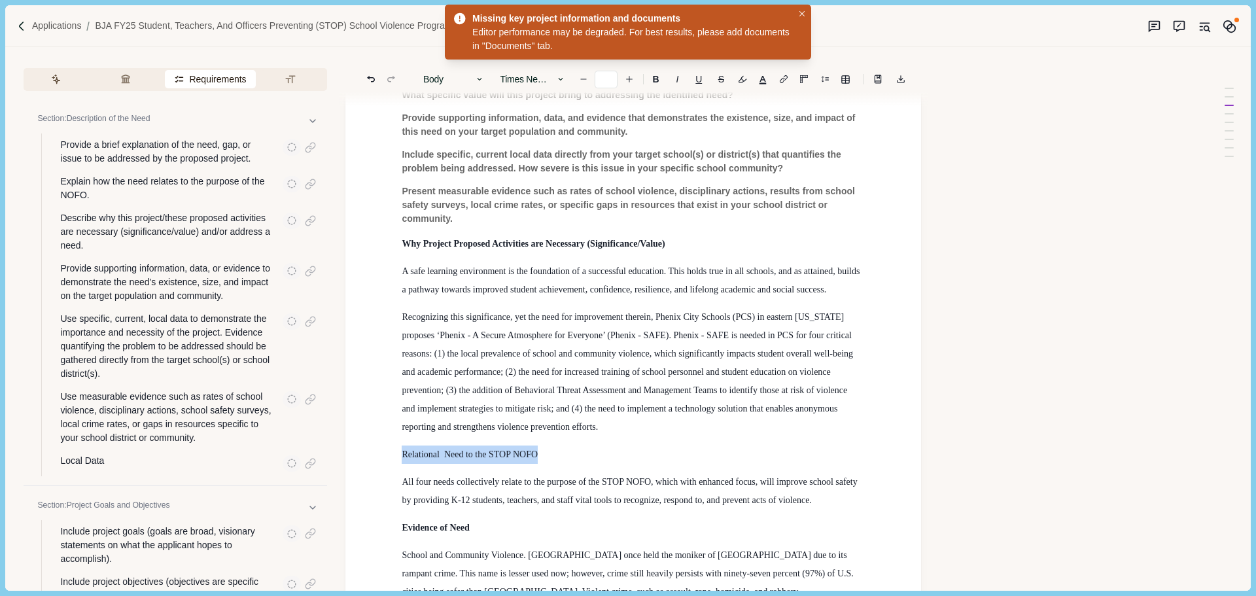
drag, startPoint x: 402, startPoint y: 450, endPoint x: 536, endPoint y: 453, distance: 133.5
click at [536, 453] on span "Relational Need to the STOP NOFO" at bounding box center [470, 455] width 136 height 10
click at [657, 80] on b "B" at bounding box center [656, 79] width 7 height 9
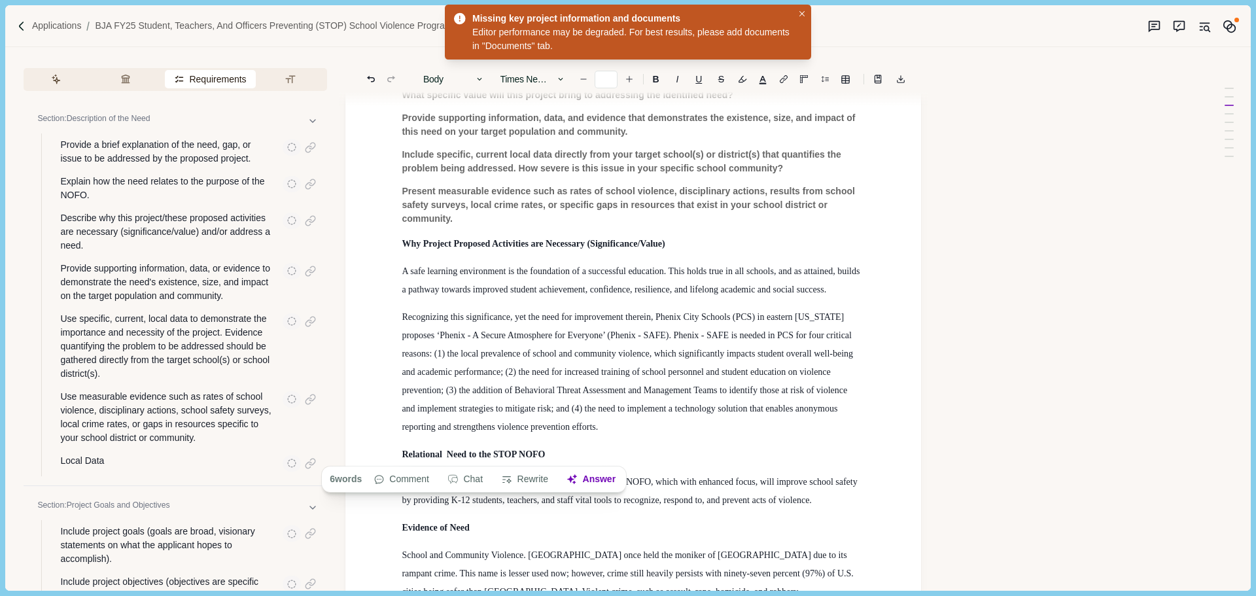
drag, startPoint x: 622, startPoint y: 367, endPoint x: 626, endPoint y: 380, distance: 13.0
click at [622, 368] on span "Recognizing this significance, yet the need for improvement therein, Phenix Cit…" at bounding box center [628, 372] width 453 height 120
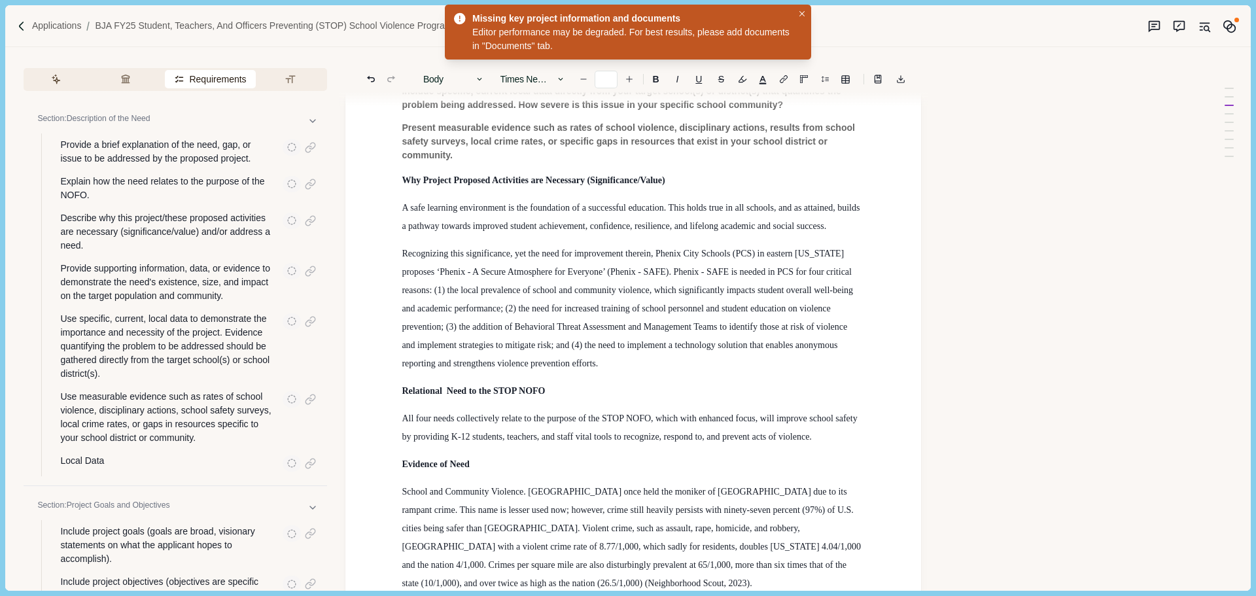
scroll to position [393, 0]
click at [447, 389] on span "Relational Need to the STOP NOFO" at bounding box center [473, 389] width 143 height 10
drag, startPoint x: 446, startPoint y: 389, endPoint x: 422, endPoint y: 390, distance: 23.6
click at [422, 390] on span "Need to the STOP NOFO" at bounding box center [451, 389] width 99 height 10
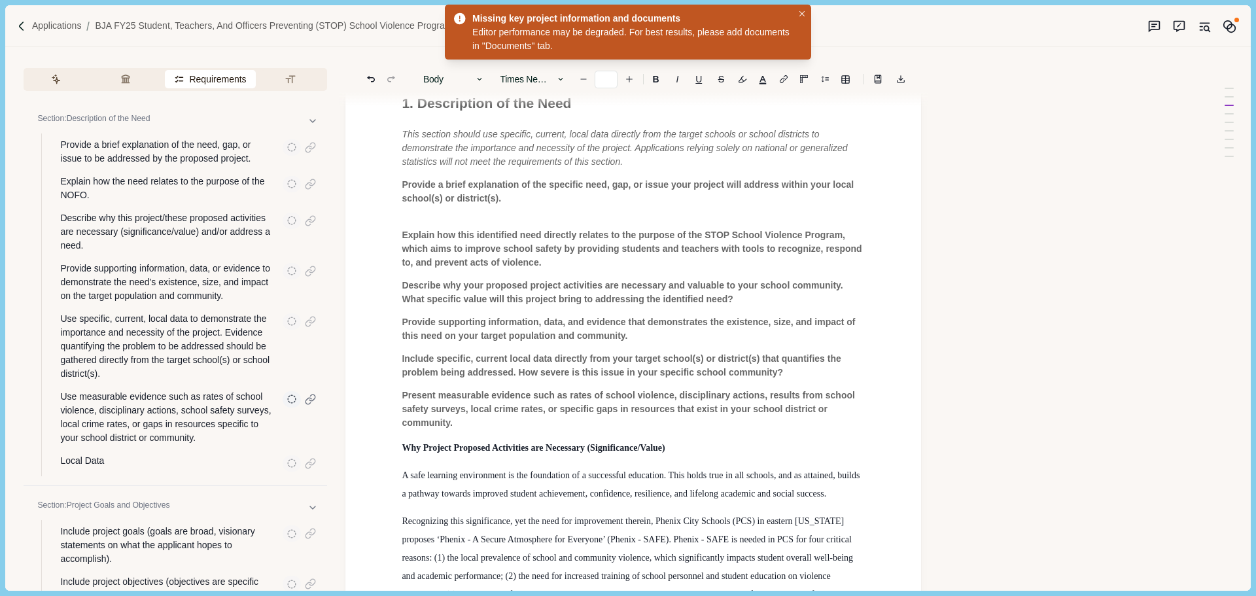
scroll to position [65, 0]
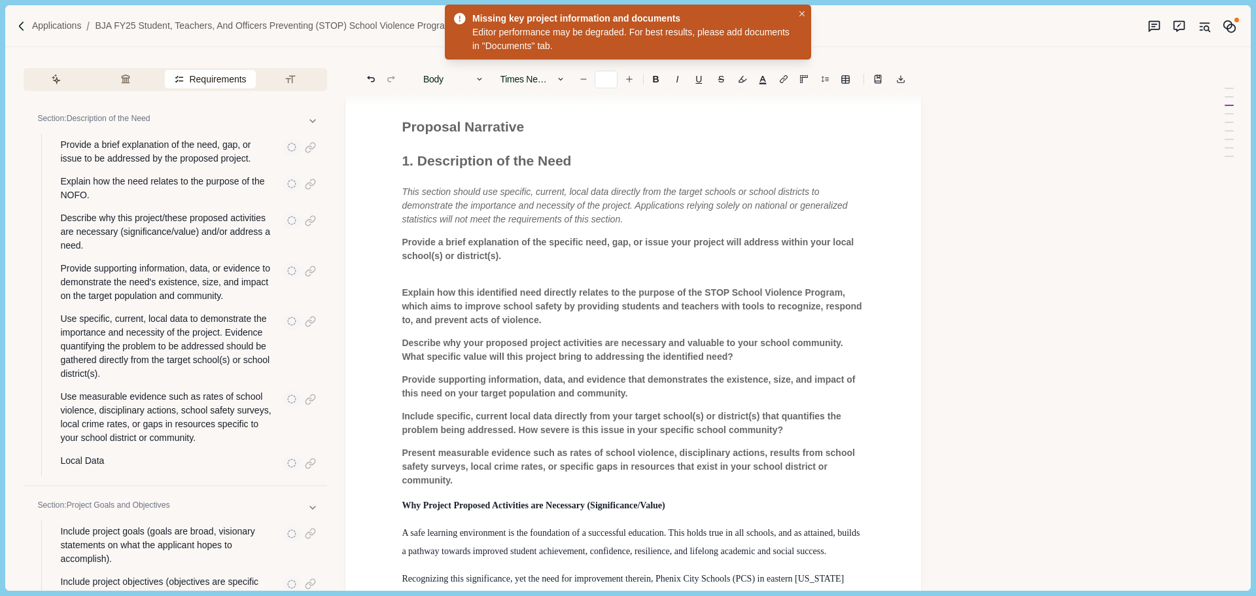
click at [221, 480] on div "Section: Description of the Need Provide a brief explanation of the need, gap, …" at bounding box center [176, 292] width 304 height 386
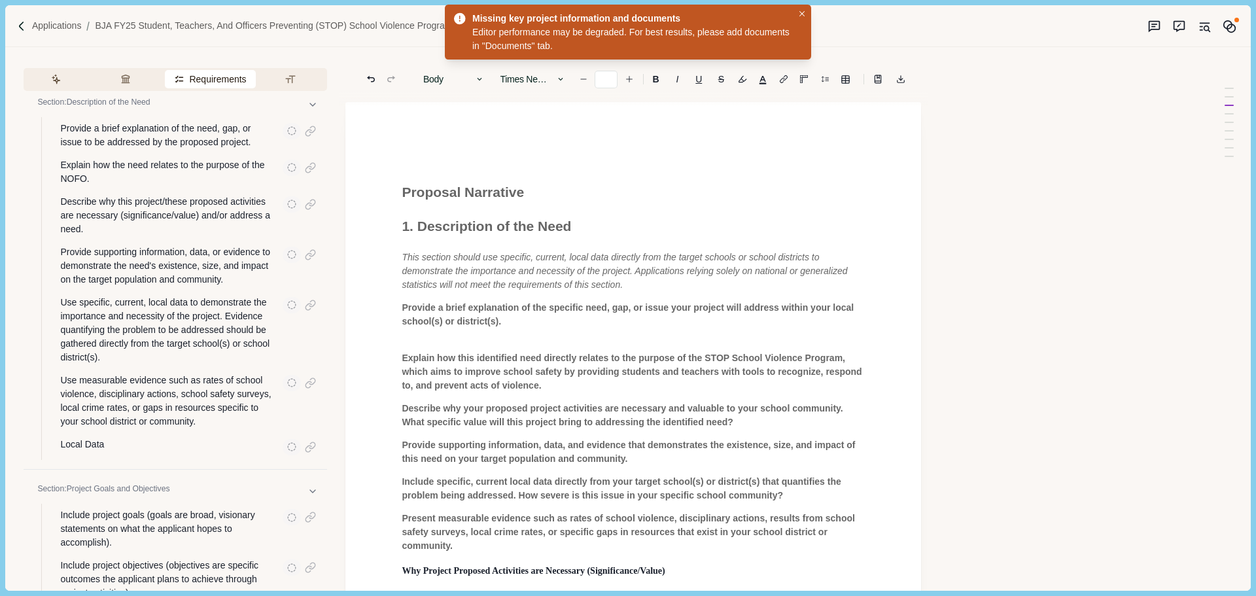
scroll to position [0, 0]
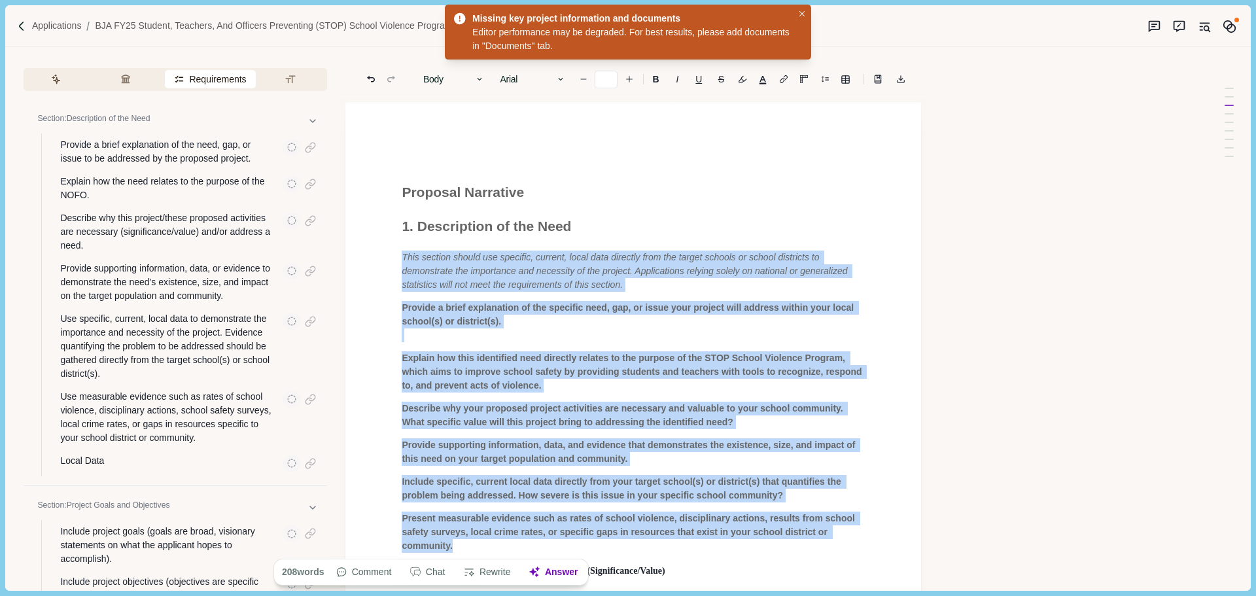
drag, startPoint x: 460, startPoint y: 548, endPoint x: 400, endPoint y: 261, distance: 293.4
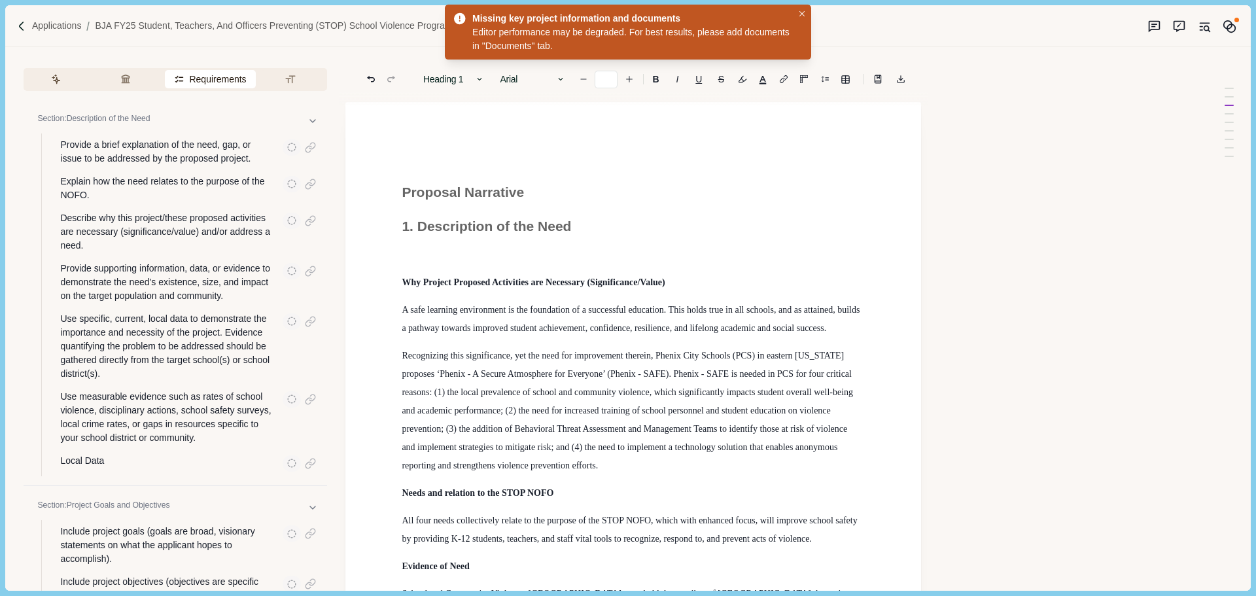
click at [416, 226] on span "1. Description of the Need" at bounding box center [486, 226] width 169 height 15
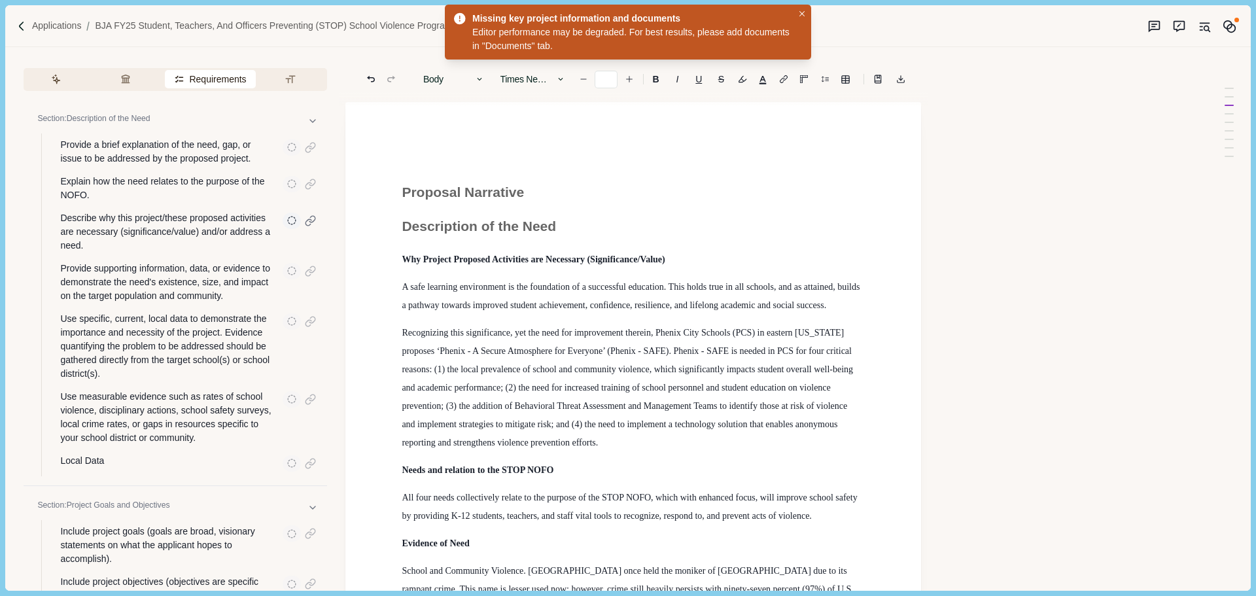
click at [181, 256] on div "Describe why this project/these proposed activities are necessary (significance…" at bounding box center [189, 232] width 276 height 50
click at [130, 80] on button "Review Criteria" at bounding box center [128, 79] width 65 height 18
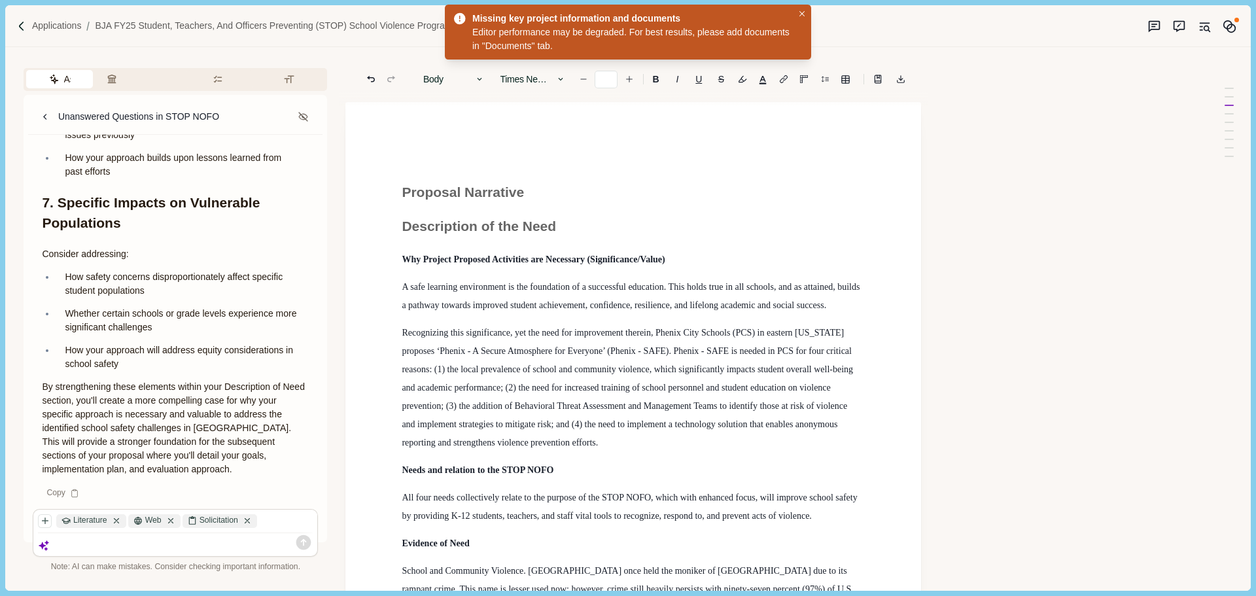
click at [56, 78] on icon "button" at bounding box center [54, 79] width 10 height 10
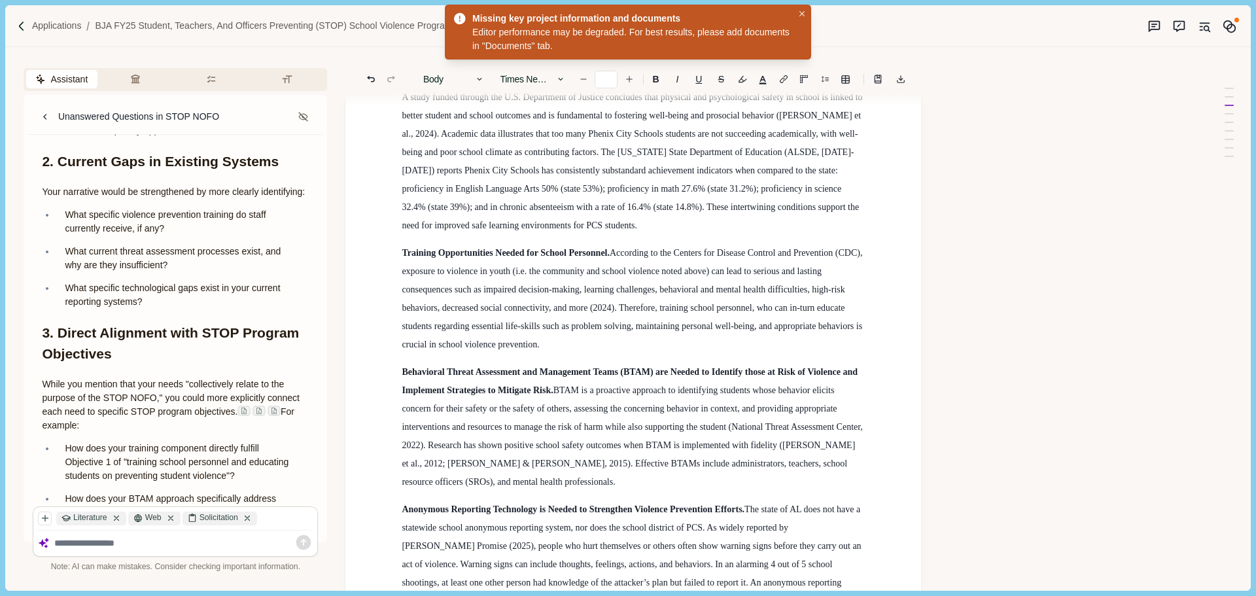
scroll to position [982, 0]
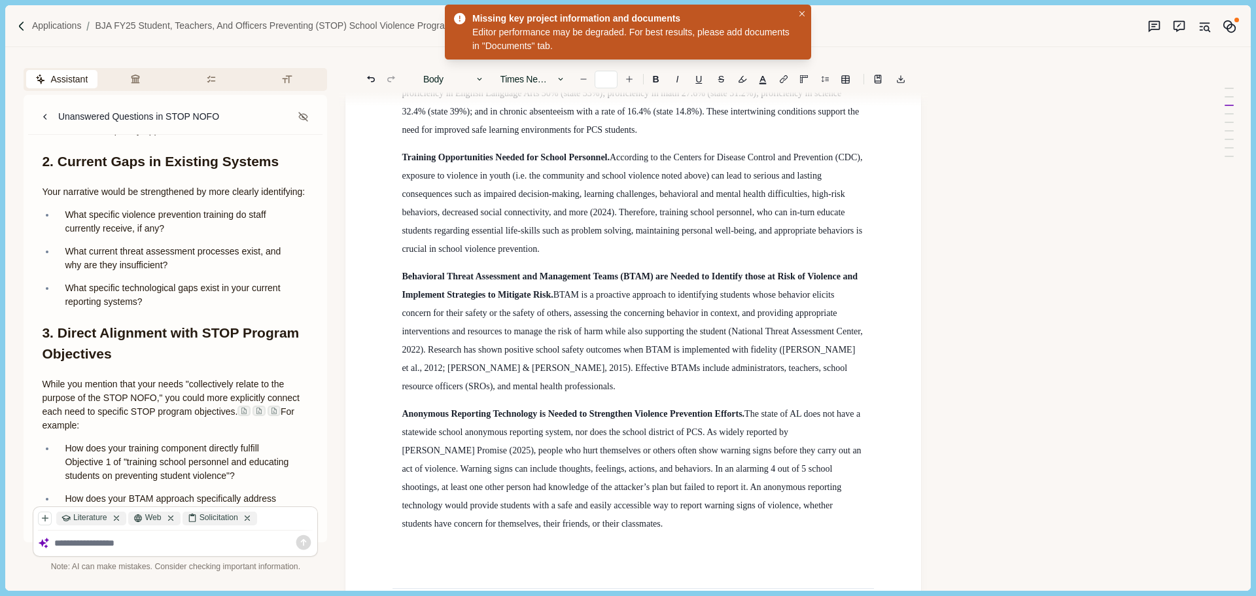
click at [501, 387] on p "Behavioral Threat Assessment and Management Teams (BTAM) are Needed to Identify…" at bounding box center [633, 332] width 463 height 128
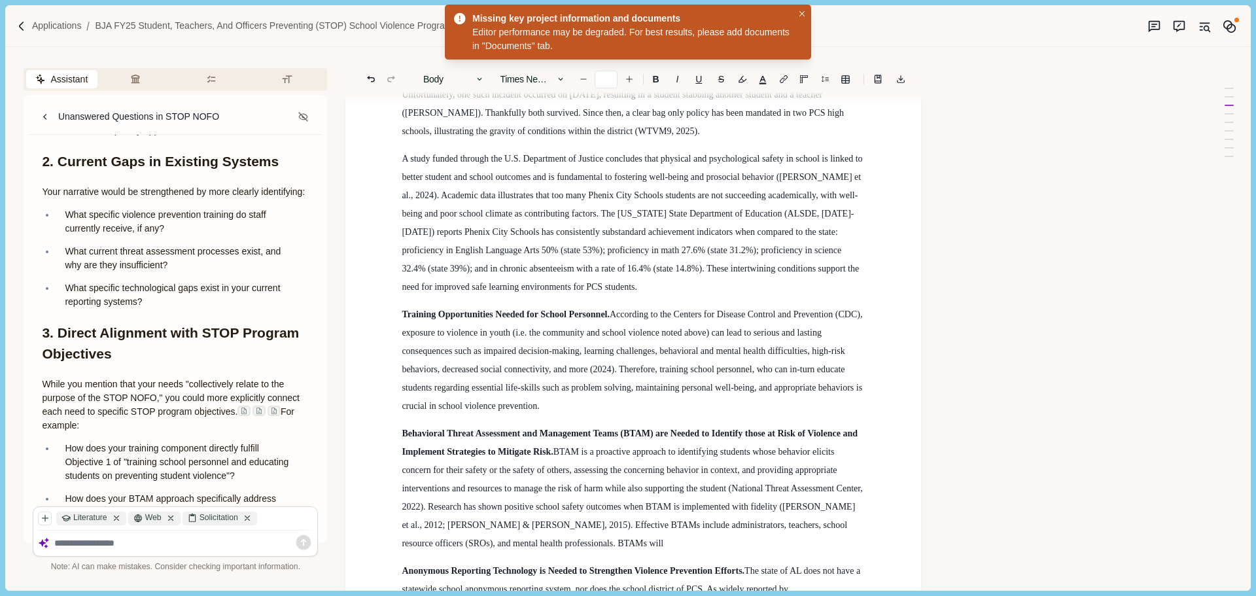
scroll to position [916, 0]
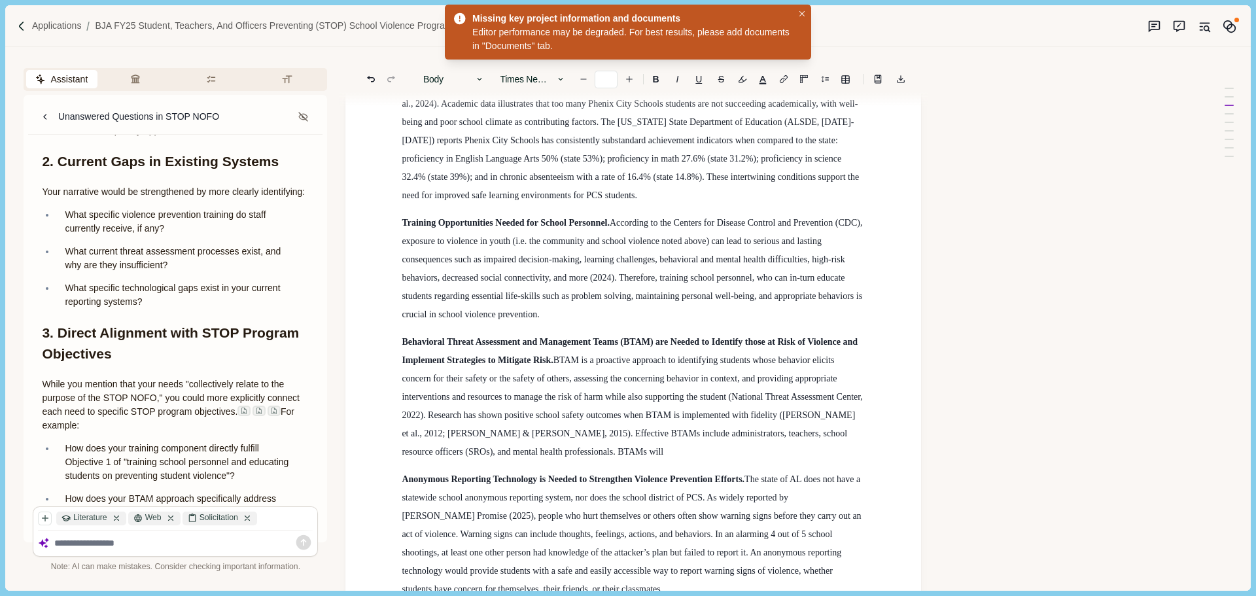
click at [122, 539] on textarea at bounding box center [183, 543] width 259 height 11
type textarea "**********"
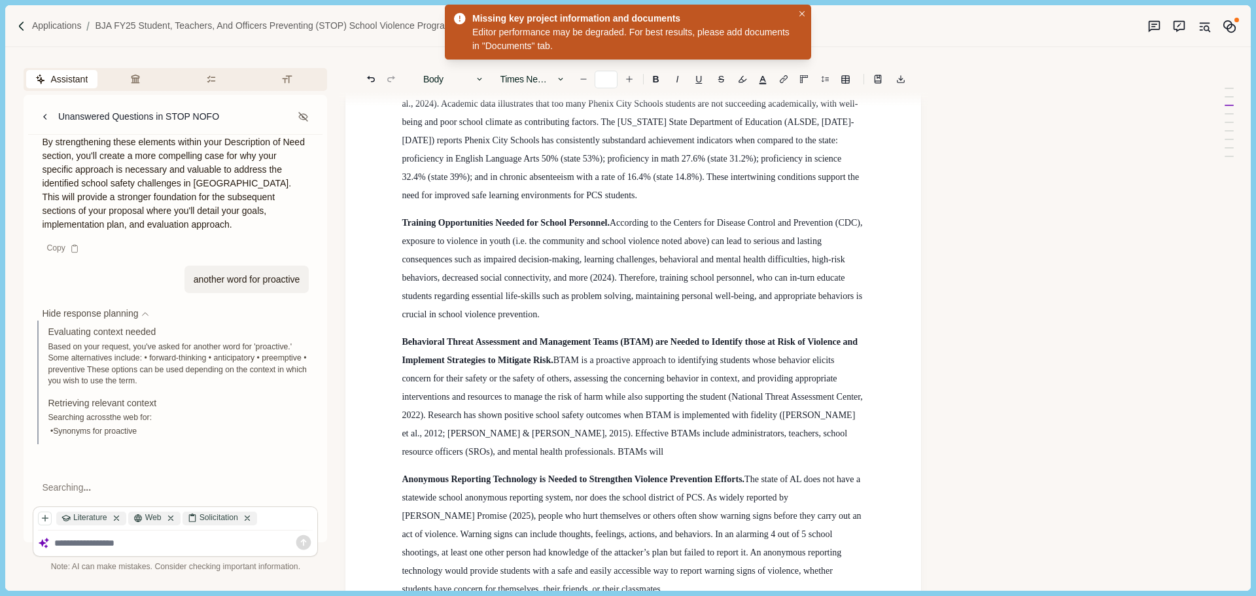
scroll to position [7480, 0]
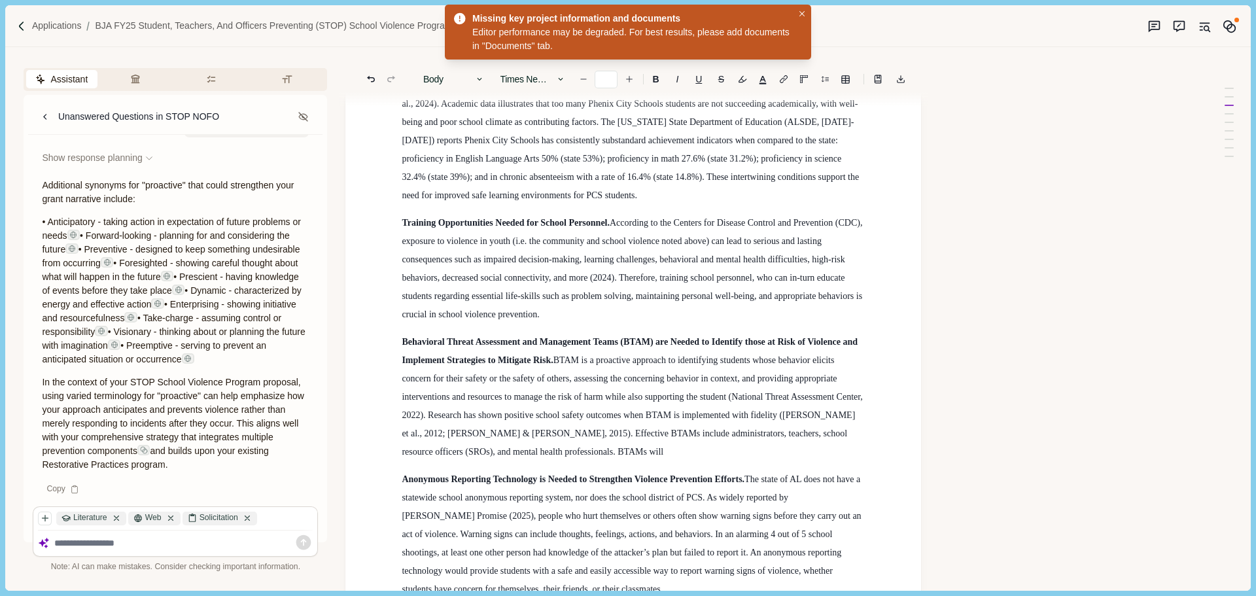
click at [537, 442] on p "Behavioral Threat Assessment and Management Teams (BTAM) are Needed to Identify…" at bounding box center [633, 397] width 463 height 128
drag, startPoint x: 536, startPoint y: 455, endPoint x: 538, endPoint y: 449, distance: 6.8
click at [536, 452] on p "Behavioral Threat Assessment and Management Teams (BTAM) are Needed to Identify…" at bounding box center [633, 397] width 463 height 128
click at [548, 453] on span "BTAM is a proactive approach to identifying students whose behavior elicits con…" at bounding box center [633, 405] width 463 height 101
click at [626, 450] on p "Behavioral Threat Assessment and Management Teams (BTAM) are Needed to Identify…" at bounding box center [633, 397] width 463 height 128
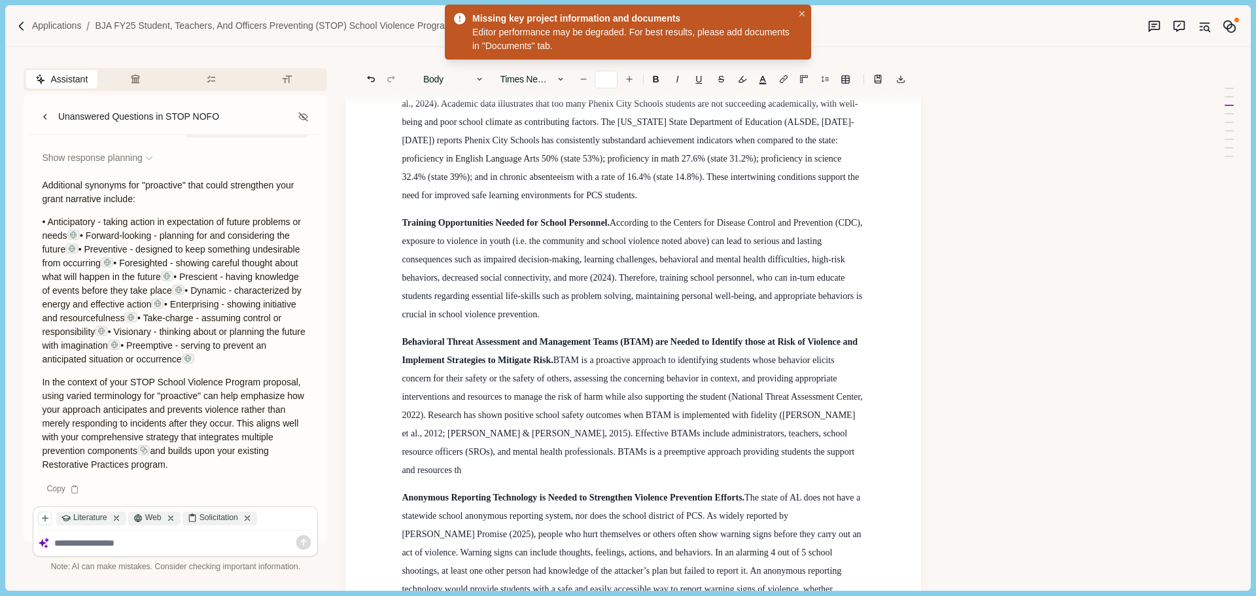
click at [643, 453] on span "BTAM is a proactive approach to identifying students whose behavior elicits con…" at bounding box center [633, 415] width 463 height 120
click at [825, 454] on p "Behavioral Threat Assessment and Management Teams (BTAM) are Needed to Identify…" at bounding box center [633, 406] width 463 height 147
click at [480, 452] on span "BTAM is a proactive approach to identifying students whose behavior elicits con…" at bounding box center [633, 415] width 463 height 120
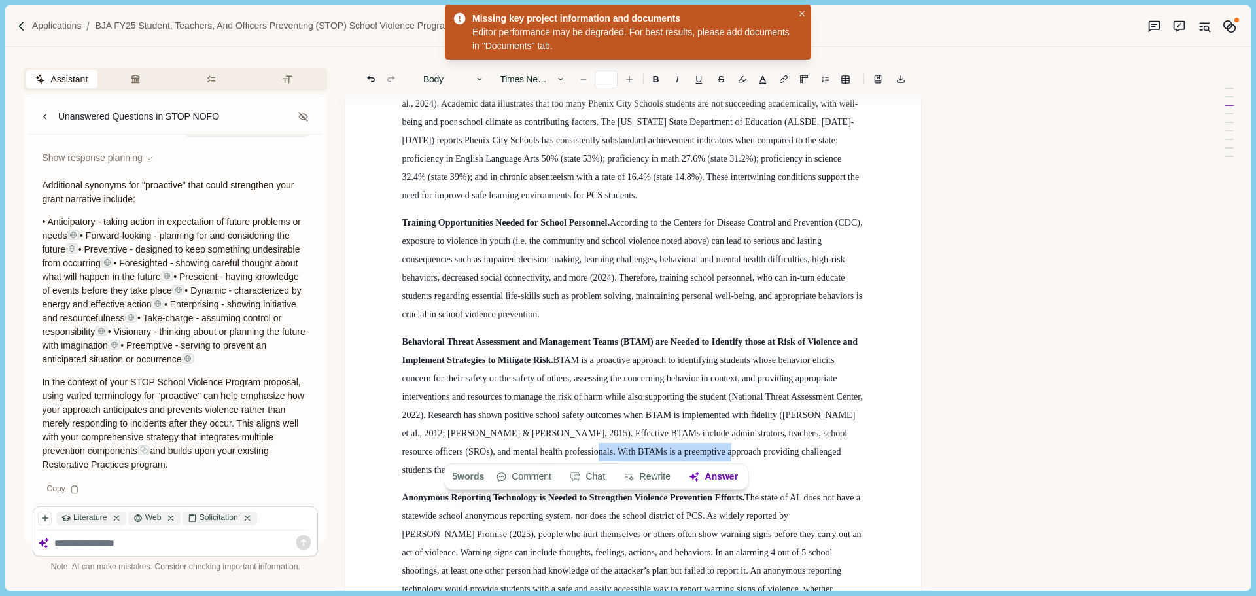
drag, startPoint x: 533, startPoint y: 453, endPoint x: 661, endPoint y: 448, distance: 128.3
click at [661, 448] on span "BTAM is a proactive approach to identifying students whose behavior elicits con…" at bounding box center [633, 415] width 463 height 120
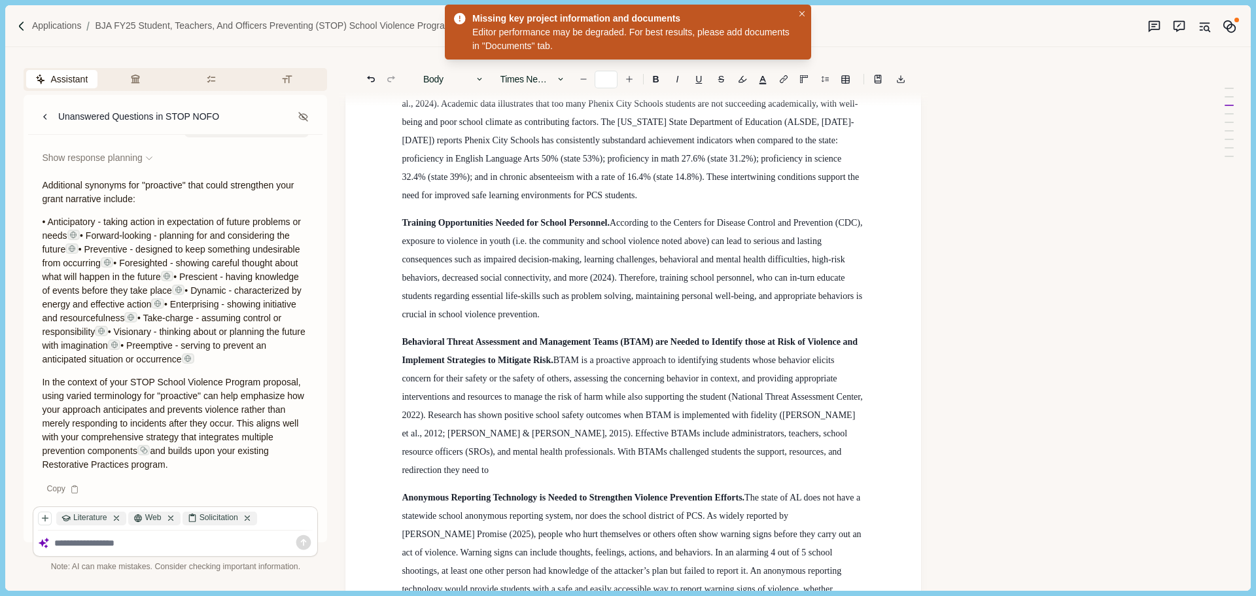
click at [607, 455] on span "BTAM is a proactive approach to identifying students whose behavior elicits con…" at bounding box center [633, 415] width 463 height 120
click at [850, 455] on p "Behavioral Threat Assessment and Management Teams (BTAM) are Needed to Identify…" at bounding box center [633, 406] width 463 height 147
click at [528, 449] on span "BTAM is a proactive approach to identifying students whose behavior elicits con…" at bounding box center [633, 415] width 463 height 120
drag, startPoint x: 475, startPoint y: 472, endPoint x: 454, endPoint y: 473, distance: 21.0
click at [454, 473] on span "BTAM is a proactive approach to identifying students whose behavior elicits con…" at bounding box center [633, 415] width 463 height 120
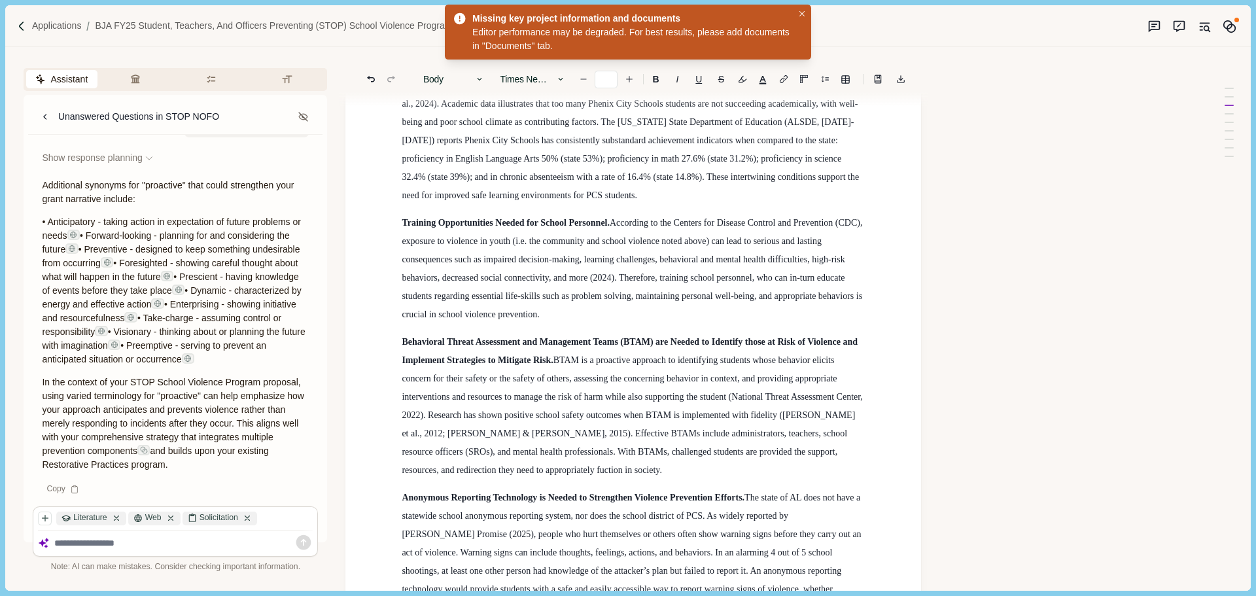
click at [476, 469] on span "BTAM is a proactive approach to identifying students whose behavior elicits con…" at bounding box center [633, 415] width 463 height 120
click at [539, 470] on p "Behavioral Threat Assessment and Management Teams (BTAM) are Needed to Identify…" at bounding box center [633, 406] width 463 height 147
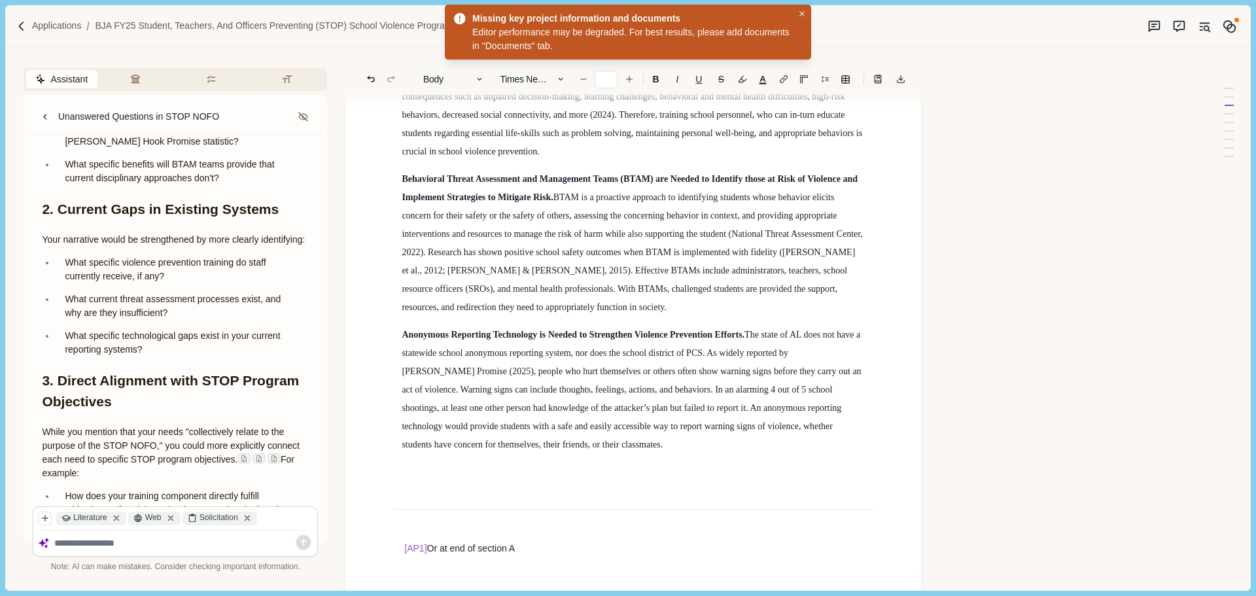
scroll to position [1112, 0]
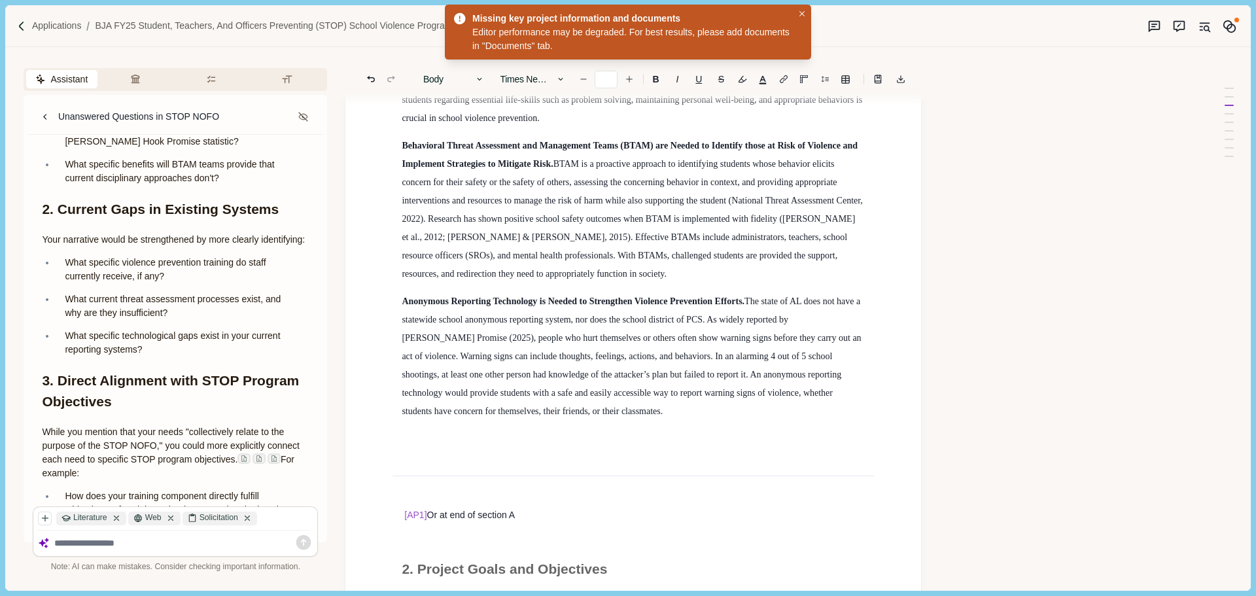
click at [760, 375] on span "The state of AL does not have a statewide school anonymous reporting system, no…" at bounding box center [633, 356] width 462 height 120
click at [832, 372] on span "The state of AL does not have a statewide school anonymous reporting system, no…" at bounding box center [633, 356] width 462 height 120
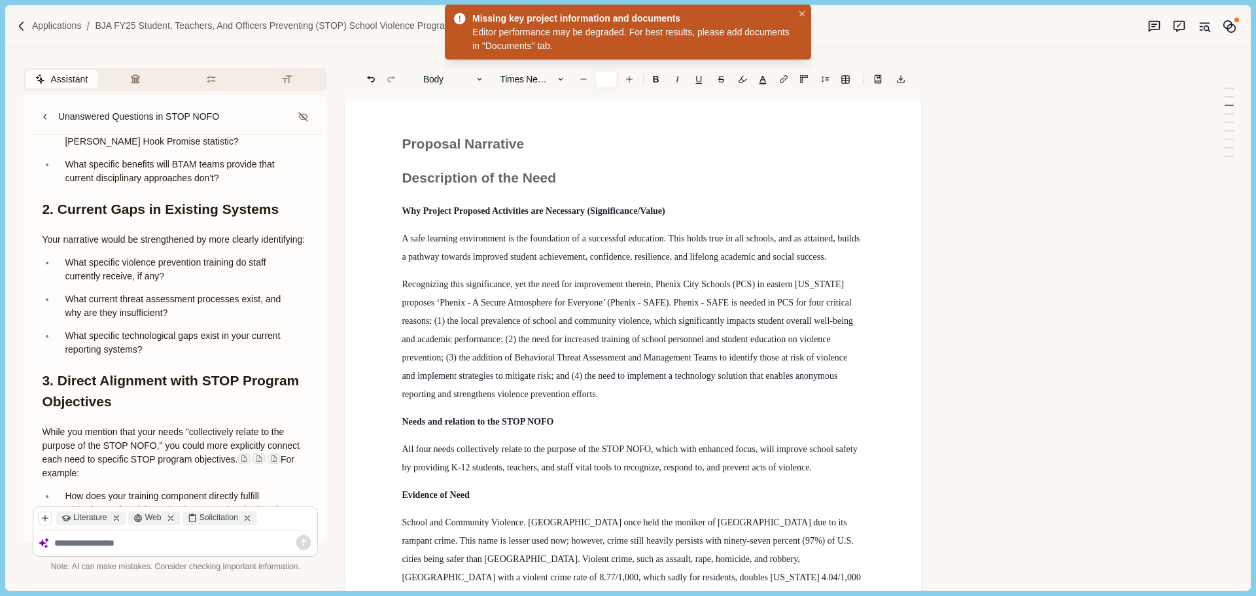
scroll to position [196, 0]
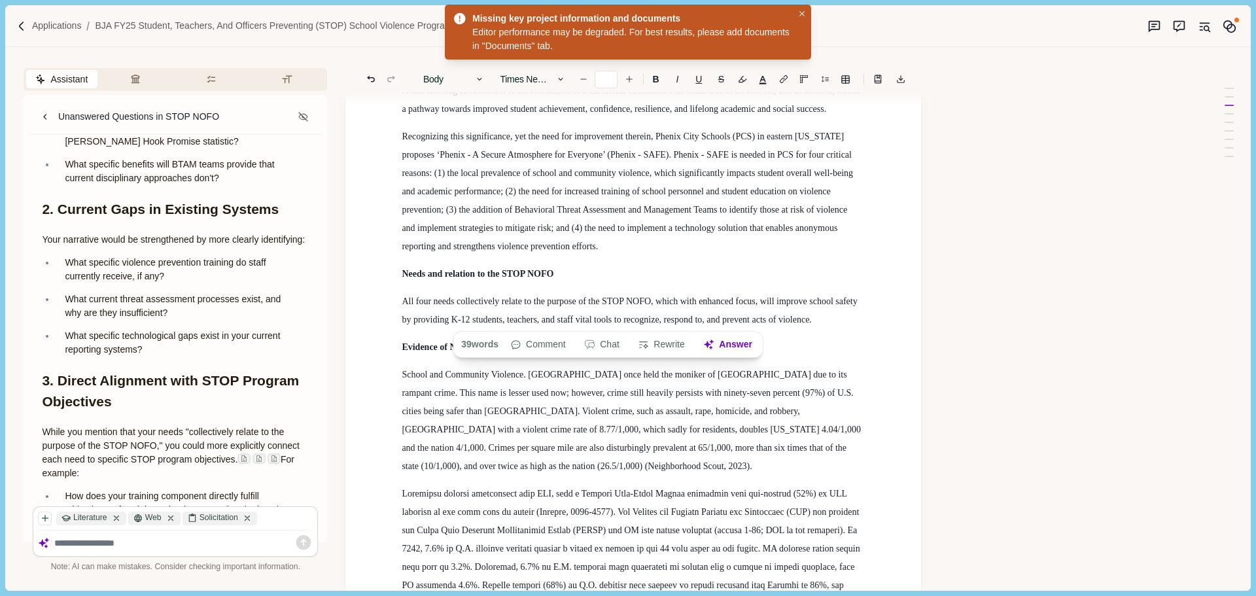
drag, startPoint x: 402, startPoint y: 301, endPoint x: 807, endPoint y: 311, distance: 404.5
click at [814, 313] on p "All four needs collectively relate to the purpose of the STOP NOFO, which with …" at bounding box center [633, 311] width 463 height 37
click at [730, 346] on button "Answer" at bounding box center [728, 345] width 63 height 18
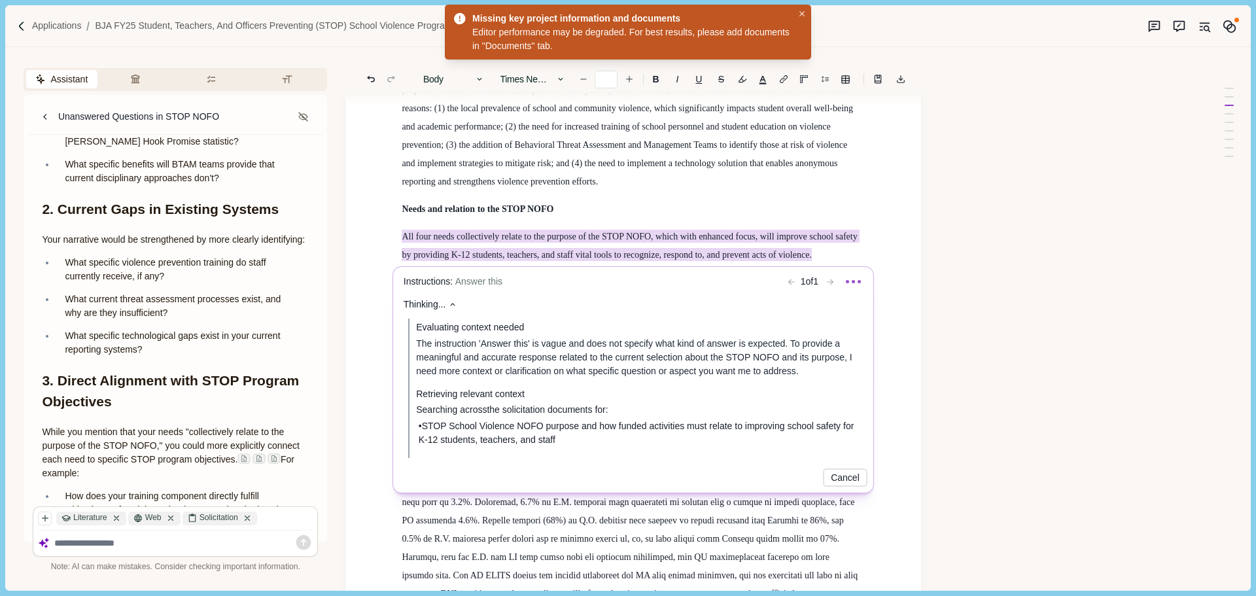
scroll to position [262, 0]
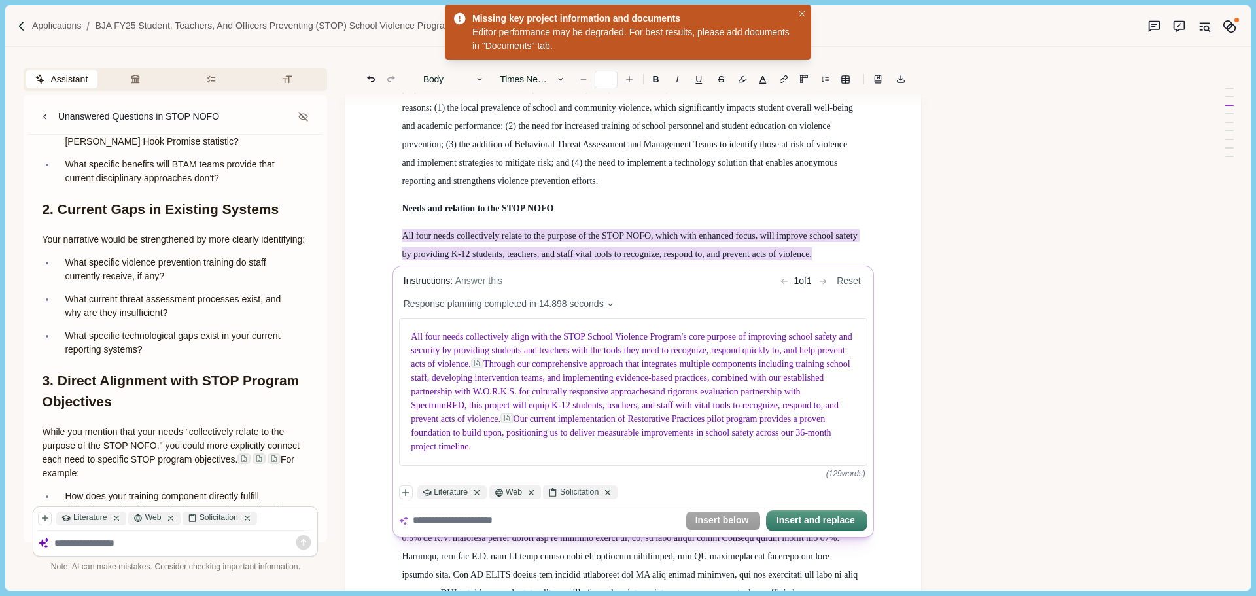
click at [478, 531] on div at bounding box center [547, 521] width 268 height 19
click at [463, 528] on textarea at bounding box center [547, 521] width 268 height 14
type textarea "**********"
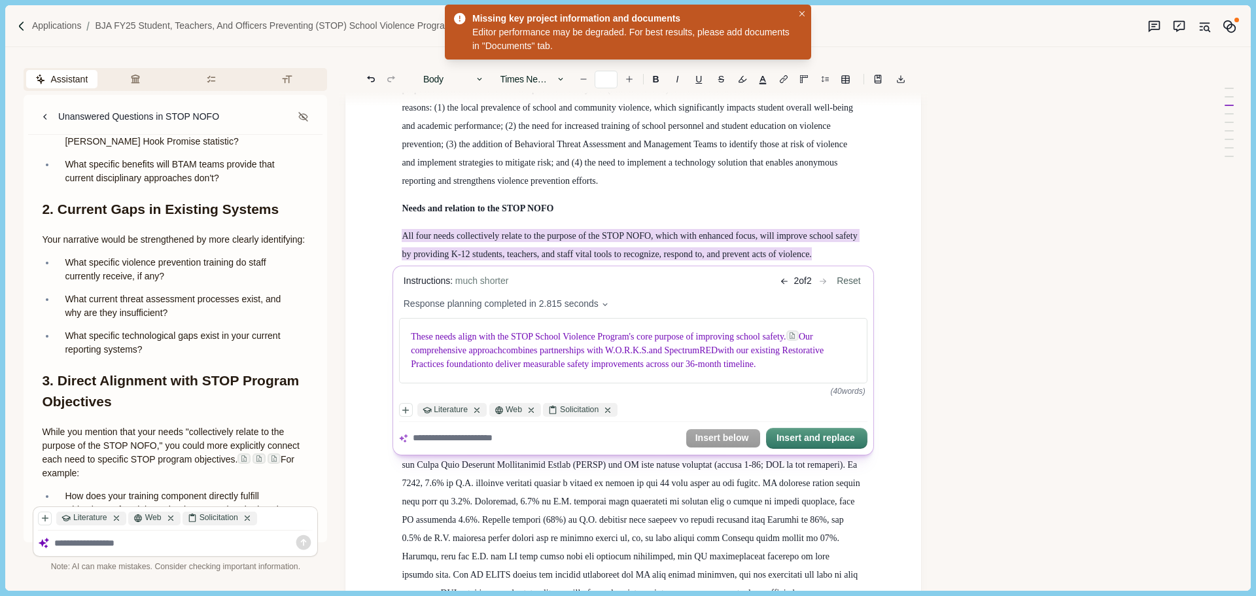
click at [492, 446] on textarea at bounding box center [547, 439] width 268 height 14
type textarea "**********"
click at [755, 236] on body "Applications BJA FY25 Student, Teachers, and Officers Preventing (STOP) School …" at bounding box center [628, 298] width 1256 height 596
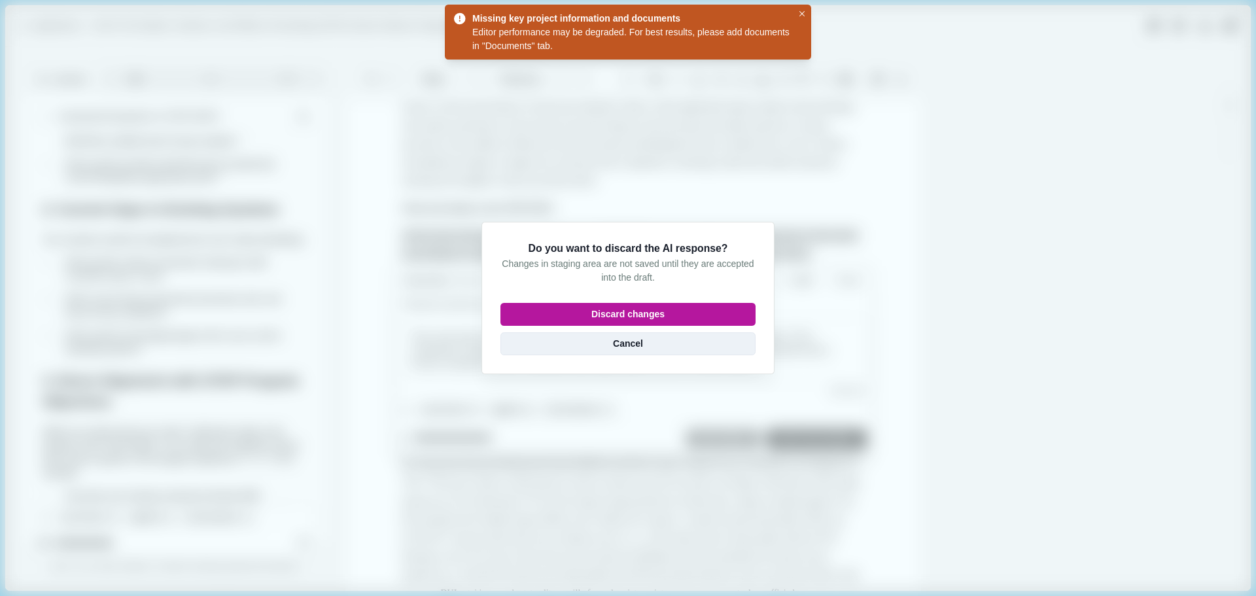
click at [658, 347] on button "Cancel" at bounding box center [628, 343] width 255 height 23
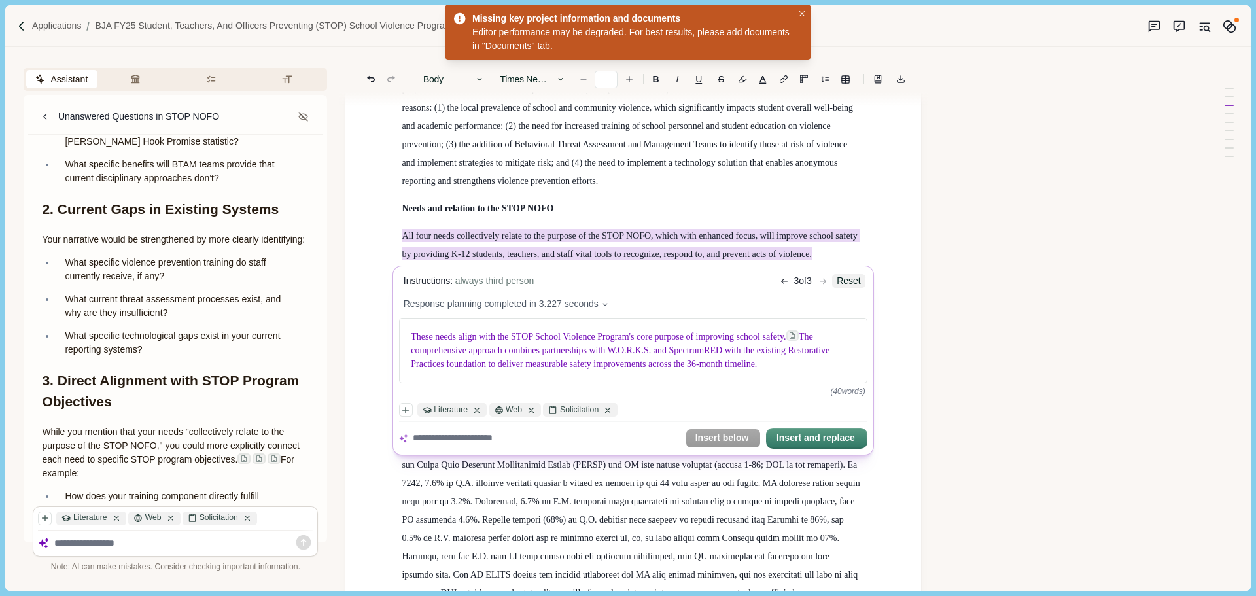
click at [849, 281] on button "Reset" at bounding box center [849, 282] width 33 height 14
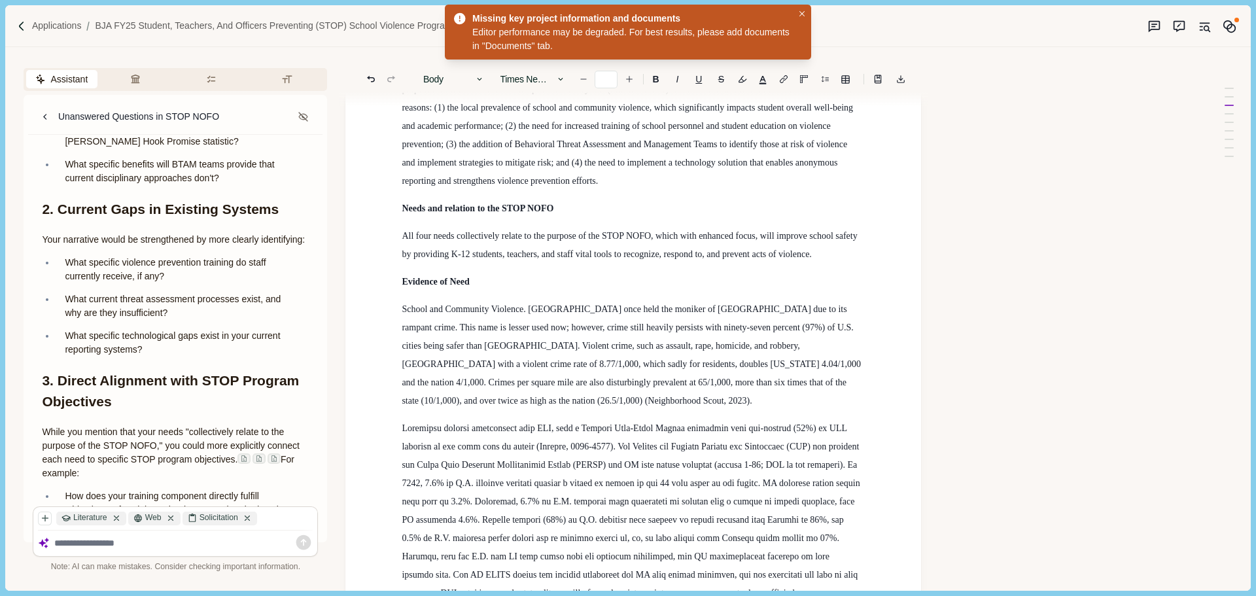
click at [755, 233] on span "All four needs collectively relate to the purpose of the STOP NOFO, which with …" at bounding box center [631, 245] width 458 height 28
click at [758, 233] on span "All four needs collectively relate to the purpose of the STOP NOFO, which with …" at bounding box center [632, 245] width 460 height 28
drag, startPoint x: 527, startPoint y: 310, endPoint x: 400, endPoint y: 318, distance: 127.2
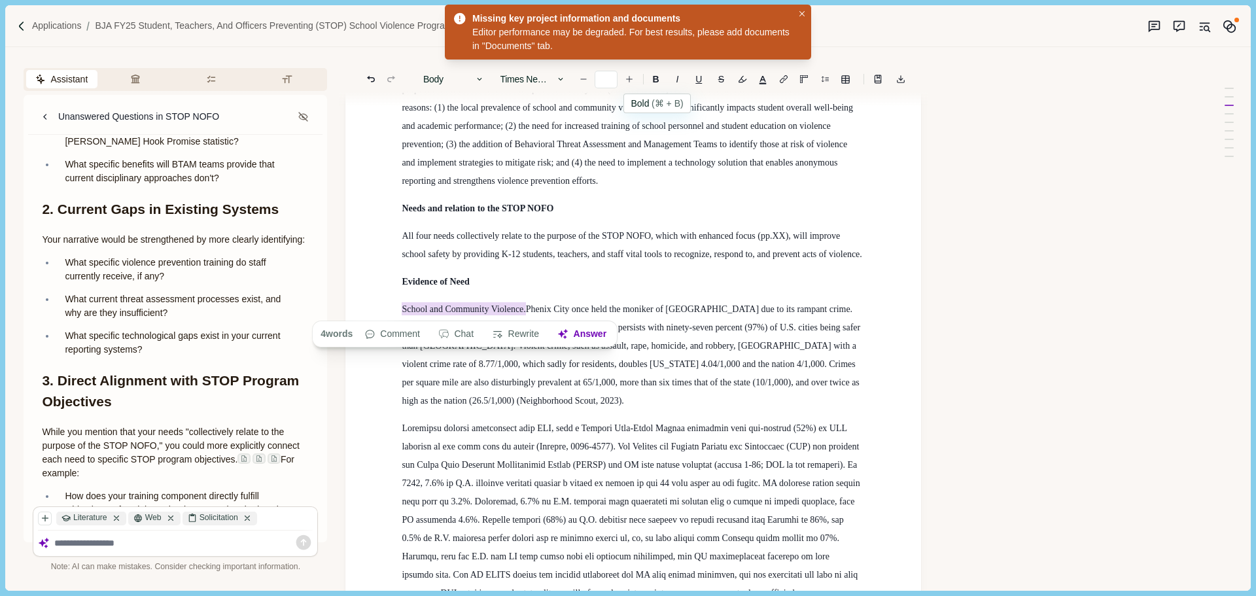
drag, startPoint x: 652, startPoint y: 75, endPoint x: 675, endPoint y: 111, distance: 42.7
click at [652, 76] on button "B" at bounding box center [656, 79] width 20 height 18
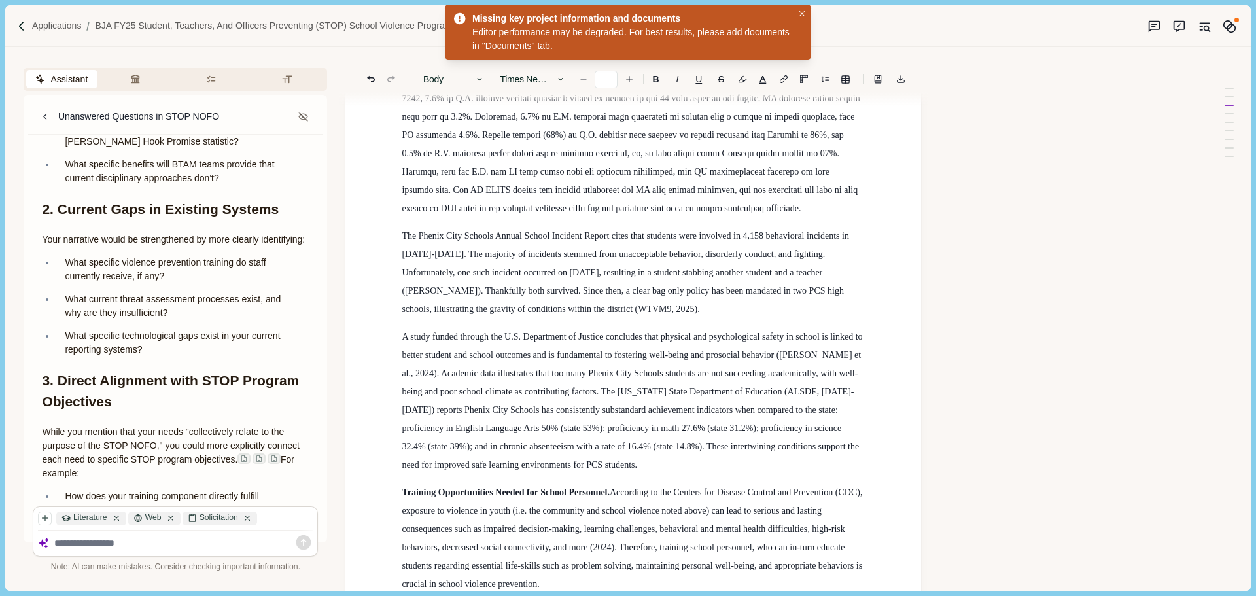
scroll to position [720, 0]
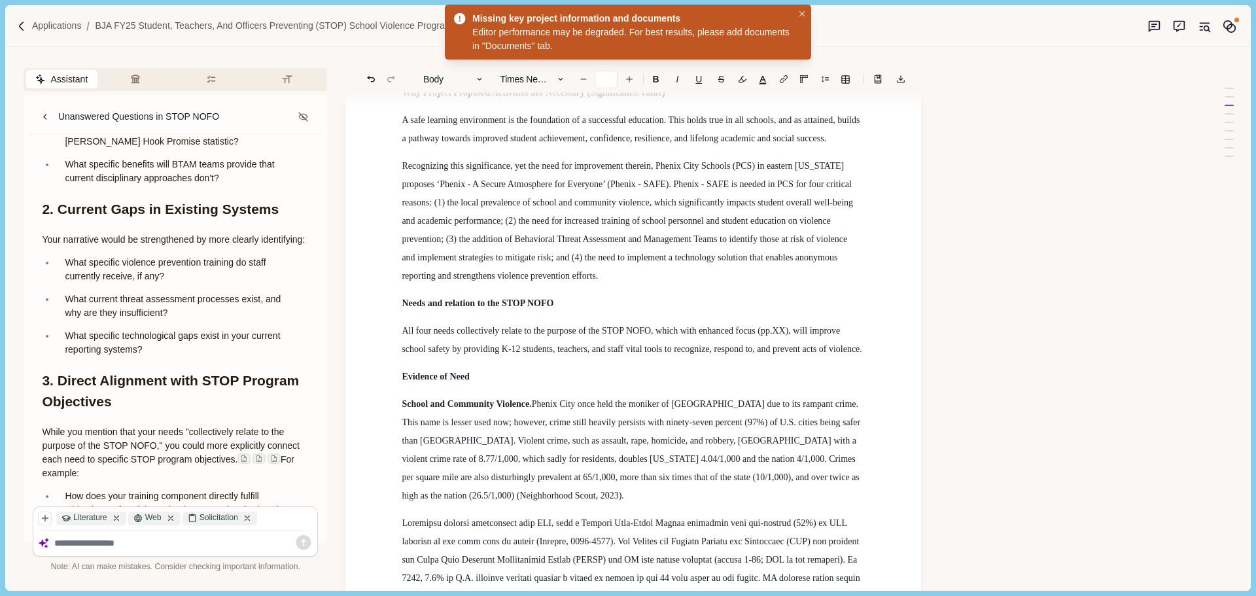
scroll to position [0, 0]
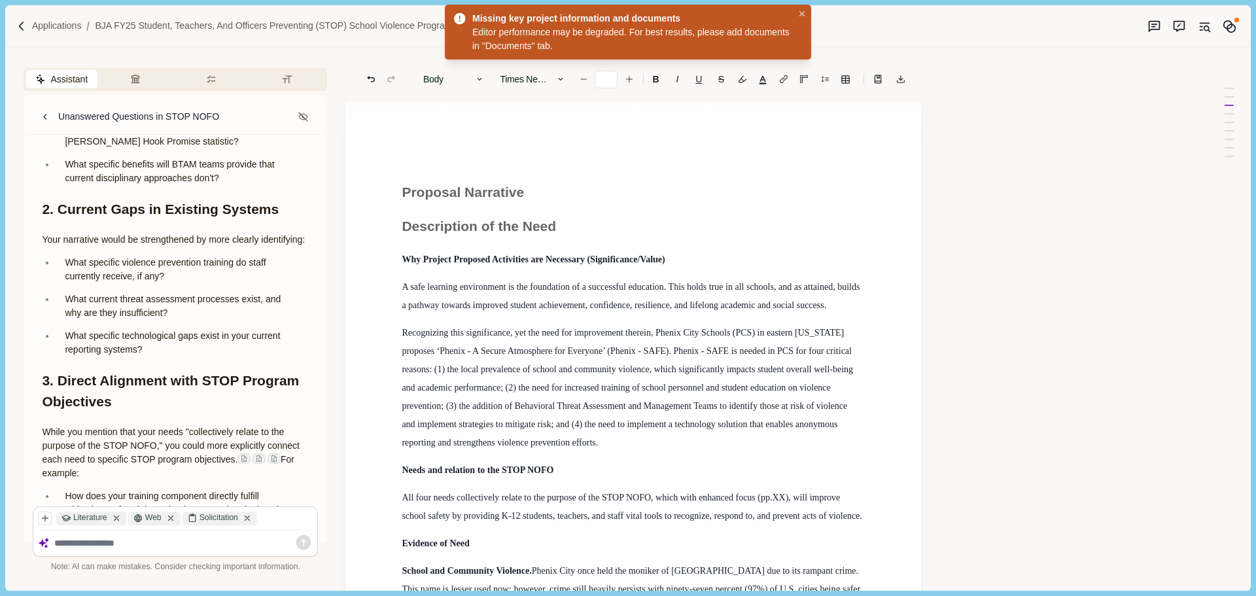
click at [438, 286] on span "A safe learning environment is the foundation of a successful education. This h…" at bounding box center [632, 296] width 460 height 28
click at [572, 227] on h1 "Description of the Need" at bounding box center [633, 226] width 463 height 21
click at [569, 285] on span "A safe learning environment is the foundation of a successful education. This h…" at bounding box center [632, 296] width 460 height 28
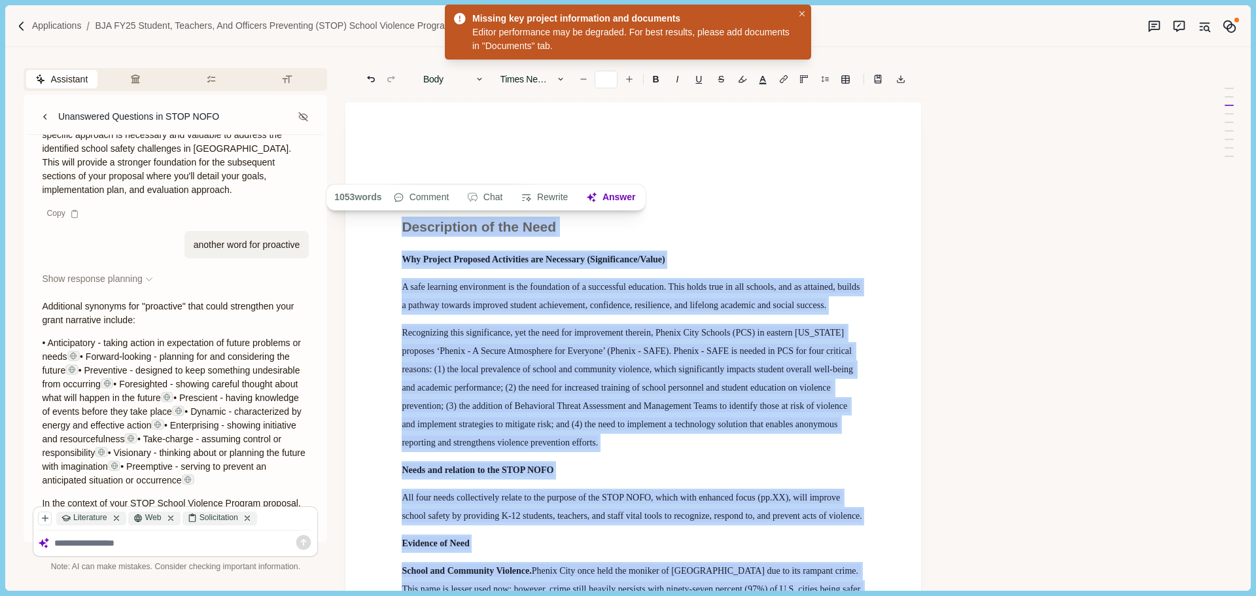
drag, startPoint x: 586, startPoint y: 414, endPoint x: 404, endPoint y: 220, distance: 266.2
drag, startPoint x: 458, startPoint y: 343, endPoint x: 580, endPoint y: 440, distance: 156.5
click at [584, 440] on p "Recognizing this significance, yet the need for improvement therein, Phenix Cit…" at bounding box center [633, 388] width 463 height 128
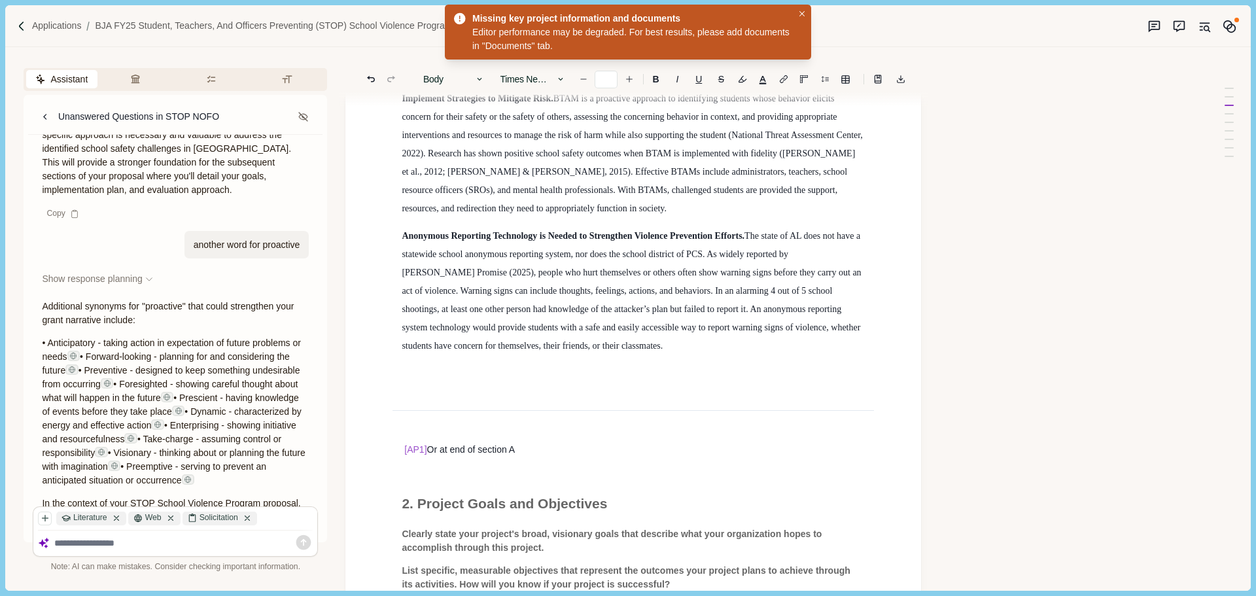
scroll to position [982, 0]
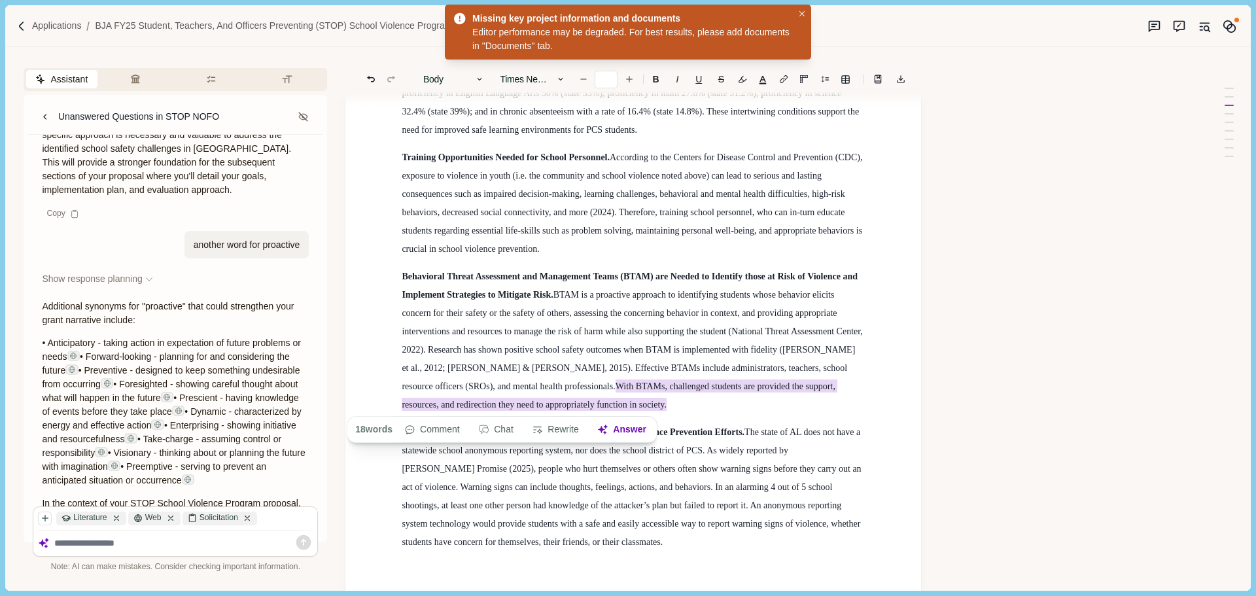
drag, startPoint x: 480, startPoint y: 385, endPoint x: 532, endPoint y: 400, distance: 54.5
click at [532, 400] on p "Behavioral Threat Assessment and Management Teams (BTAM) are Needed to Identify…" at bounding box center [633, 341] width 463 height 147
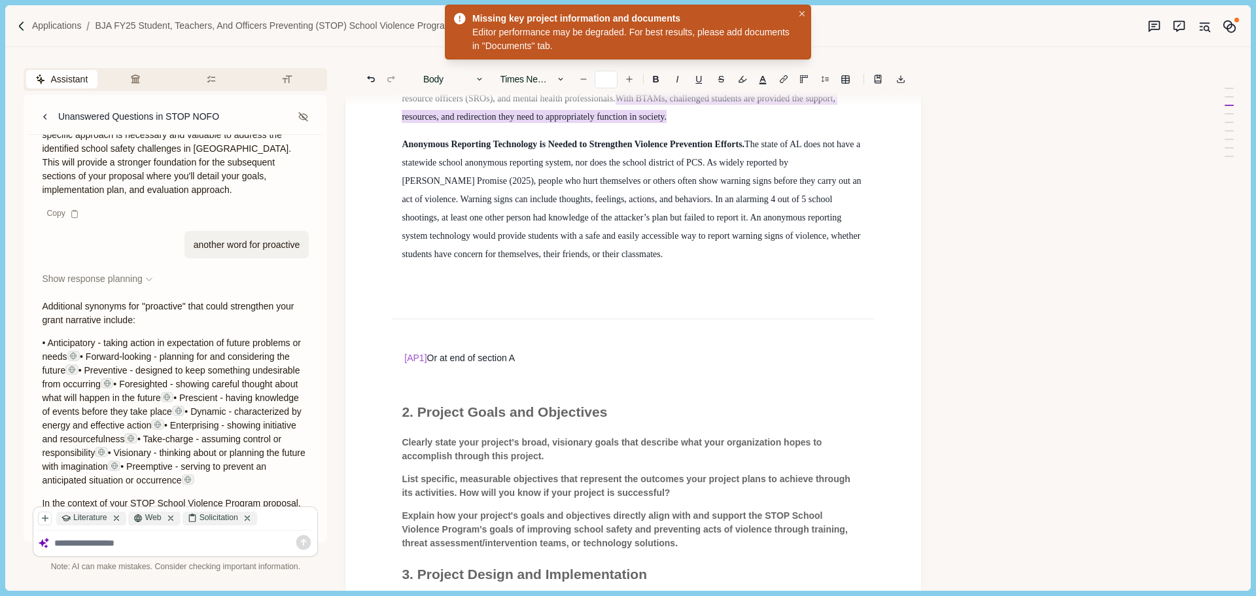
scroll to position [1309, 0]
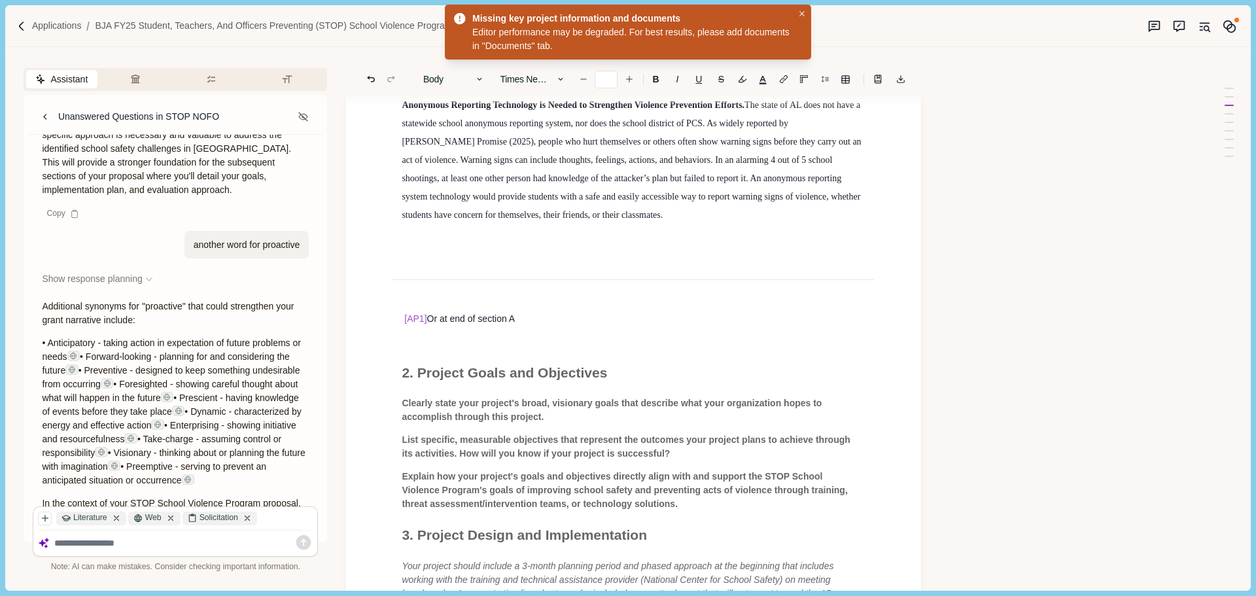
click at [672, 203] on p "Anonymous Reporting Technology is Needed to Strengthen Violence Prevention Effo…" at bounding box center [633, 160] width 463 height 128
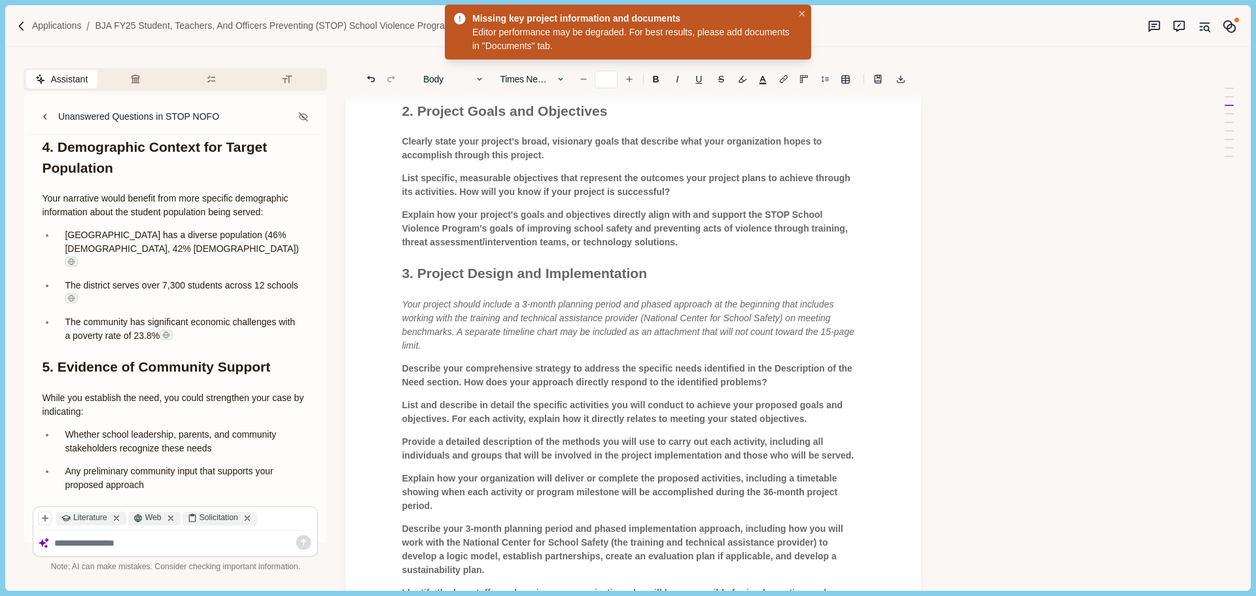
scroll to position [1505, 0]
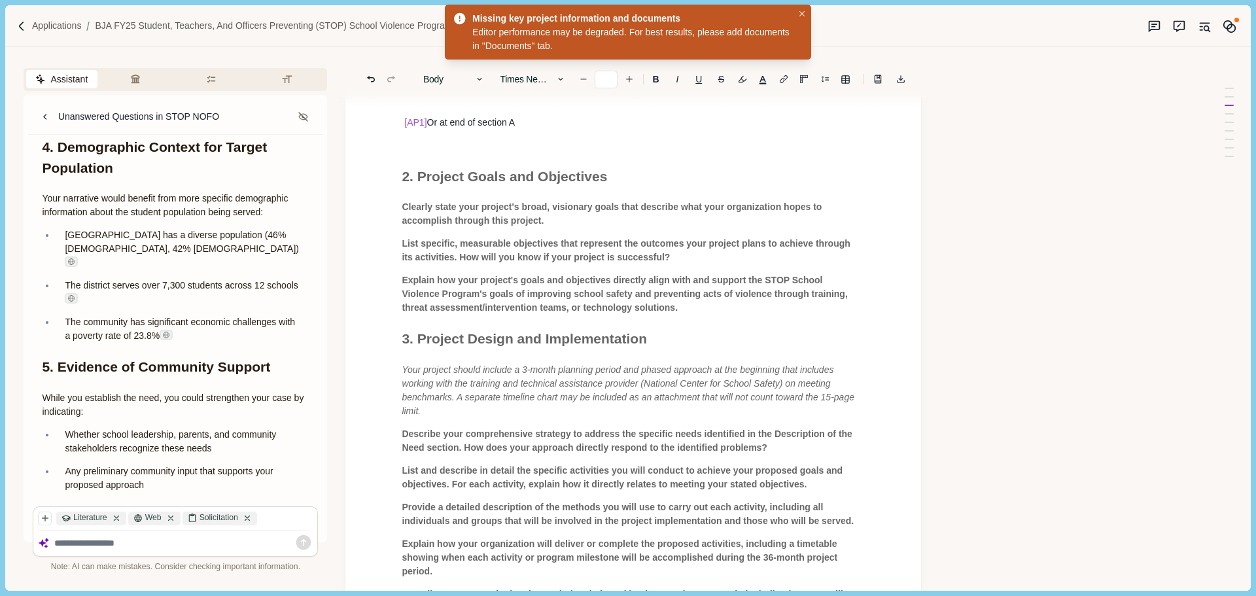
click at [665, 312] on p "Explain how your project's goals and objectives directly align with and support…" at bounding box center [633, 294] width 463 height 41
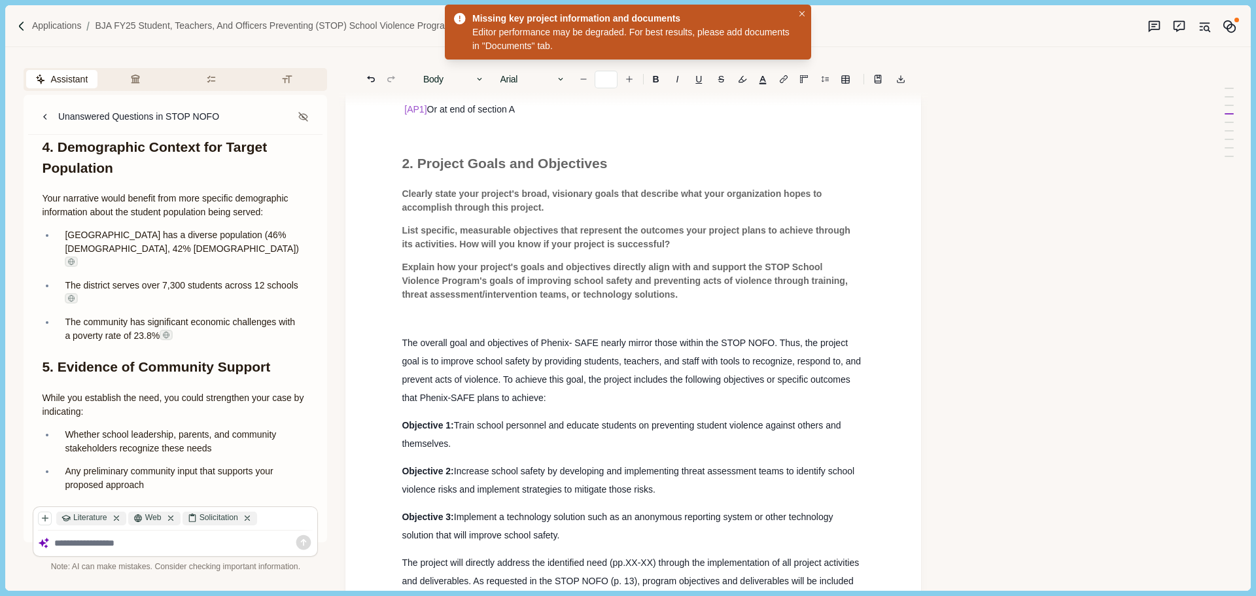
scroll to position [1453, 0]
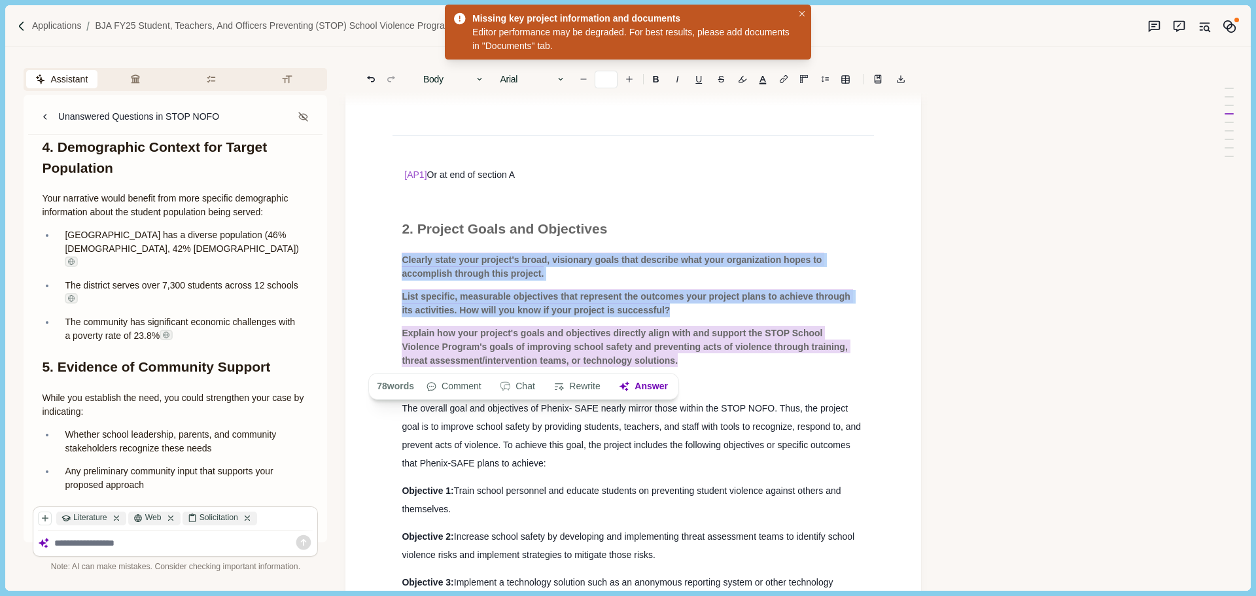
drag, startPoint x: 403, startPoint y: 258, endPoint x: 666, endPoint y: 364, distance: 283.6
click at [666, 364] on div "Proposal Narrative Description of the Need Why Project Proposed Activities are …" at bounding box center [634, 598] width 482 height 3807
click at [517, 389] on button "Chat" at bounding box center [517, 387] width 49 height 18
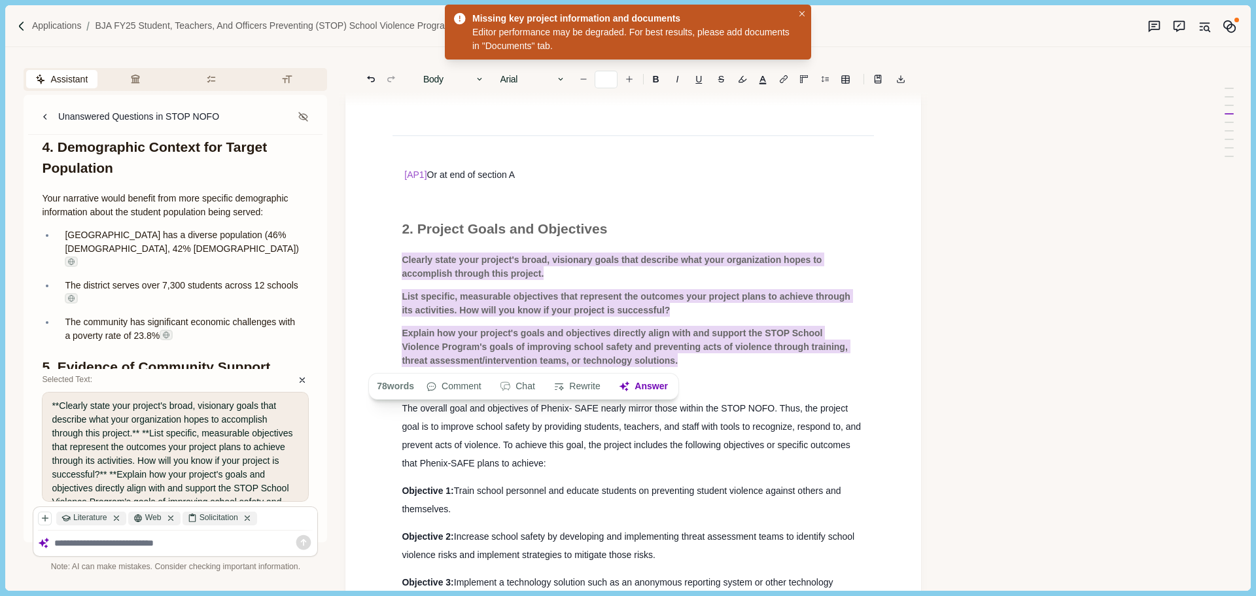
drag, startPoint x: 96, startPoint y: 548, endPoint x: 106, endPoint y: 541, distance: 12.6
click at [96, 547] on textarea at bounding box center [183, 543] width 259 height 11
type textarea "**********"
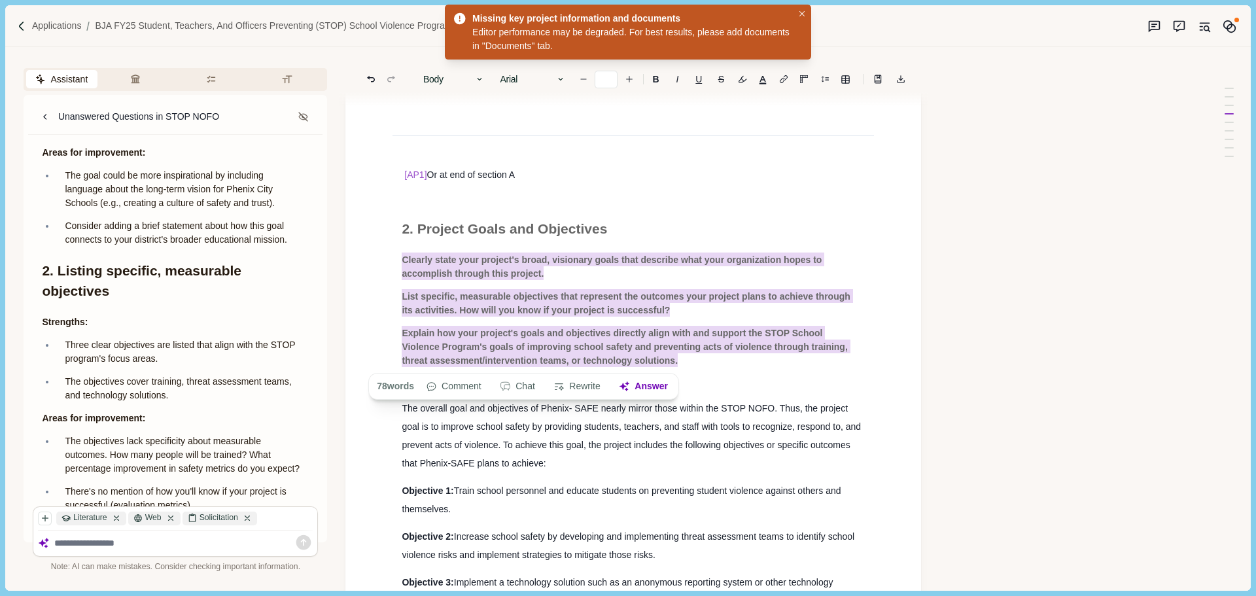
scroll to position [8305, 0]
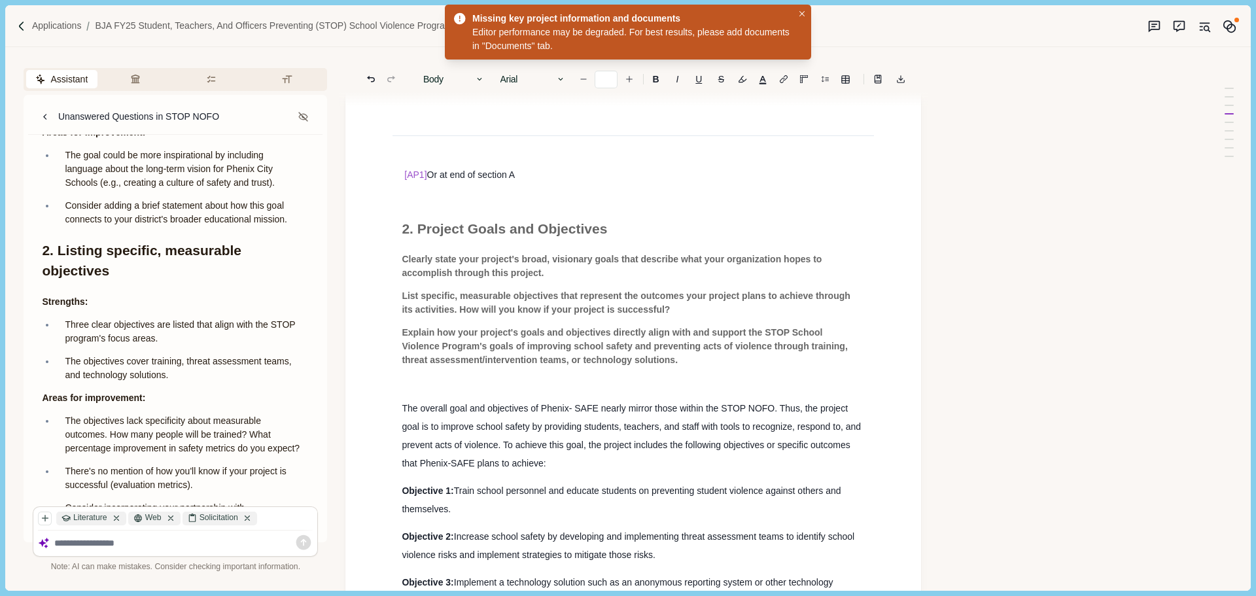
click at [699, 321] on div "Proposal Narrative Description of the Need Why Project Proposed Activities are …" at bounding box center [634, 598] width 482 height 3807
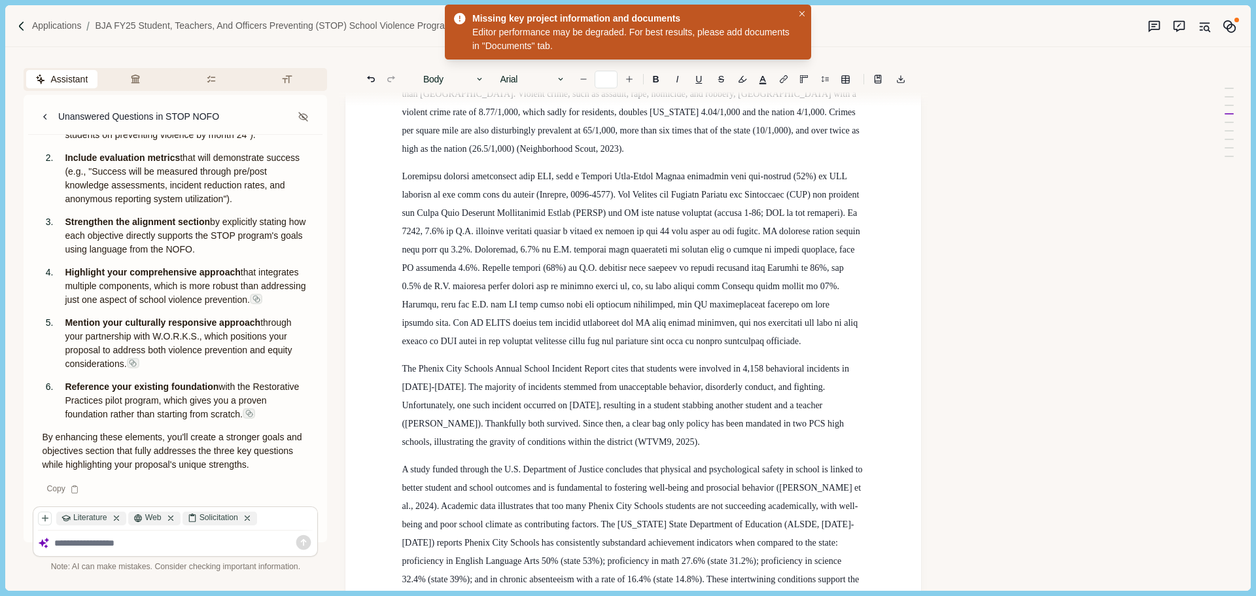
scroll to position [406, 0]
